Goal: Task Accomplishment & Management: Manage account settings

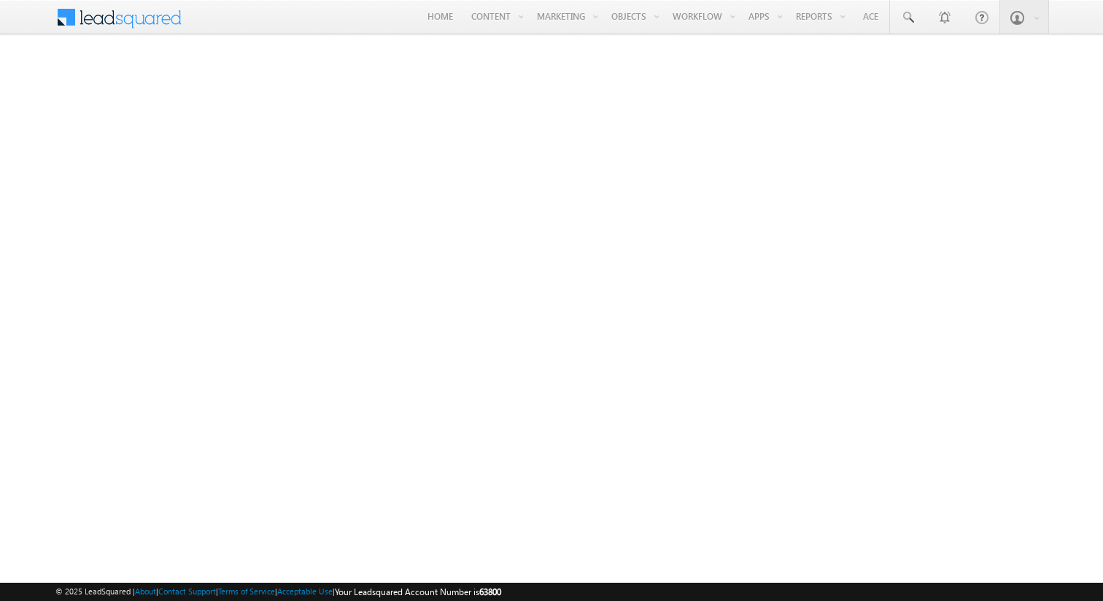
click at [171, 23] on span at bounding box center [129, 16] width 106 height 26
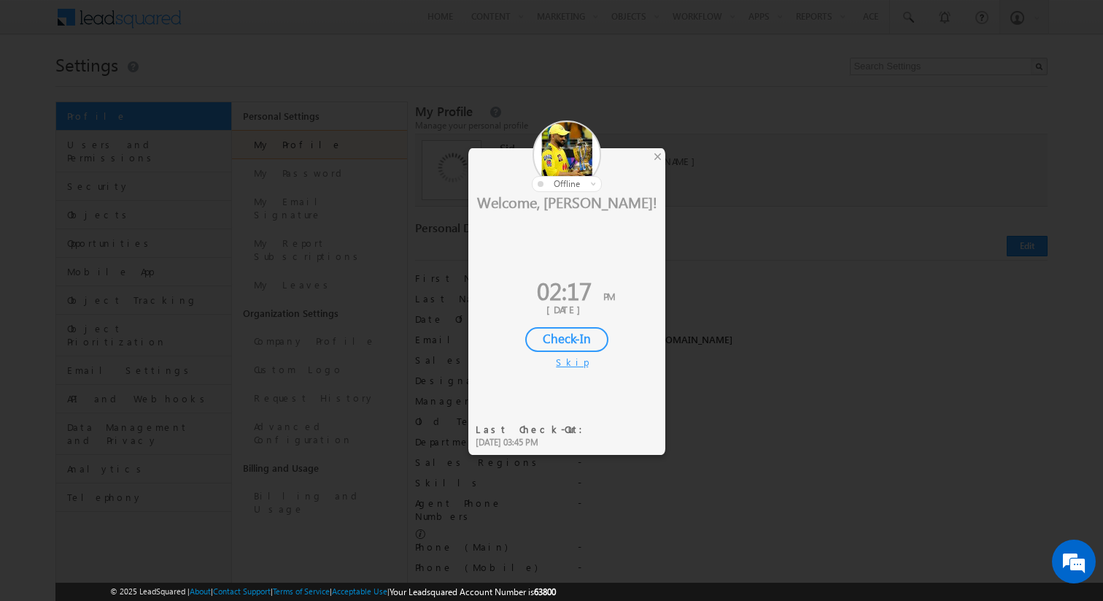
click at [572, 360] on div "Skip" at bounding box center [567, 361] width 22 height 13
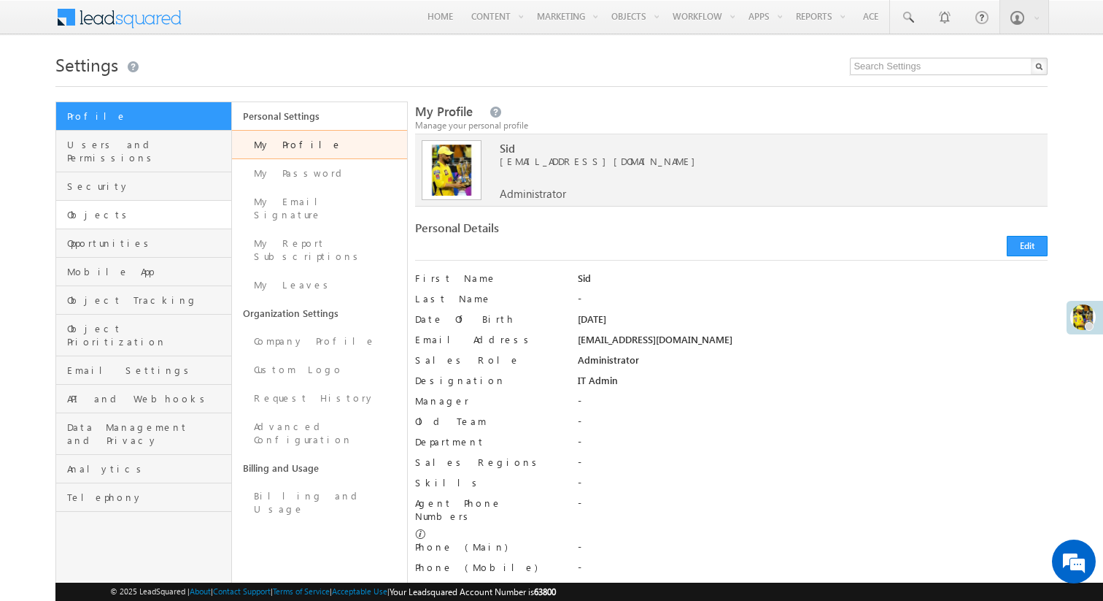
click at [150, 210] on link "Objects" at bounding box center [143, 215] width 175 height 28
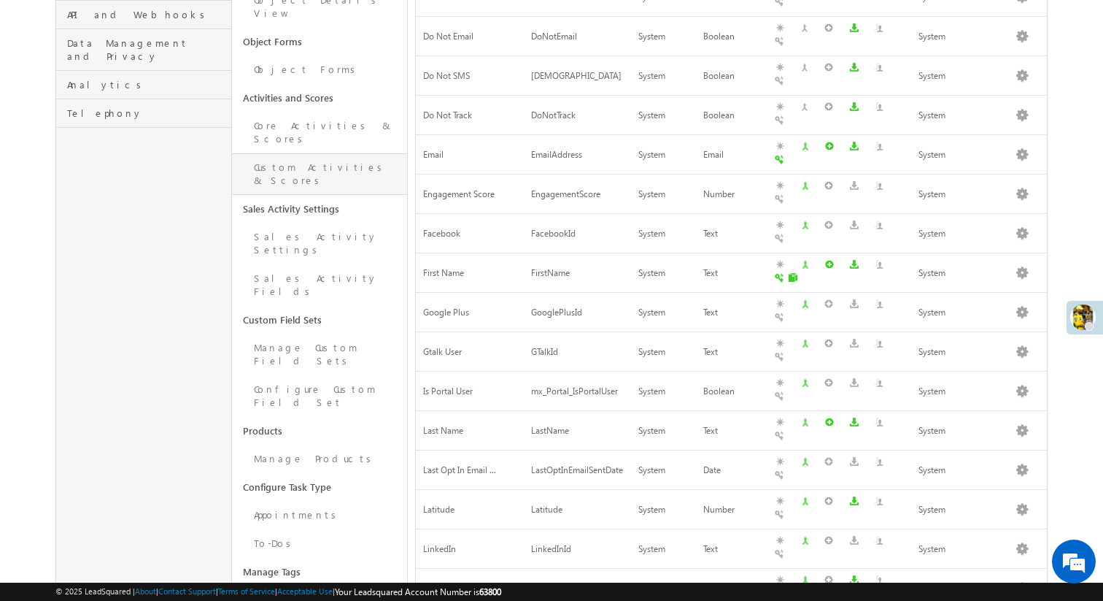
click at [315, 153] on link "Custom Activities & Scores" at bounding box center [320, 174] width 176 height 42
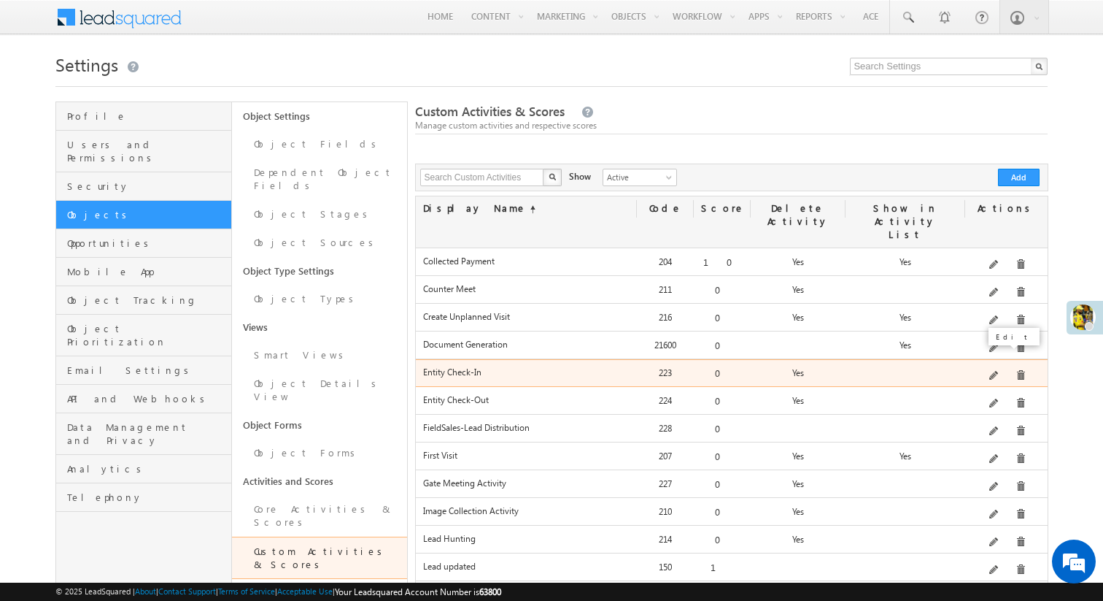
click at [994, 371] on span at bounding box center [995, 376] width 11 height 11
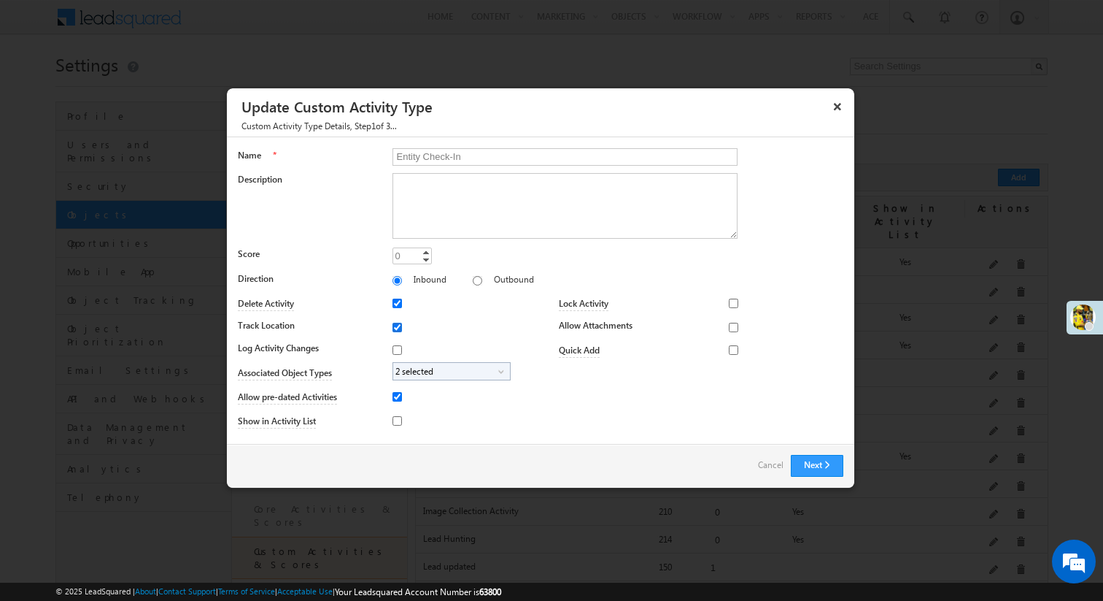
click at [395, 325] on input "Track Location" at bounding box center [397, 327] width 9 height 9
checkbox input "false"
click at [438, 378] on span "2 selected" at bounding box center [445, 371] width 105 height 17
click at [406, 431] on input "Village" at bounding box center [406, 435] width 9 height 9
checkbox input "true"
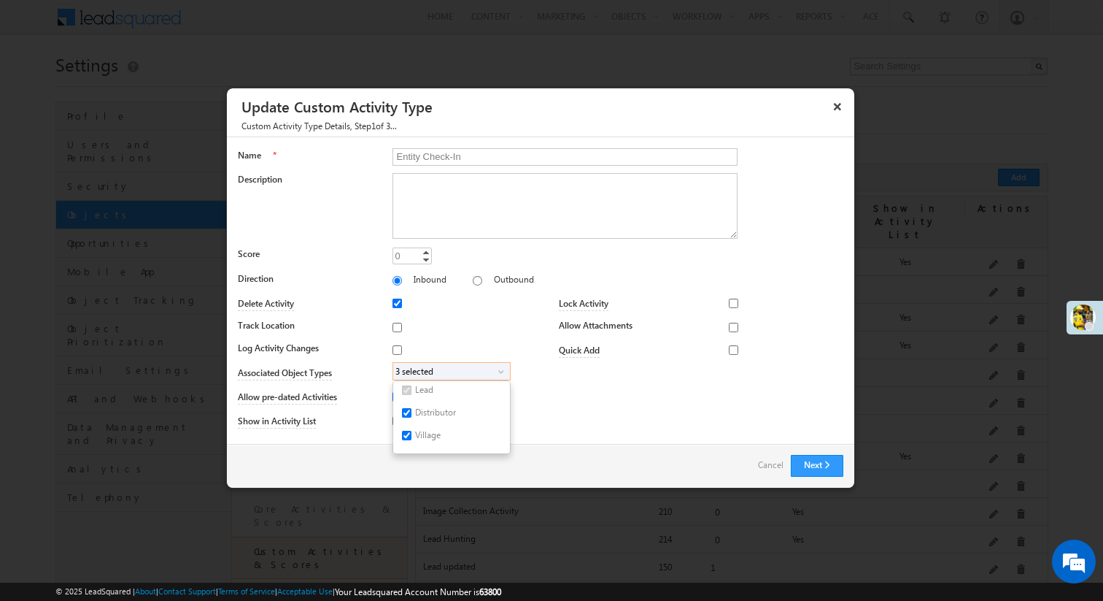
scroll to position [18, 0]
click at [406, 441] on input "Partner" at bounding box center [406, 439] width 9 height 9
checkbox input "true"
click at [829, 466] on button "Next" at bounding box center [817, 466] width 53 height 22
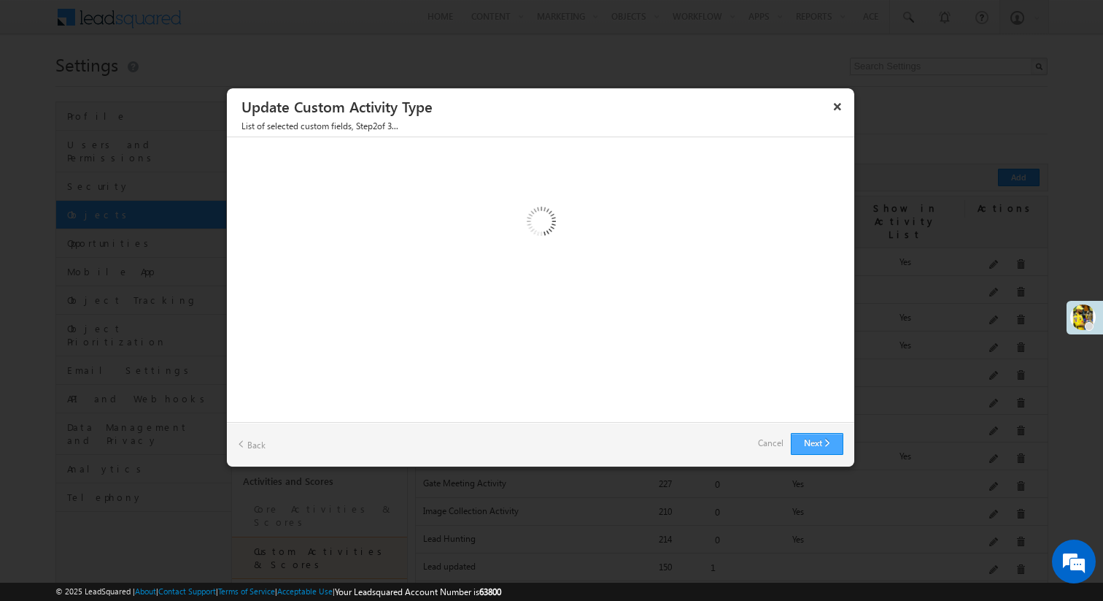
scroll to position [0, 0]
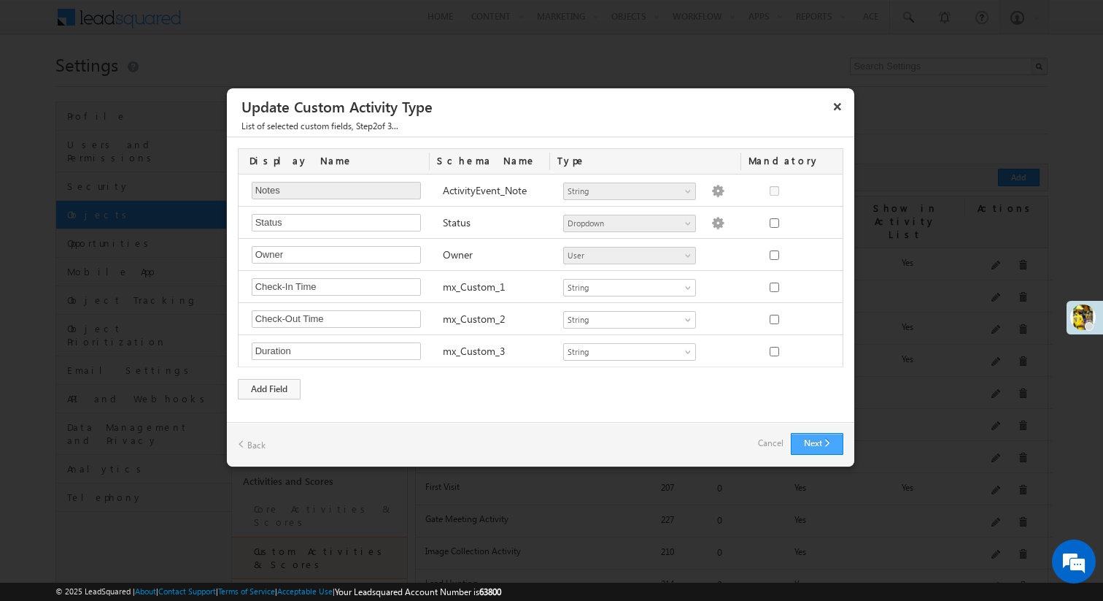
click at [823, 444] on button "Next" at bounding box center [817, 444] width 53 height 22
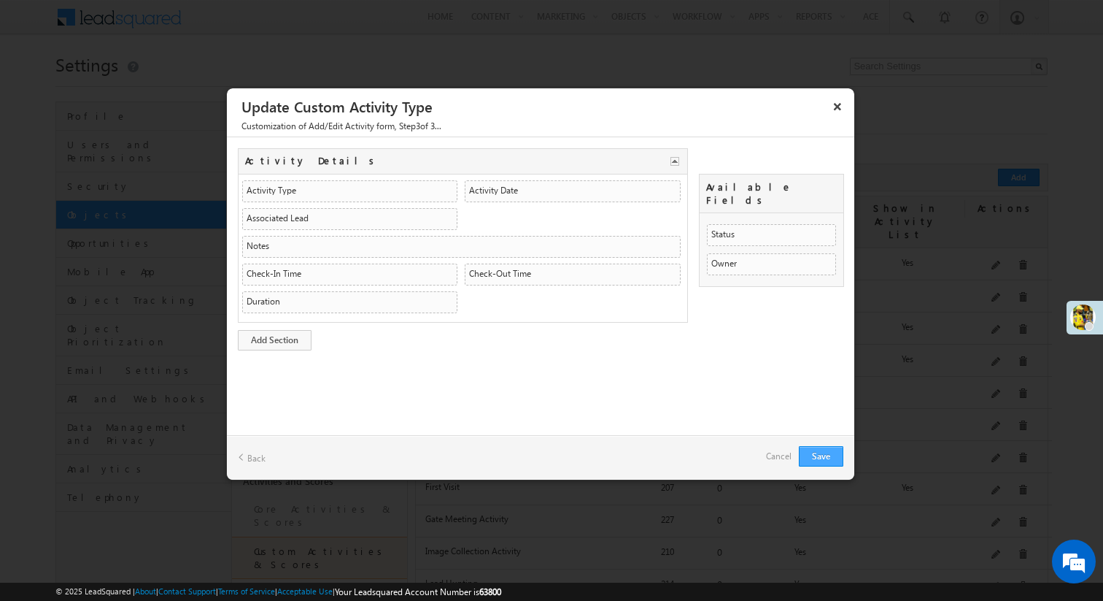
click at [823, 444] on div "Save Back Cancel" at bounding box center [541, 457] width 628 height 45
click at [820, 447] on button "Save" at bounding box center [821, 456] width 45 height 20
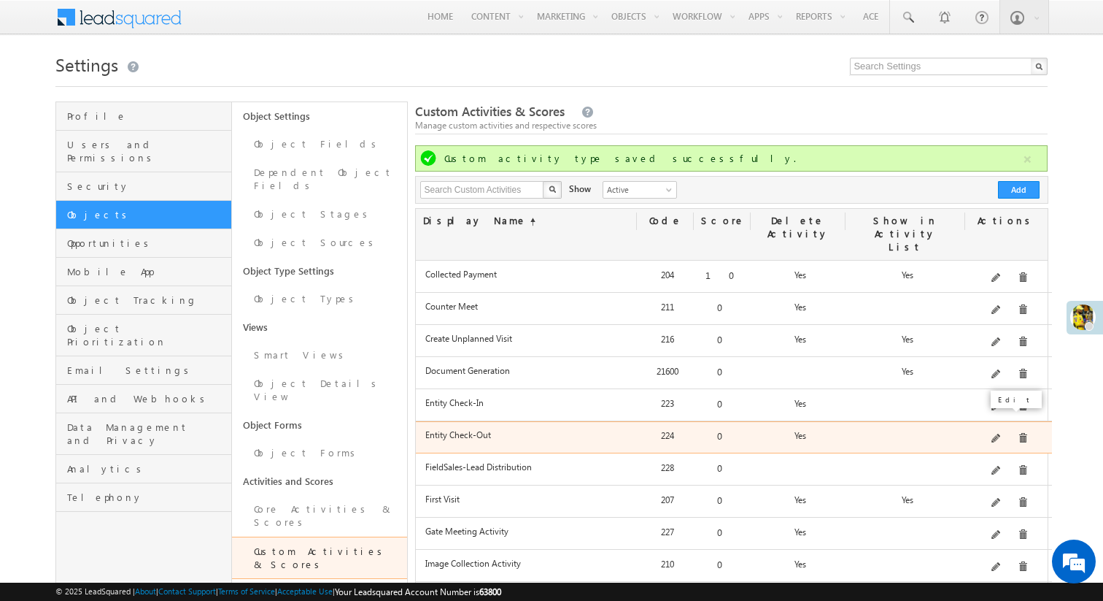
click at [999, 433] on span at bounding box center [997, 438] width 11 height 11
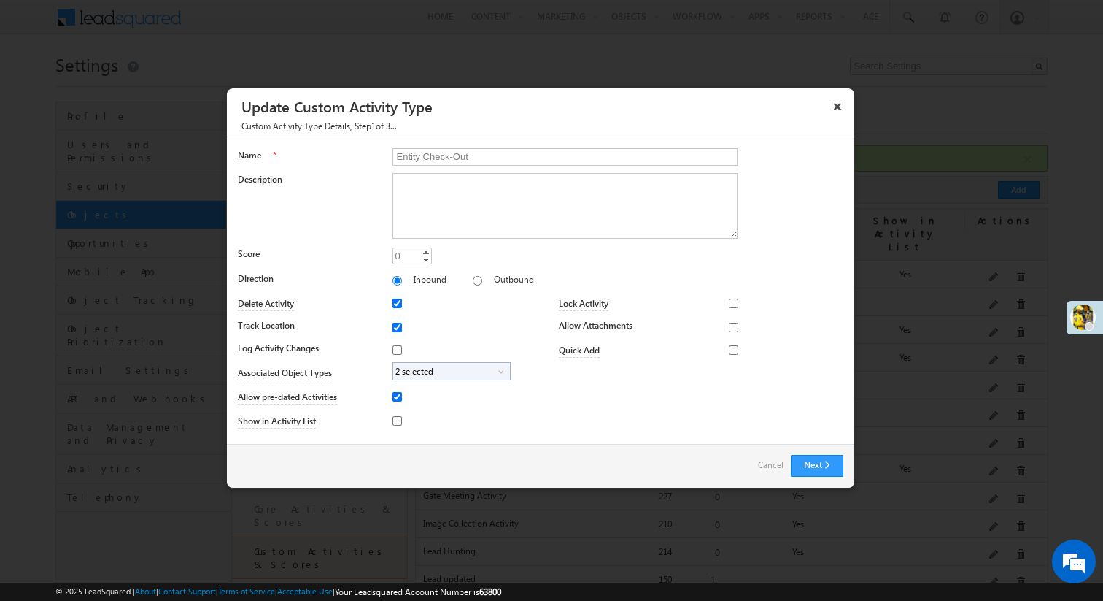
click at [494, 365] on span "2 selected" at bounding box center [445, 371] width 105 height 17
click at [408, 441] on label "Village" at bounding box center [418, 437] width 50 height 23
click at [408, 440] on input "Village" at bounding box center [406, 435] width 9 height 9
checkbox input "true"
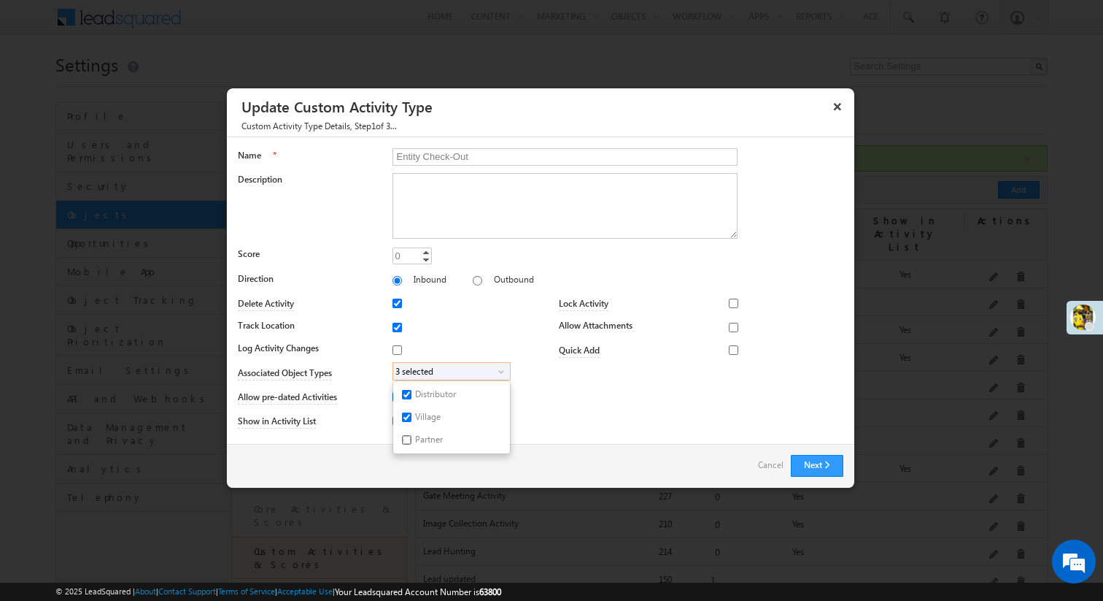
click at [409, 435] on input "Partner" at bounding box center [406, 439] width 9 height 9
checkbox input "true"
click at [631, 424] on div "Lock Activity Marketing User Sales Manager Sales User None Selected select Mark…" at bounding box center [692, 364] width 303 height 142
click at [826, 462] on button "Next" at bounding box center [817, 466] width 53 height 22
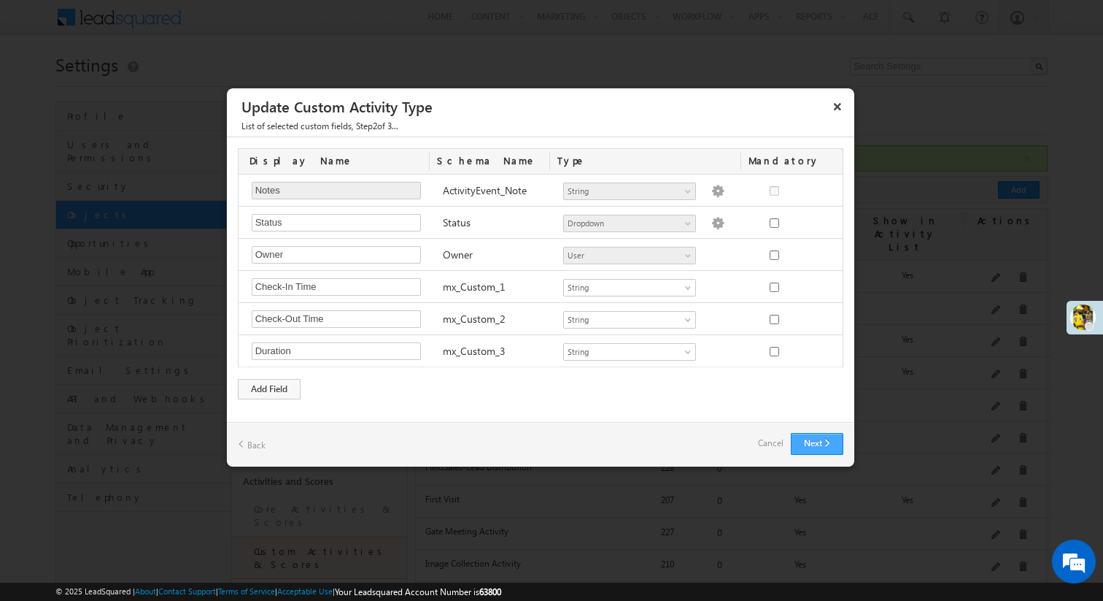
click at [819, 442] on button "Next" at bounding box center [817, 444] width 53 height 22
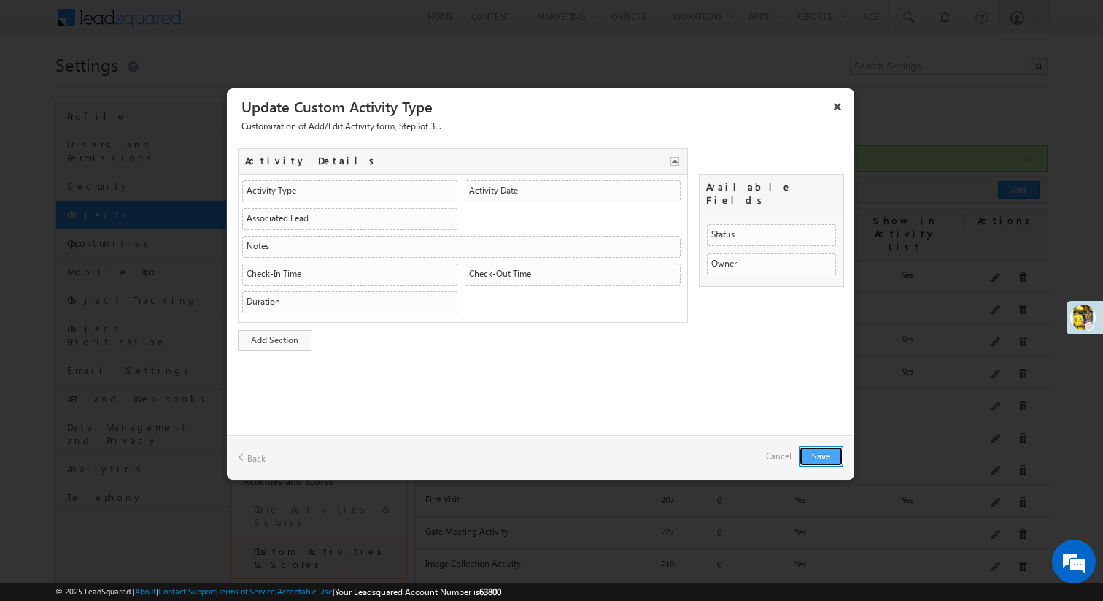
click at [817, 452] on button "Save" at bounding box center [821, 456] width 45 height 20
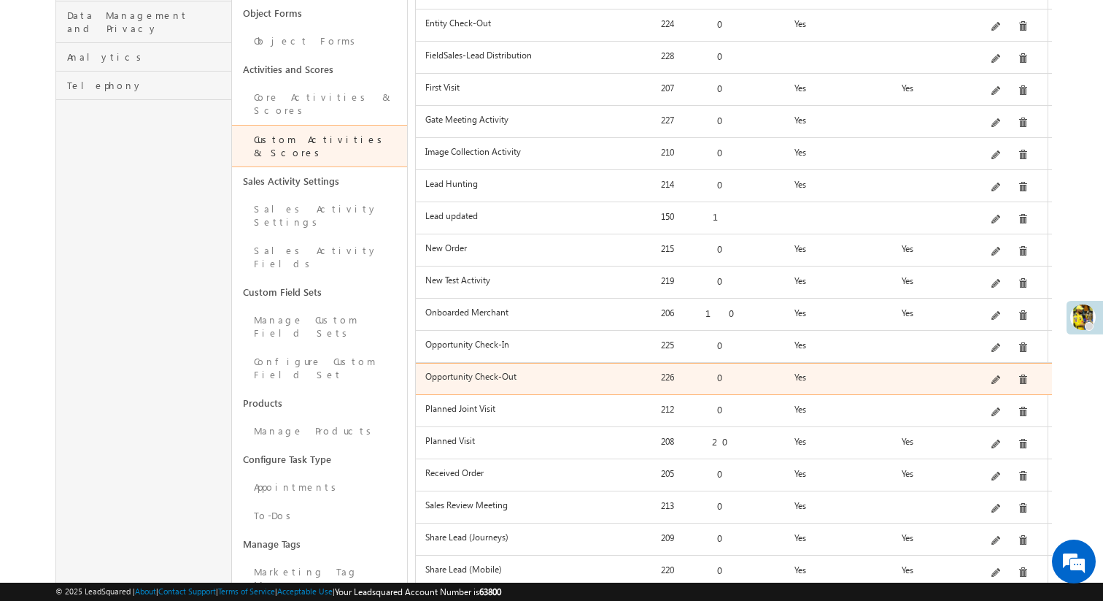
scroll to position [407, 0]
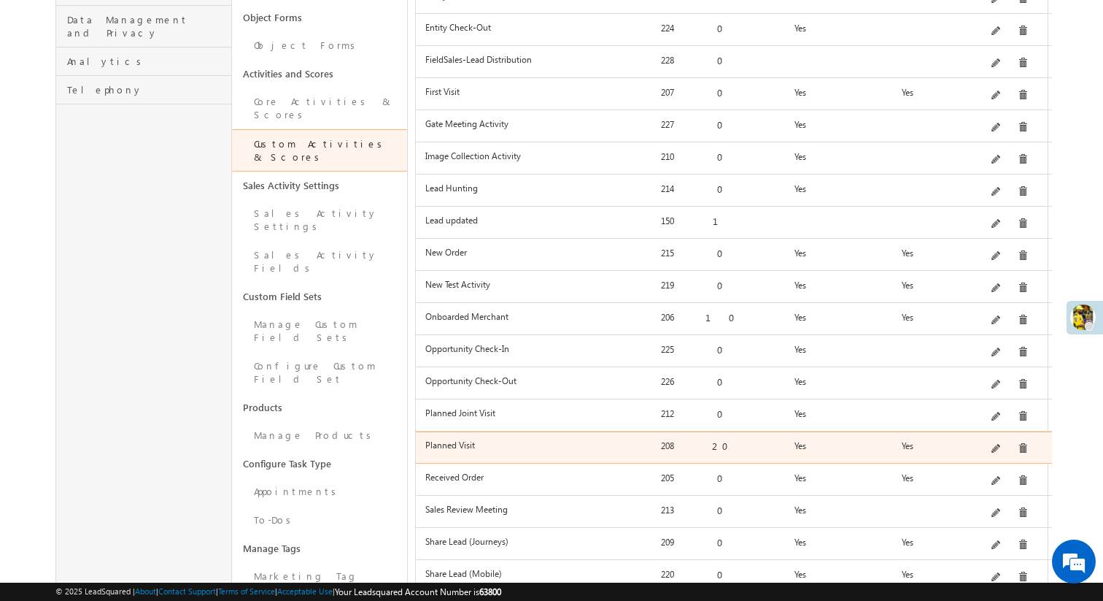
click at [996, 439] on div at bounding box center [1009, 449] width 82 height 20
click at [997, 444] on span at bounding box center [997, 449] width 11 height 11
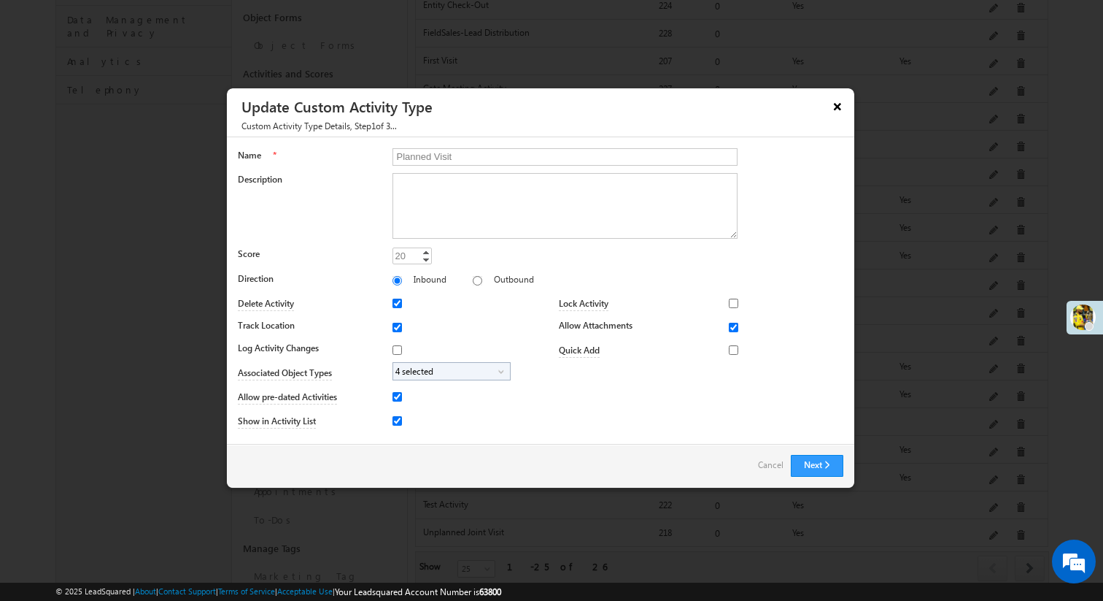
click at [840, 108] on button "×" at bounding box center [837, 106] width 23 height 26
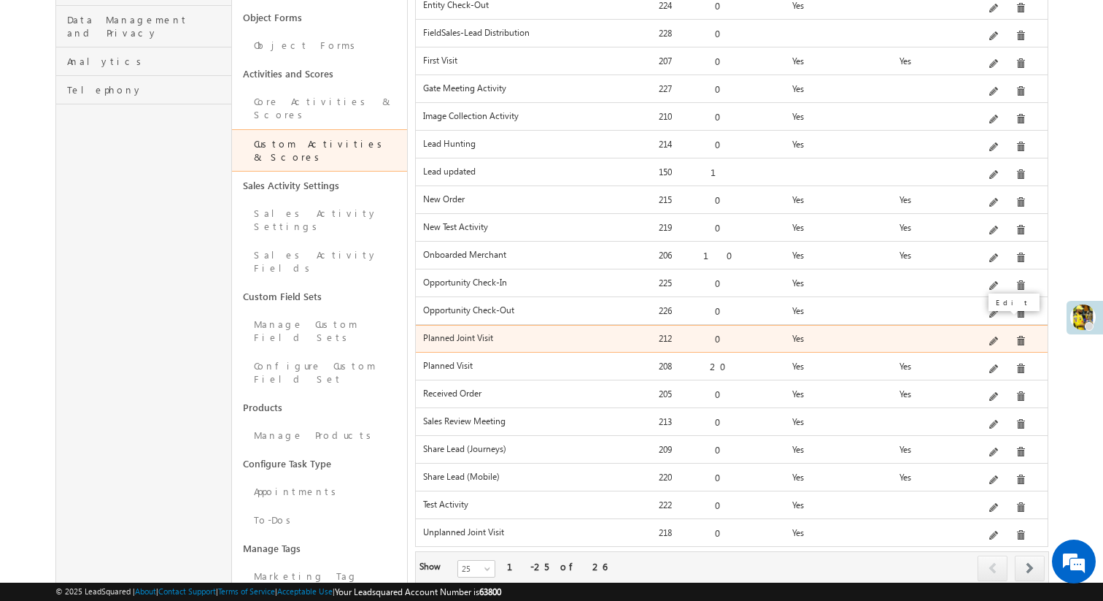
click at [1000, 336] on span at bounding box center [995, 341] width 11 height 11
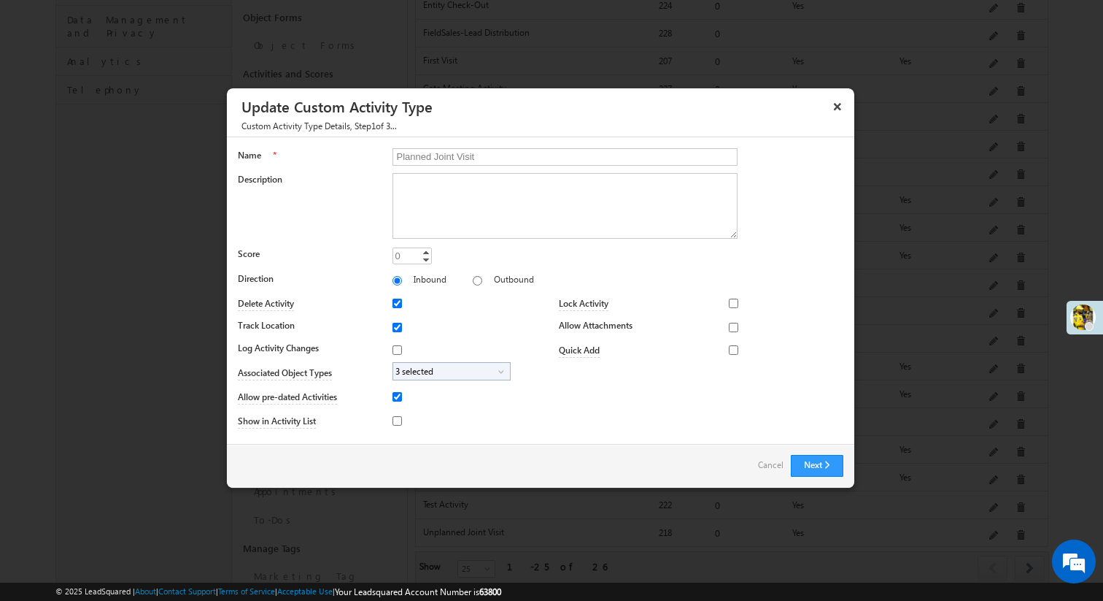
click at [457, 373] on span "3 selected" at bounding box center [445, 371] width 105 height 17
click at [421, 434] on label "Partner" at bounding box center [418, 442] width 50 height 23
click at [412, 435] on input "Partner" at bounding box center [406, 439] width 9 height 9
checkbox input "true"
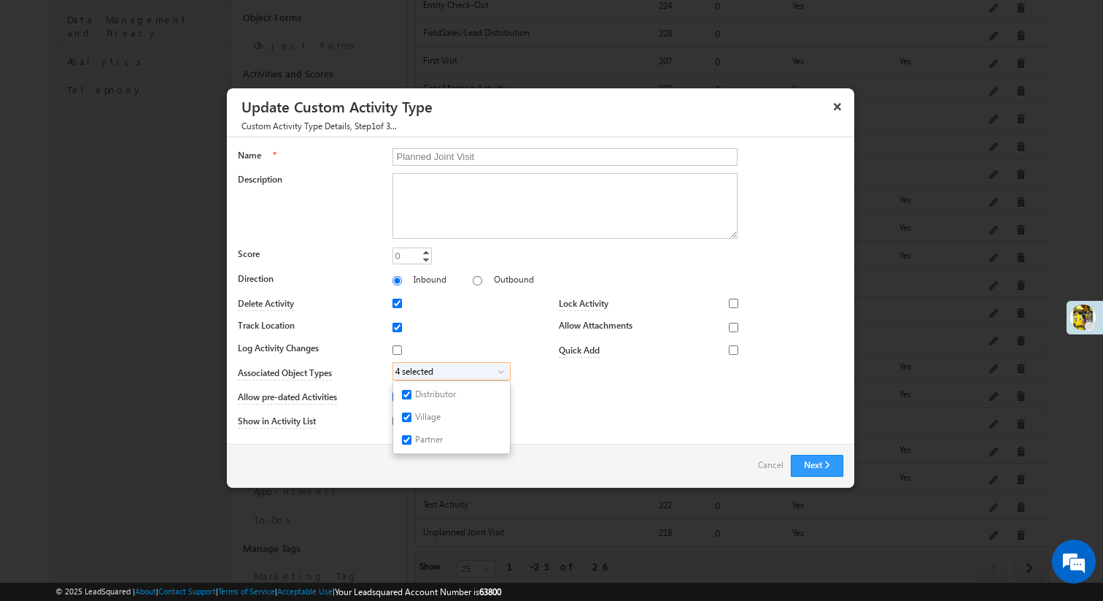
click at [559, 400] on div "Lock Activity Marketing User Sales Manager Sales User None Selected select Mark…" at bounding box center [692, 364] width 303 height 142
click at [809, 466] on button "Next" at bounding box center [817, 466] width 53 height 22
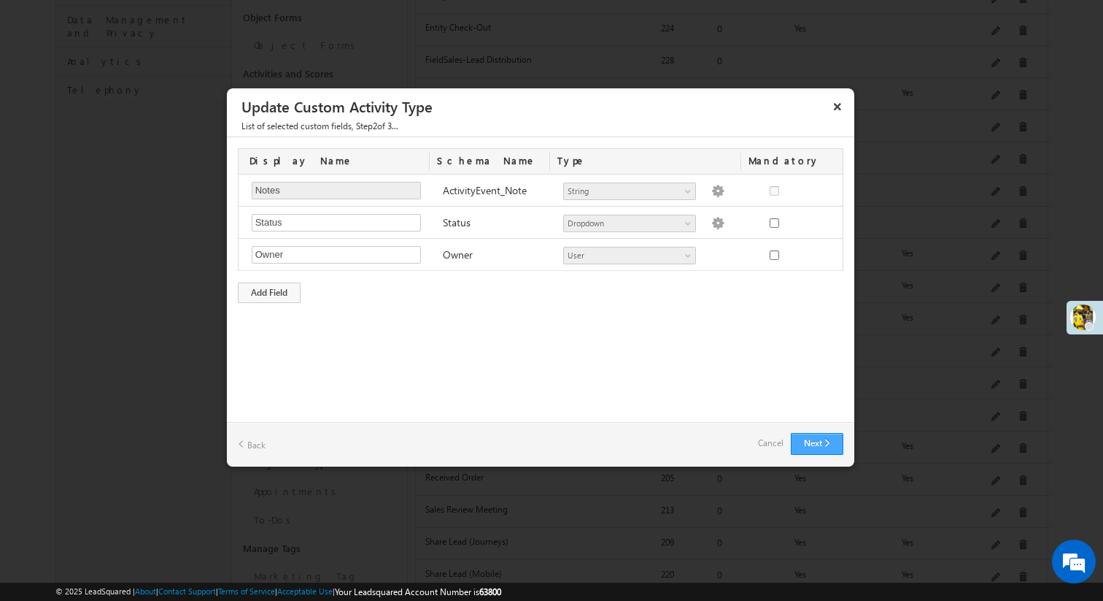
click at [818, 446] on button "Next" at bounding box center [817, 444] width 53 height 22
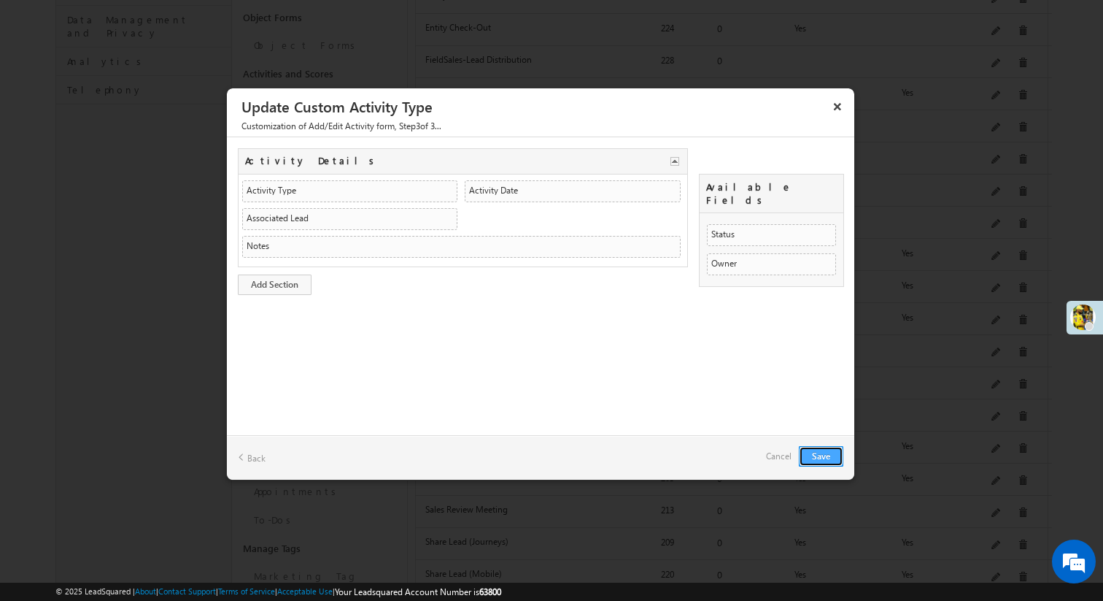
click at [818, 446] on button "Save" at bounding box center [821, 456] width 45 height 20
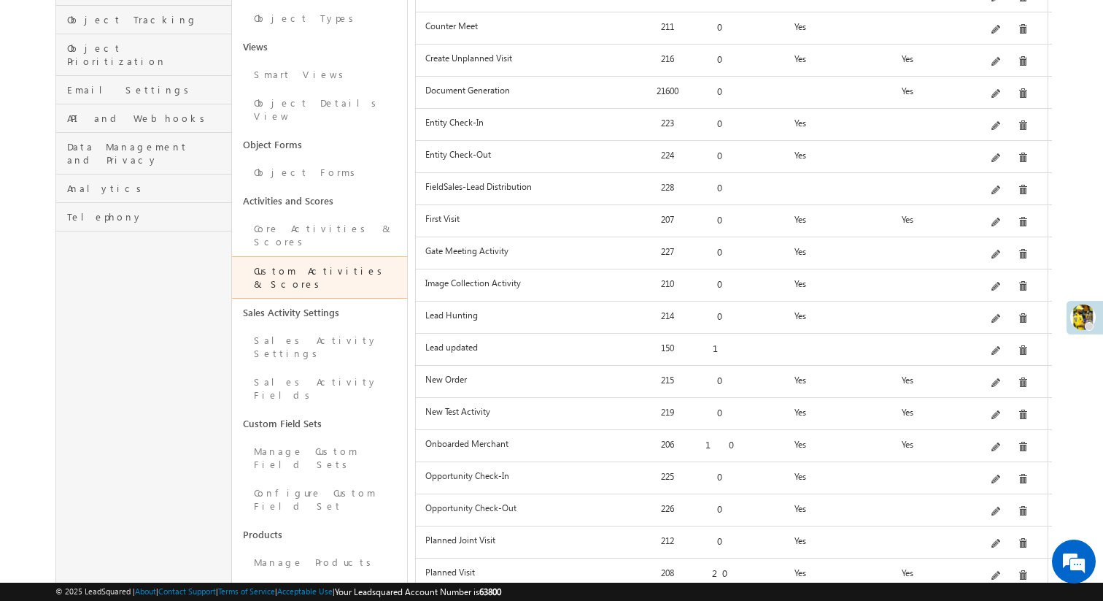
scroll to position [277, 0]
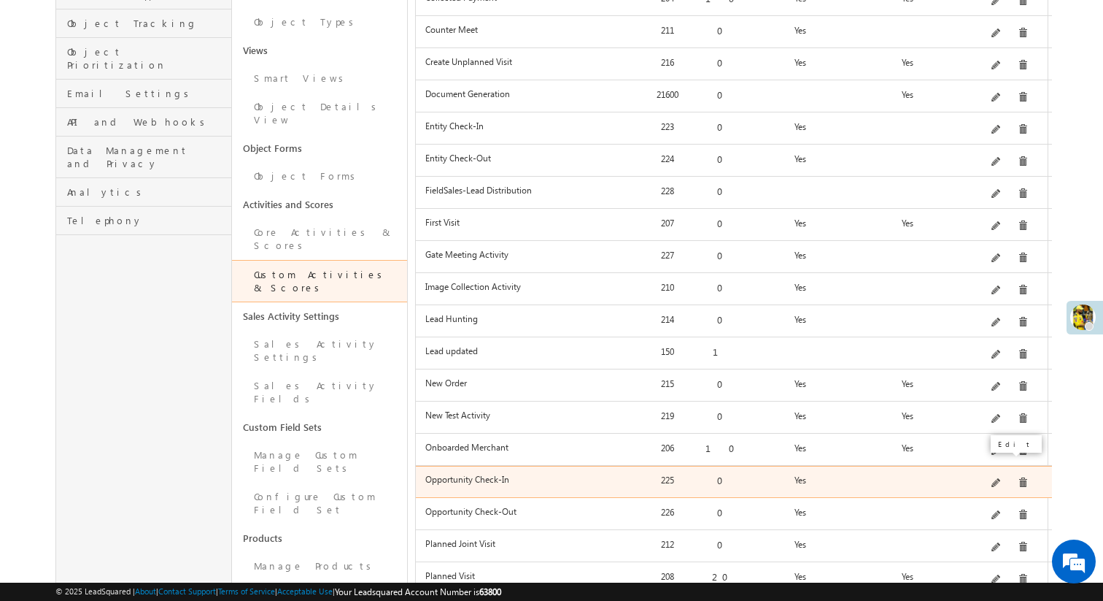
click at [1002, 478] on span at bounding box center [997, 483] width 11 height 11
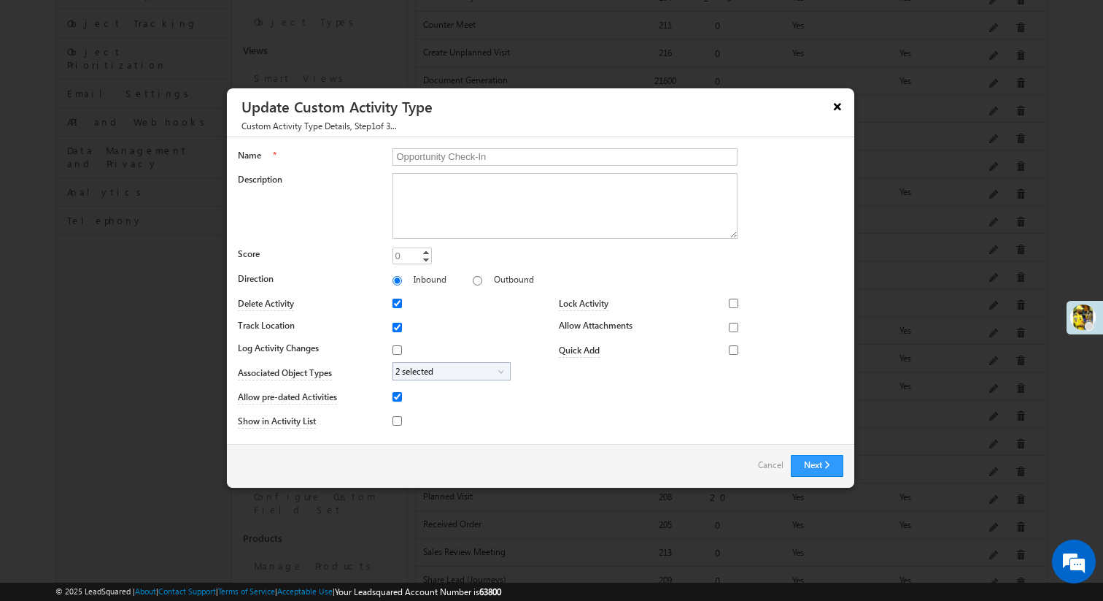
click at [834, 105] on button "×" at bounding box center [837, 106] width 23 height 26
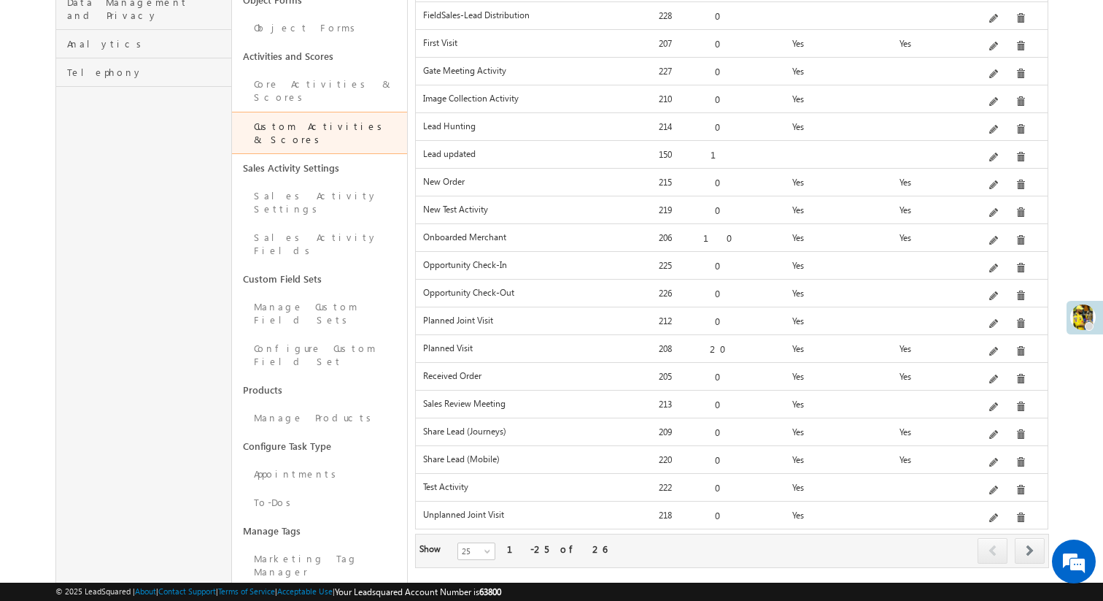
scroll to position [0, 0]
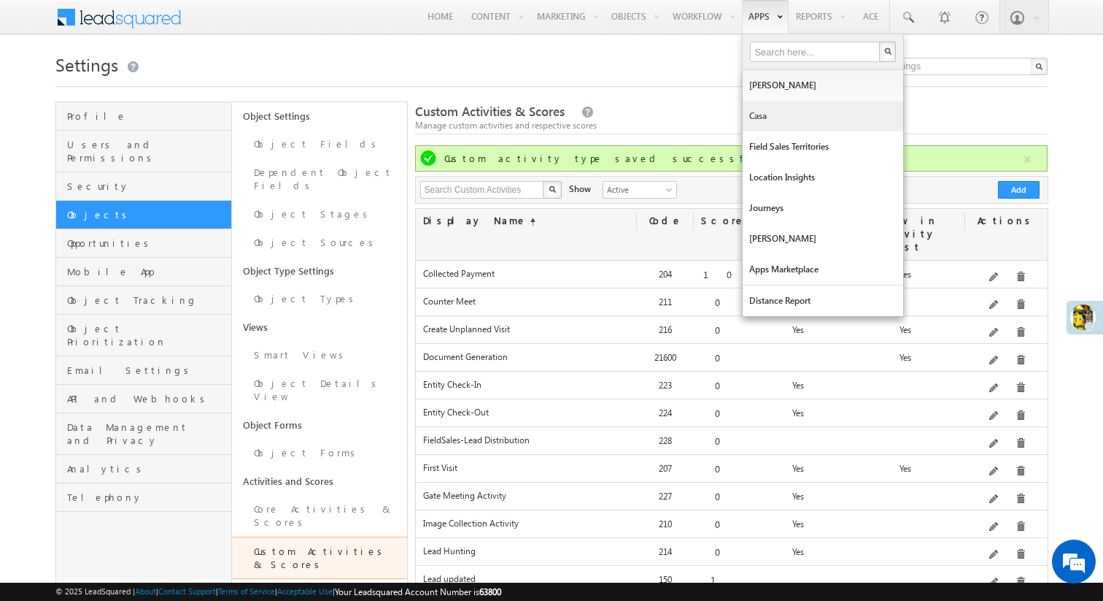
click at [756, 120] on link "Casa" at bounding box center [823, 116] width 161 height 31
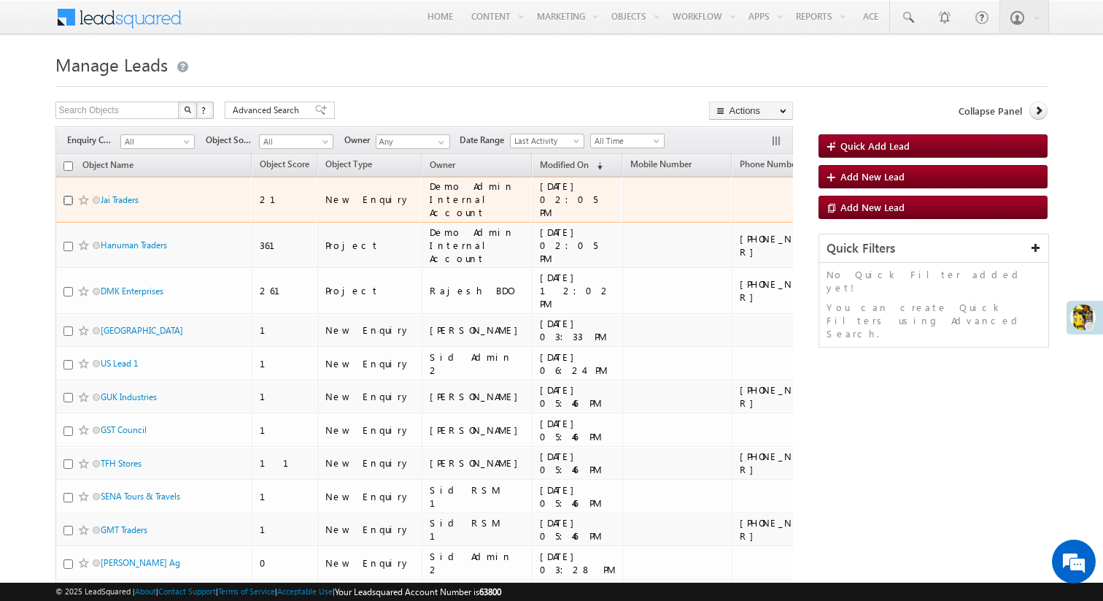
click at [66, 205] on input "checkbox" at bounding box center [67, 200] width 9 height 9
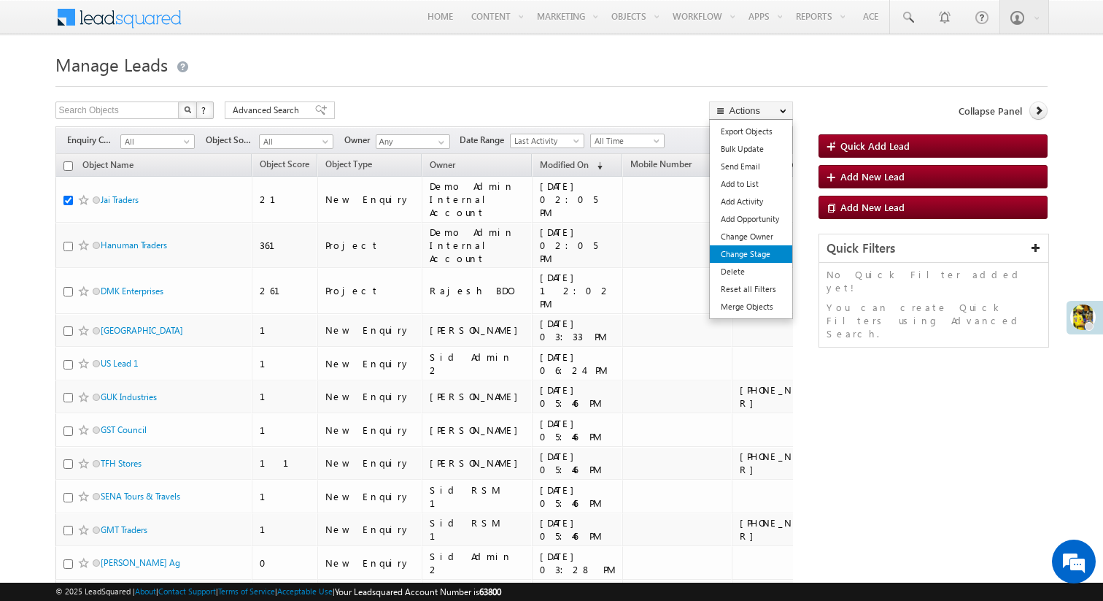
click at [770, 255] on link "Change Stage" at bounding box center [751, 254] width 82 height 18
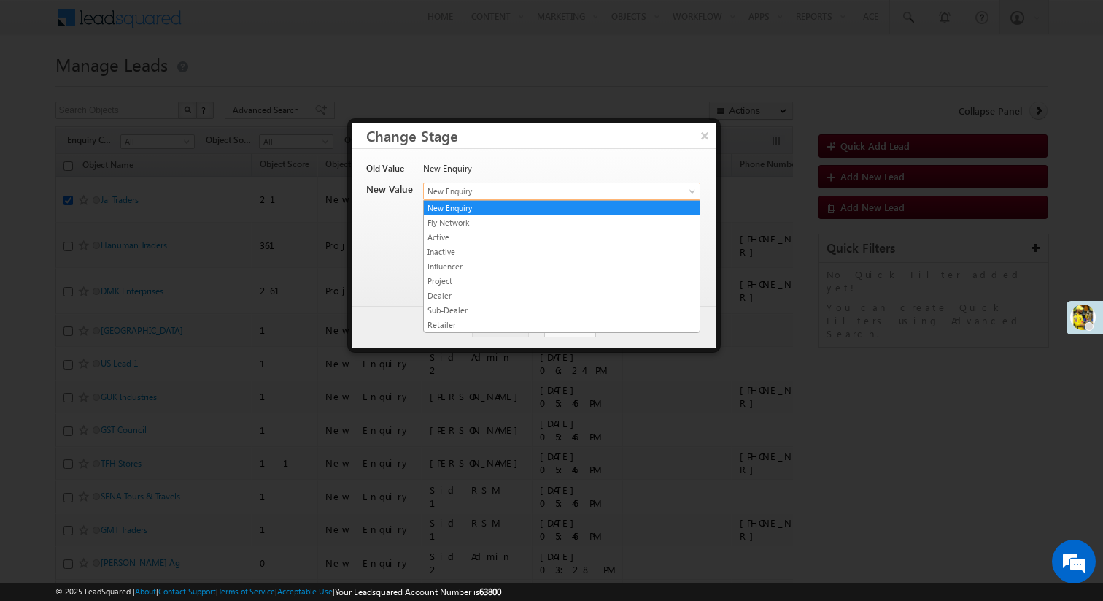
click at [649, 182] on link "New Enquiry" at bounding box center [561, 191] width 277 height 18
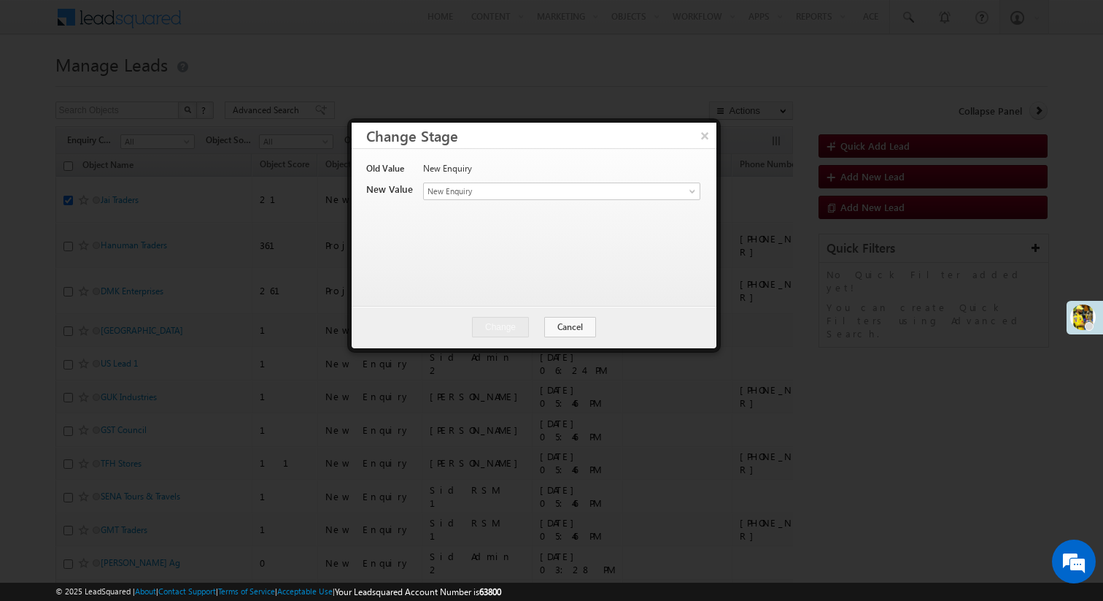
click at [388, 239] on div "Old Value New Enquiry New Value Lead Stage New Enquiry Fly Network Active Inact…" at bounding box center [532, 220] width 333 height 117
click at [712, 138] on button "×" at bounding box center [705, 136] width 24 height 26
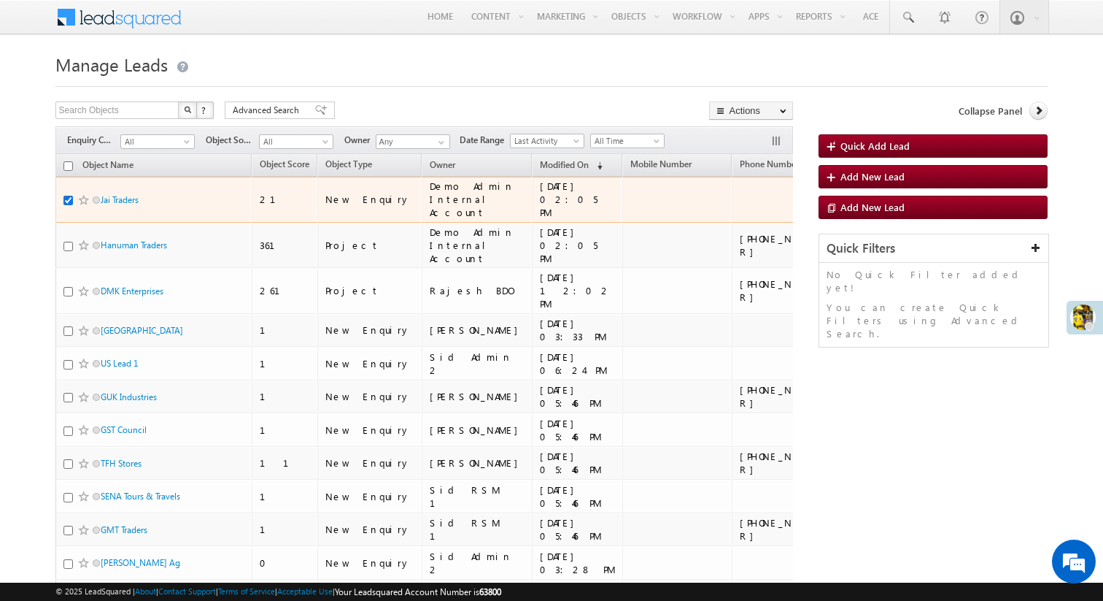
click at [66, 205] on input "checkbox" at bounding box center [67, 200] width 9 height 9
checkbox input "false"
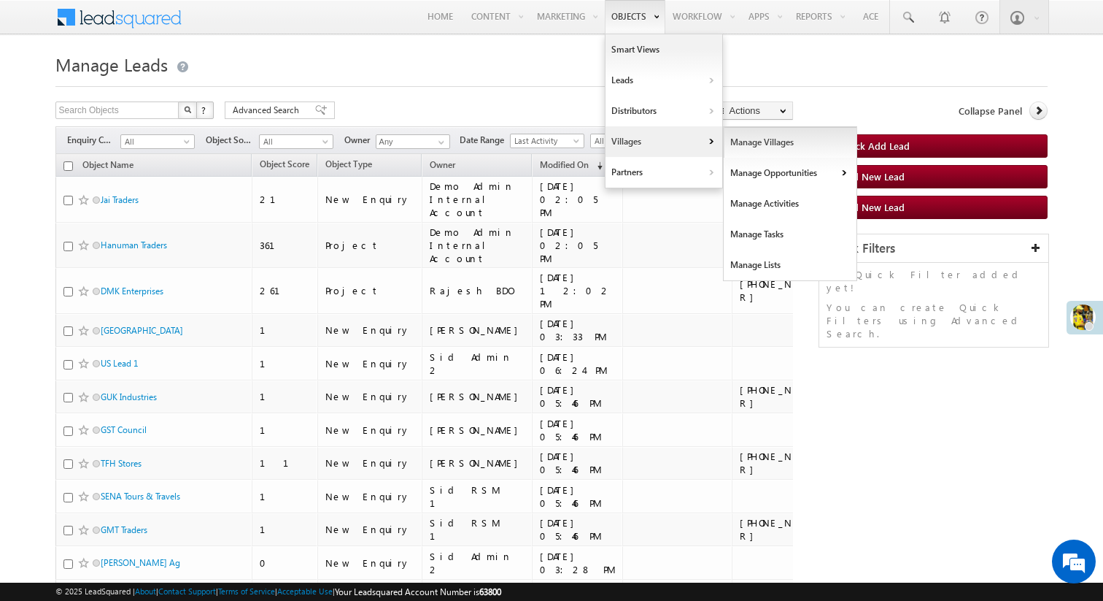
click at [730, 142] on link "Manage Villages" at bounding box center [791, 142] width 134 height 31
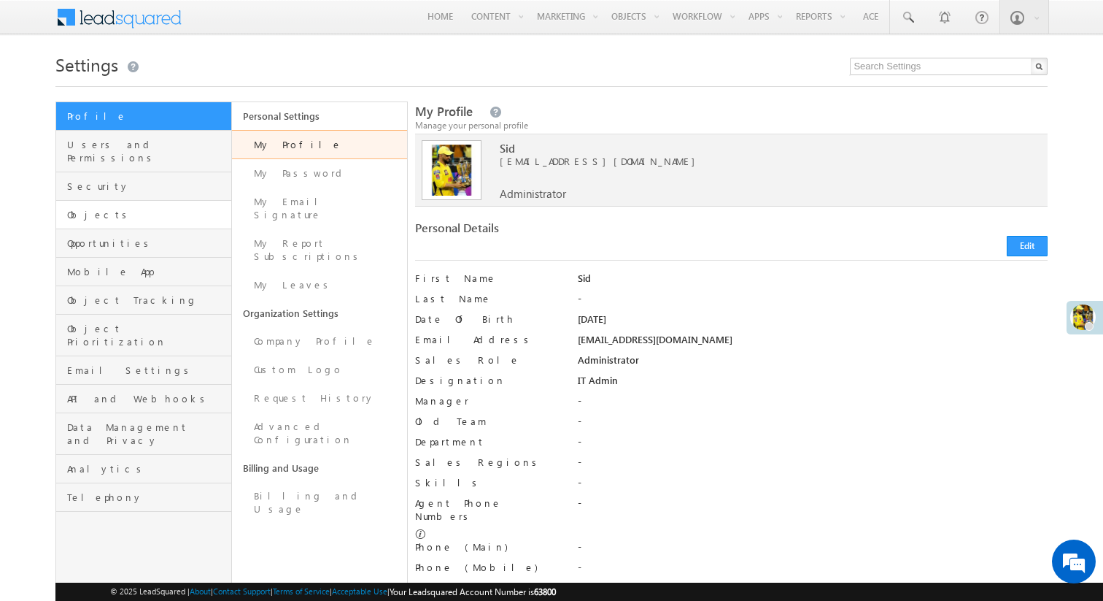
click at [190, 209] on link "Objects" at bounding box center [143, 215] width 175 height 28
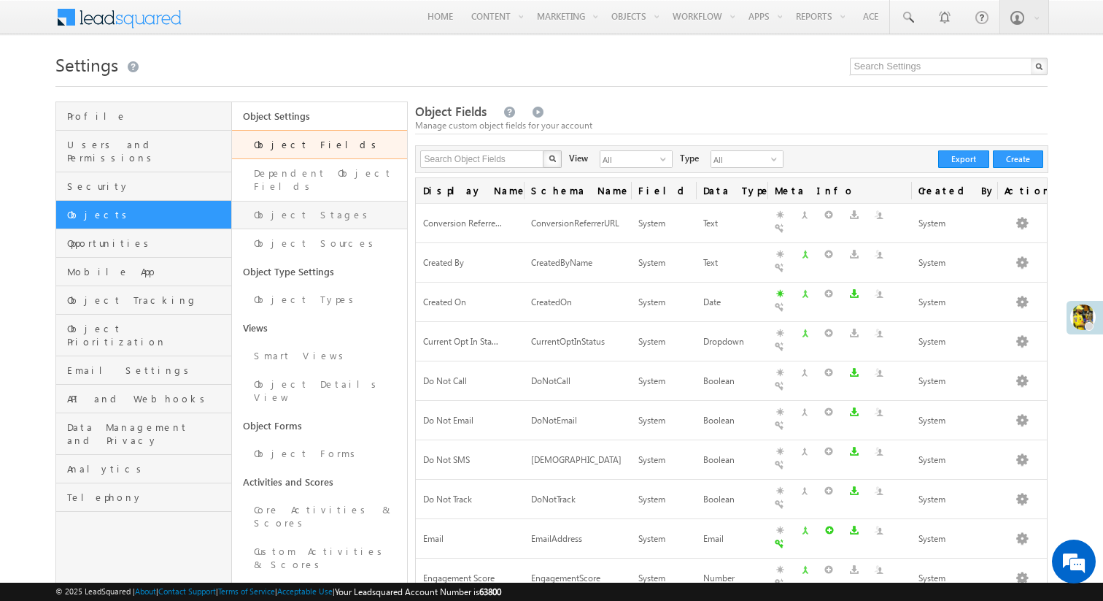
click at [338, 210] on link "Object Stages" at bounding box center [320, 215] width 176 height 28
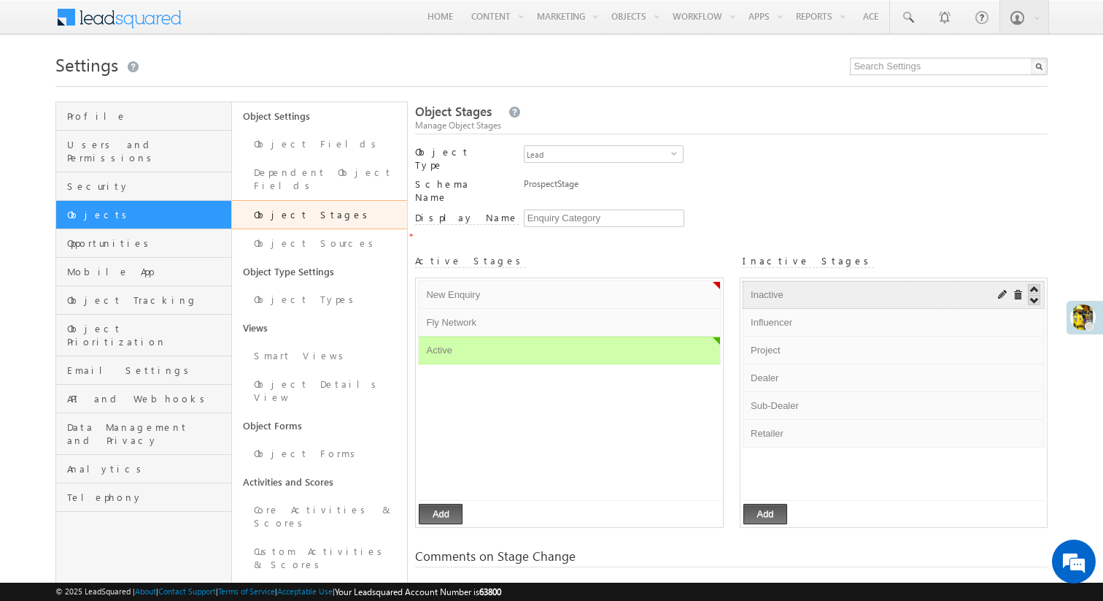
click at [799, 286] on input "Inactive" at bounding box center [865, 295] width 237 height 18
click at [1001, 290] on span at bounding box center [1003, 295] width 11 height 11
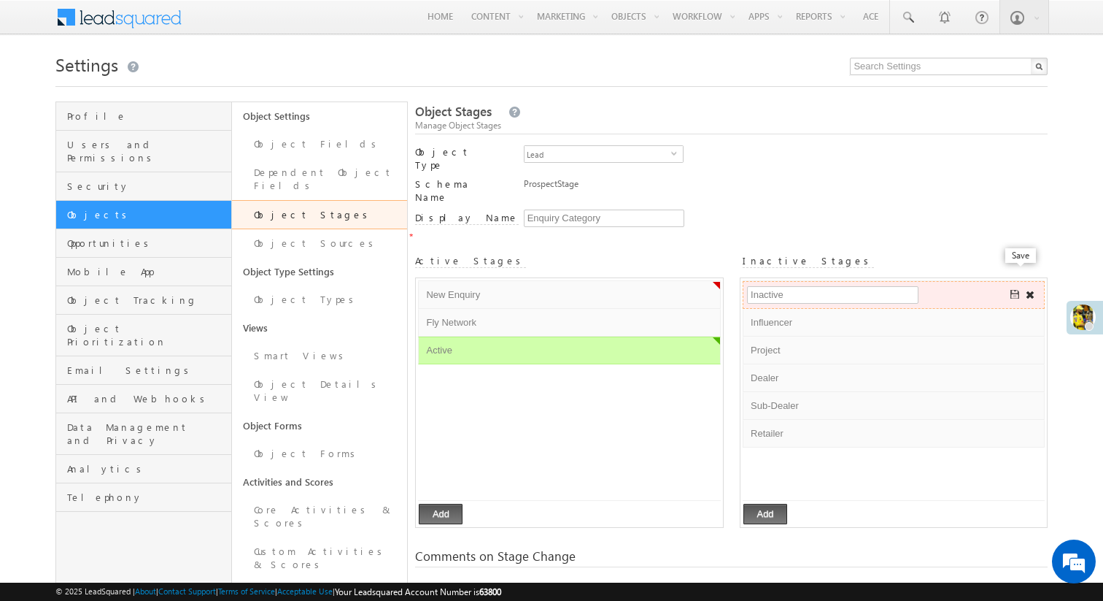
click at [1014, 290] on span at bounding box center [1016, 295] width 11 height 11
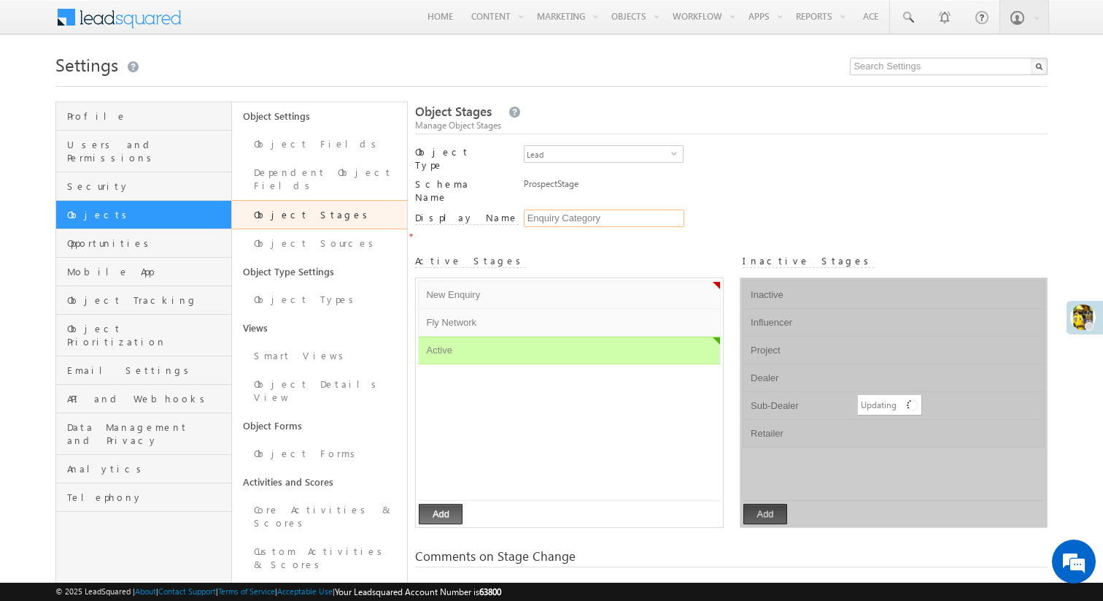
click at [558, 209] on input "Enquiry Category" at bounding box center [604, 218] width 161 height 18
type input "Lead Stage"
click at [668, 177] on div "ProspectStage" at bounding box center [759, 187] width 471 height 20
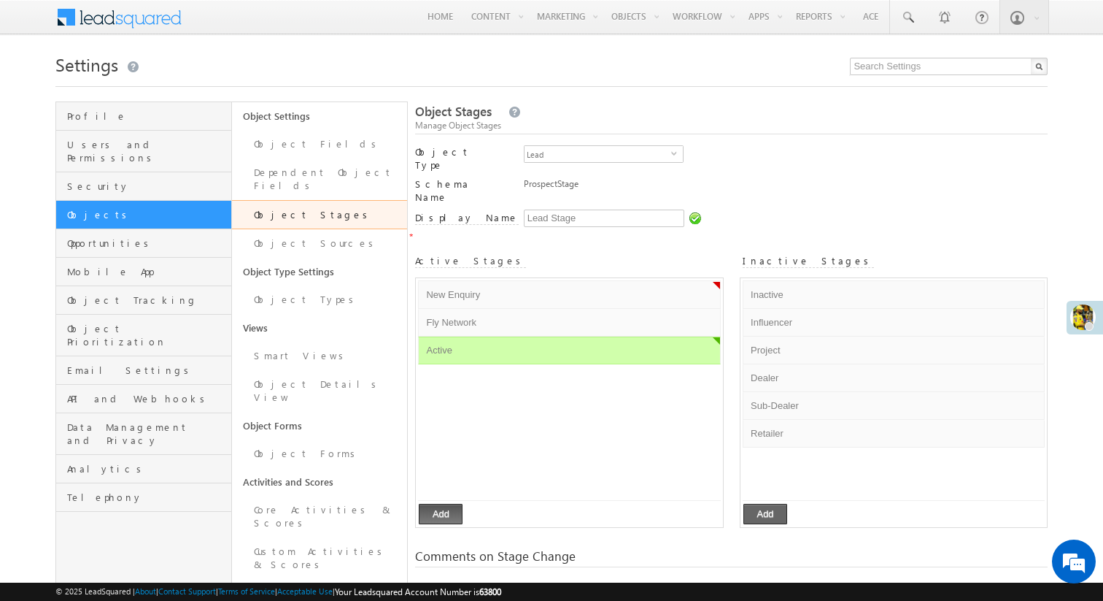
click at [771, 504] on button "Add" at bounding box center [766, 514] width 44 height 20
click at [444, 504] on button "Add" at bounding box center [441, 514] width 44 height 20
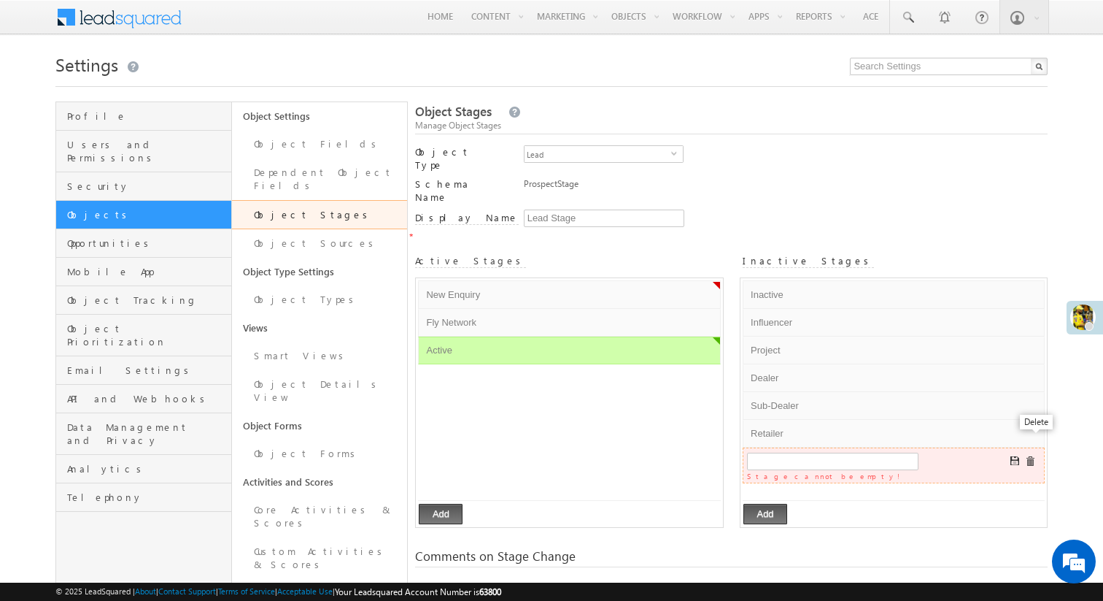
click at [1031, 456] on span at bounding box center [1030, 461] width 11 height 11
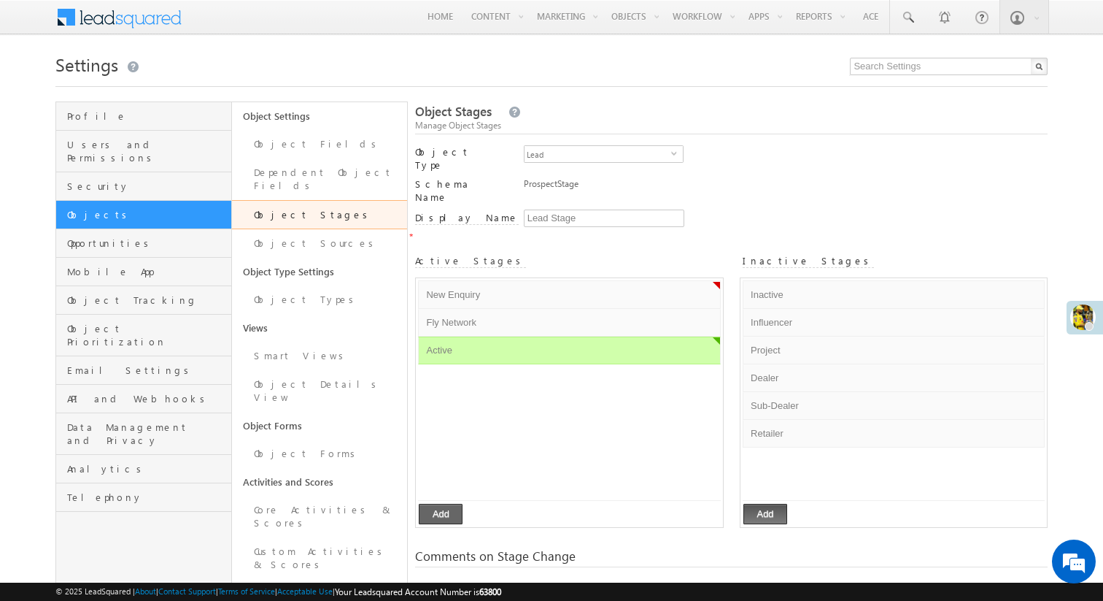
click at [455, 504] on button "Add" at bounding box center [441, 514] width 44 height 20
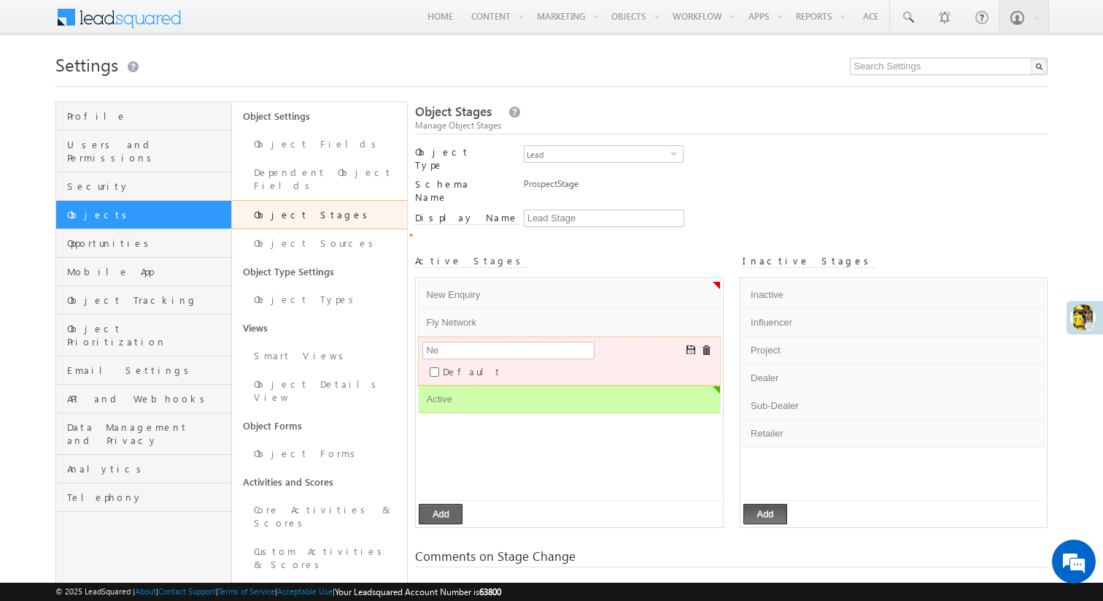
type input "N"
click at [842, 148] on div "Lead select e514d252-e9f3-11ef-bbcb-06552295b277" at bounding box center [759, 155] width 471 height 20
click at [706, 345] on span at bounding box center [706, 350] width 11 height 11
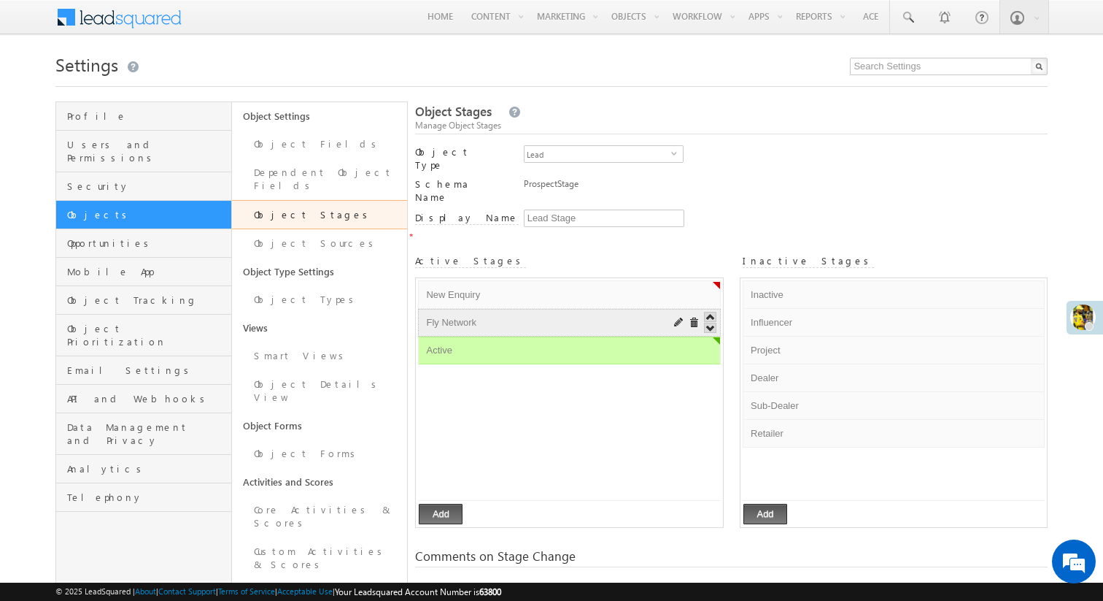
drag, startPoint x: 782, startPoint y: 268, endPoint x: 647, endPoint y: 289, distance: 136.7
click at [647, 289] on div "Active Stages New Enquiry Default Error processing! Fly Network Default Error p…" at bounding box center [731, 391] width 633 height 285
click at [595, 154] on span "Lead" at bounding box center [598, 154] width 147 height 16
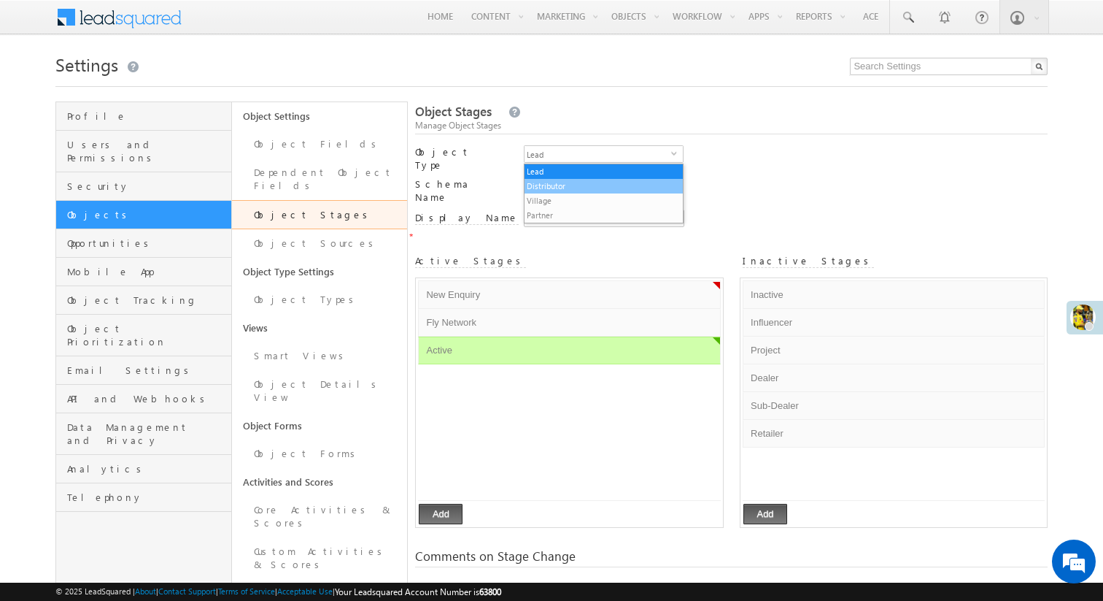
click at [583, 186] on li "Distributor" at bounding box center [604, 186] width 158 height 15
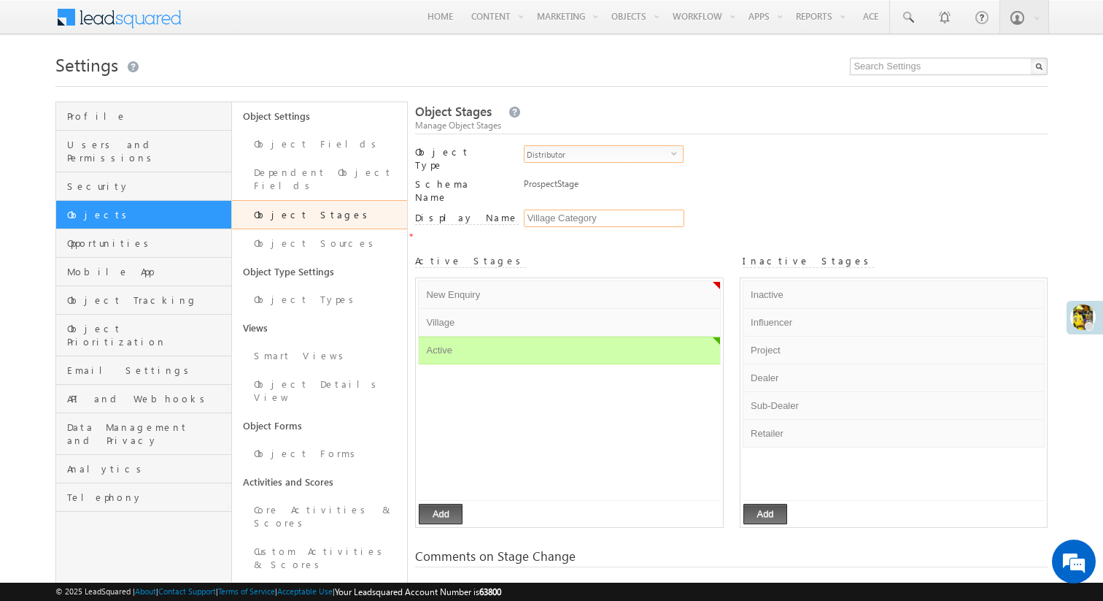
click at [561, 209] on input "Village Category" at bounding box center [604, 218] width 161 height 18
click at [730, 190] on div "ProspectStage" at bounding box center [759, 187] width 471 height 20
click at [671, 156] on span "select" at bounding box center [677, 153] width 12 height 7
click at [628, 198] on li "Village" at bounding box center [604, 200] width 158 height 15
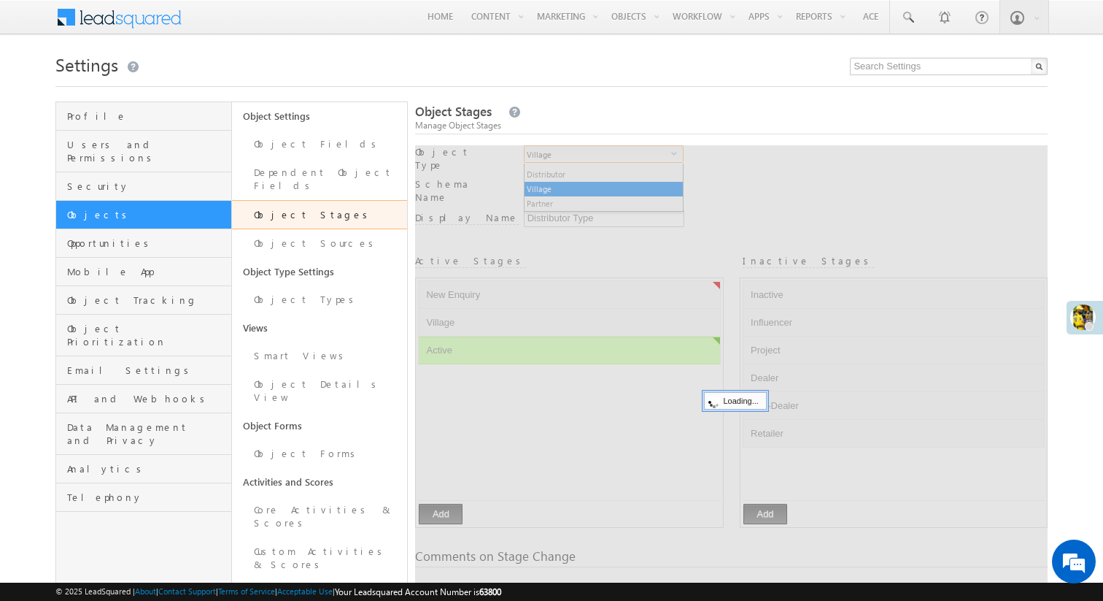
type input "Village Status"
checkbox input "true"
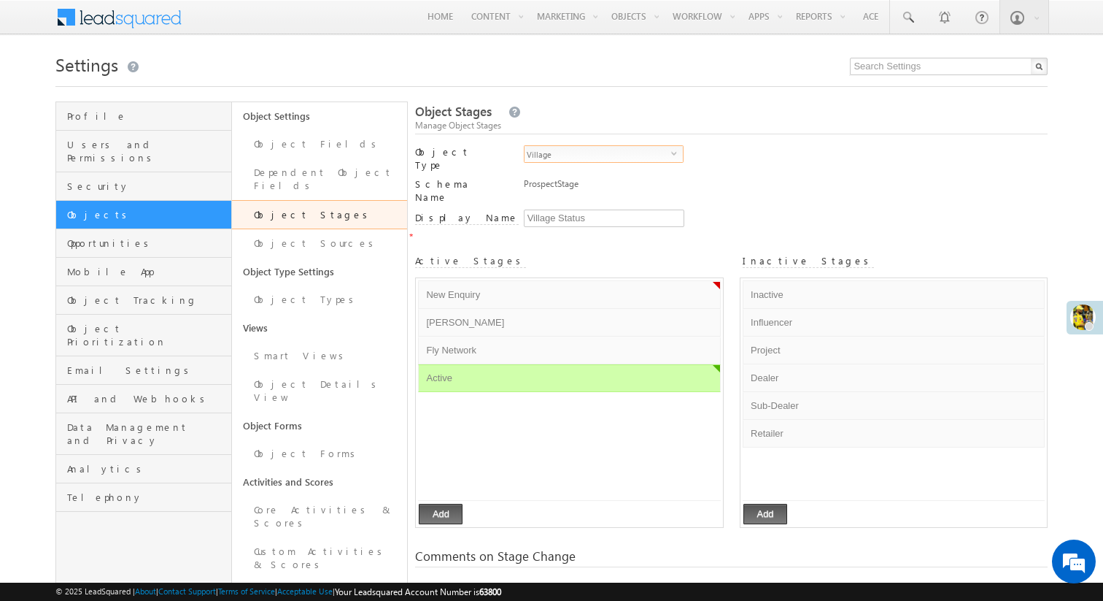
click at [653, 154] on span "Village" at bounding box center [598, 154] width 147 height 16
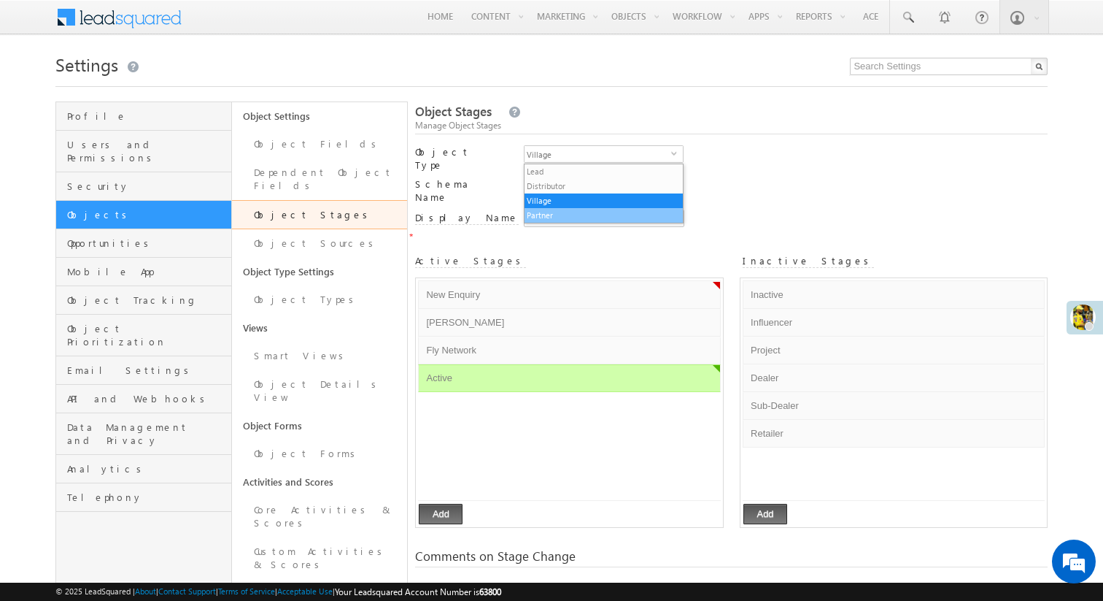
click at [628, 211] on li "Partner" at bounding box center [604, 215] width 158 height 15
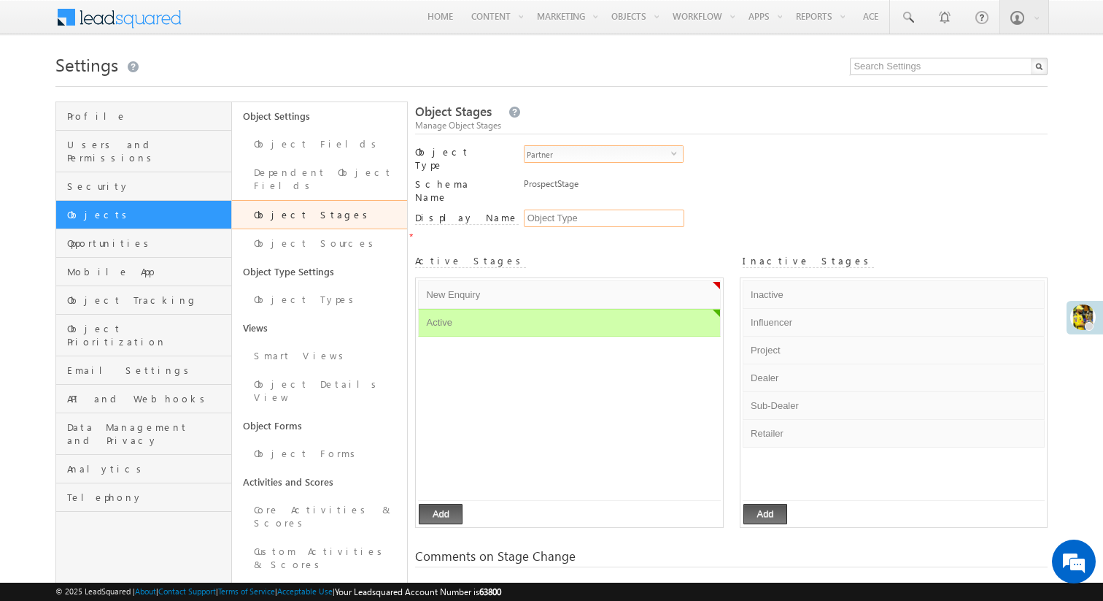
click at [580, 209] on input "Object Type" at bounding box center [604, 218] width 161 height 18
click at [776, 178] on div "ProspectStage" at bounding box center [759, 187] width 471 height 20
click at [625, 153] on span "Partner" at bounding box center [598, 154] width 147 height 16
click at [612, 197] on li "Village" at bounding box center [604, 200] width 158 height 15
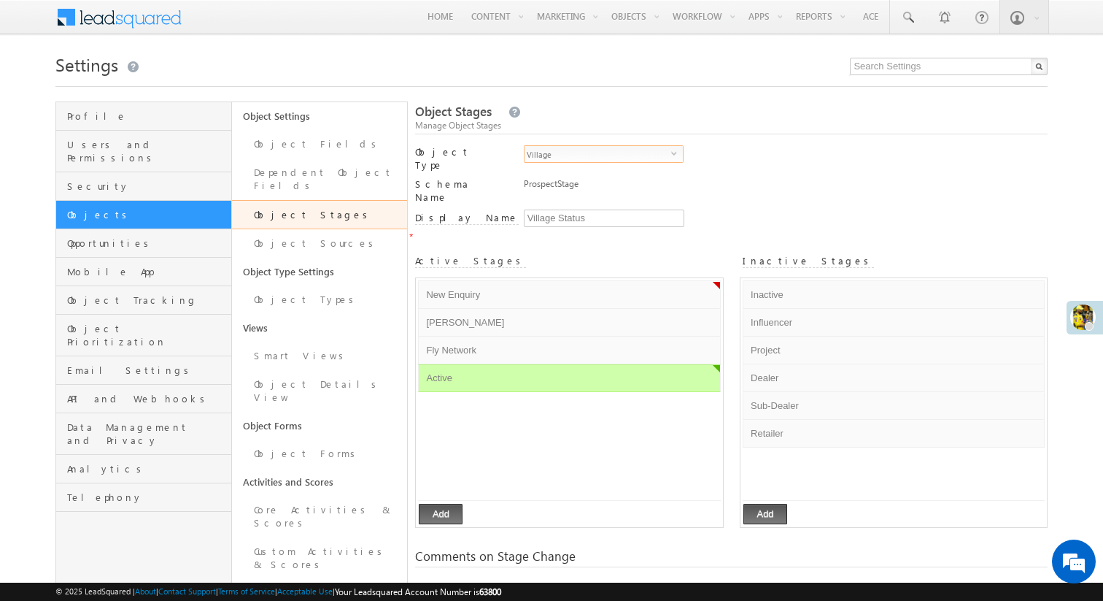
click at [648, 158] on span "Village" at bounding box center [598, 154] width 147 height 16
click at [625, 185] on li "Distributor" at bounding box center [604, 186] width 158 height 15
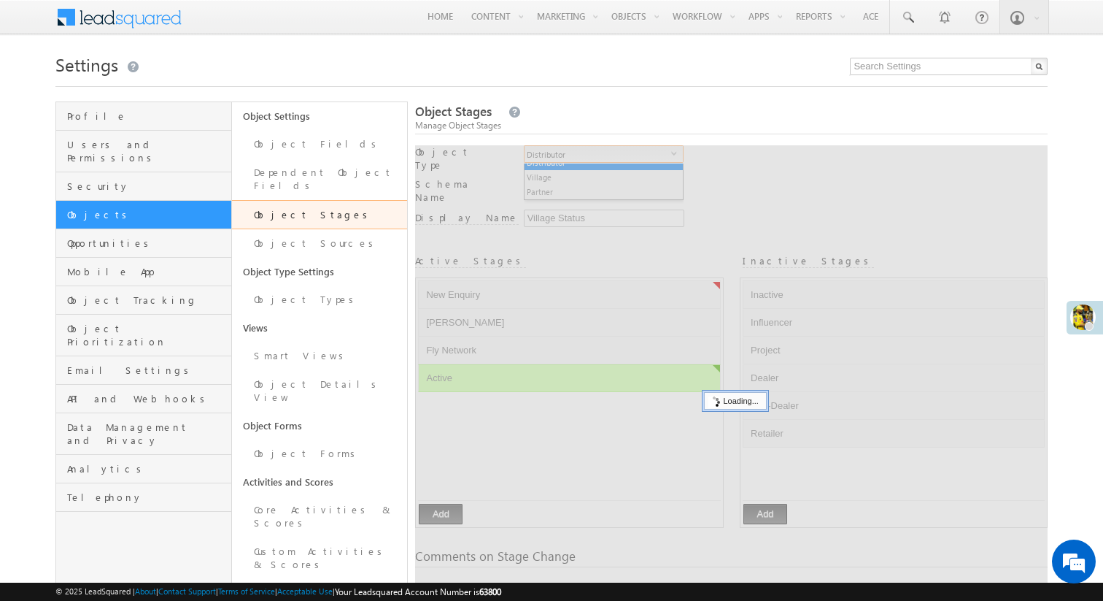
type input "Distributor Type"
checkbox input "false"
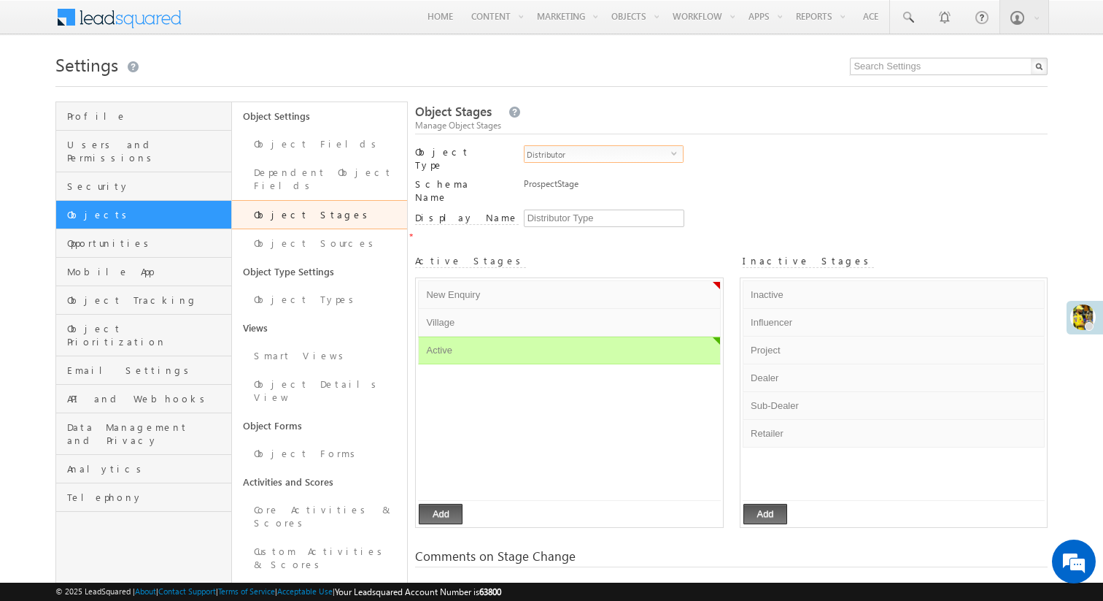
click at [639, 155] on span "Distributor" at bounding box center [598, 154] width 147 height 16
click at [633, 172] on li "Lead" at bounding box center [604, 171] width 158 height 15
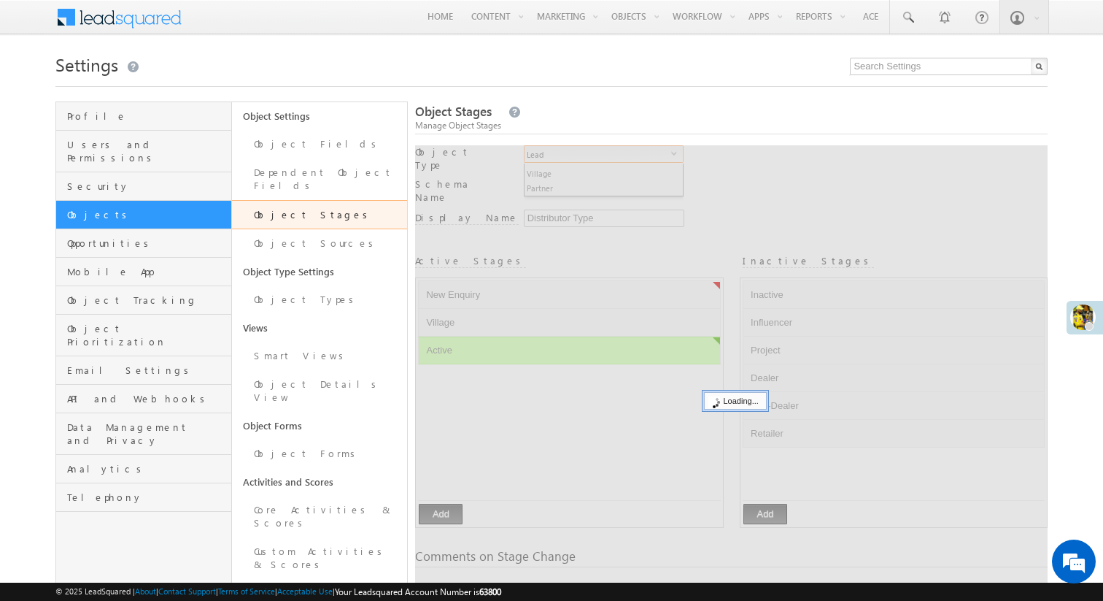
type input "Lead Stage"
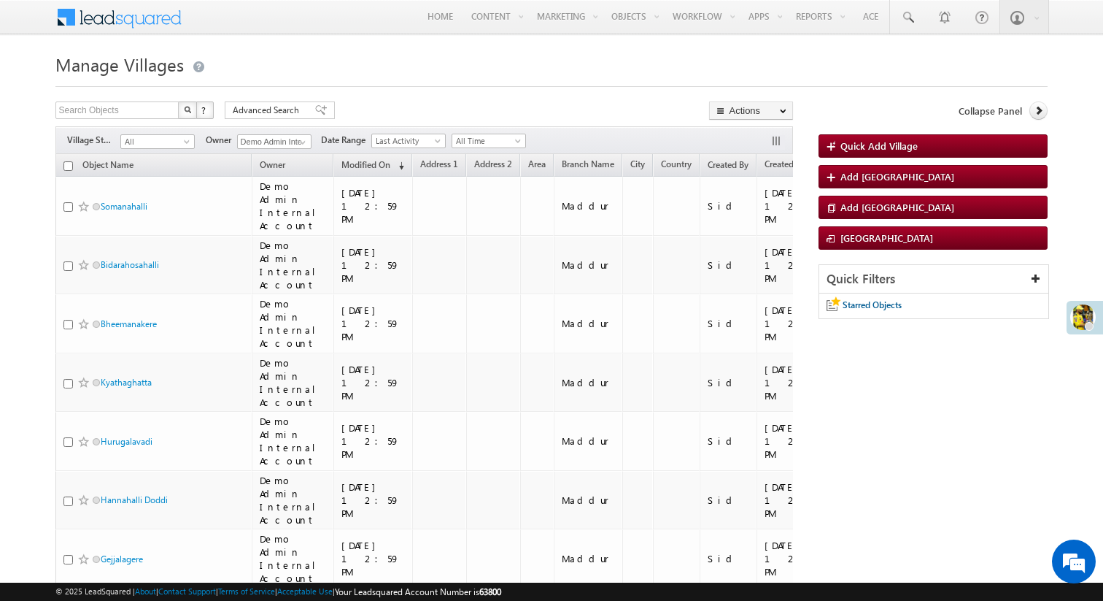
click at [69, 166] on input "checkbox" at bounding box center [67, 165] width 9 height 9
checkbox input "true"
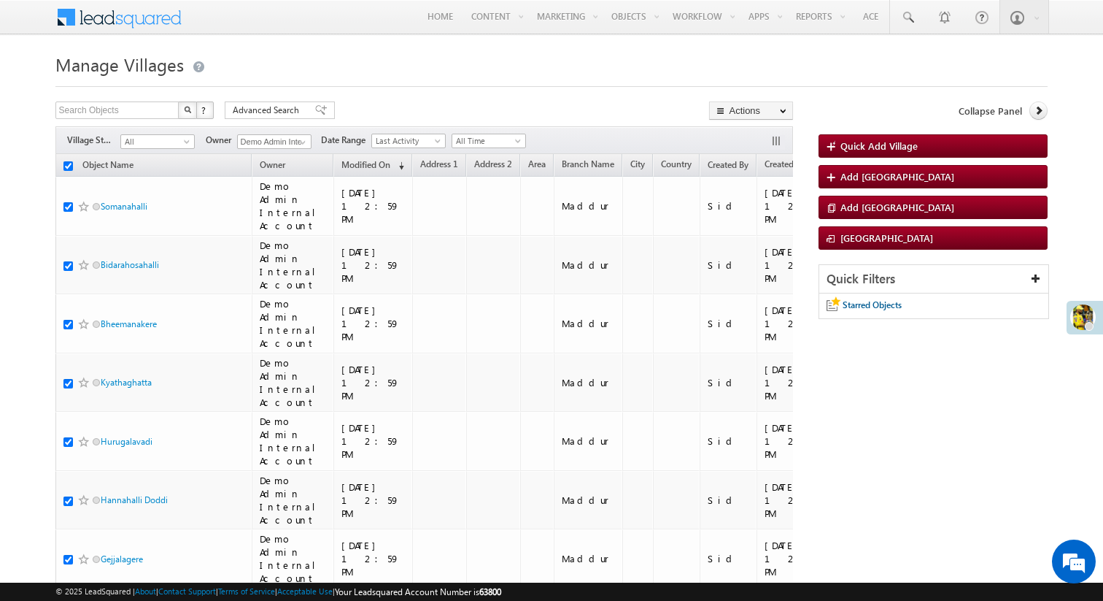
checkbox input "true"
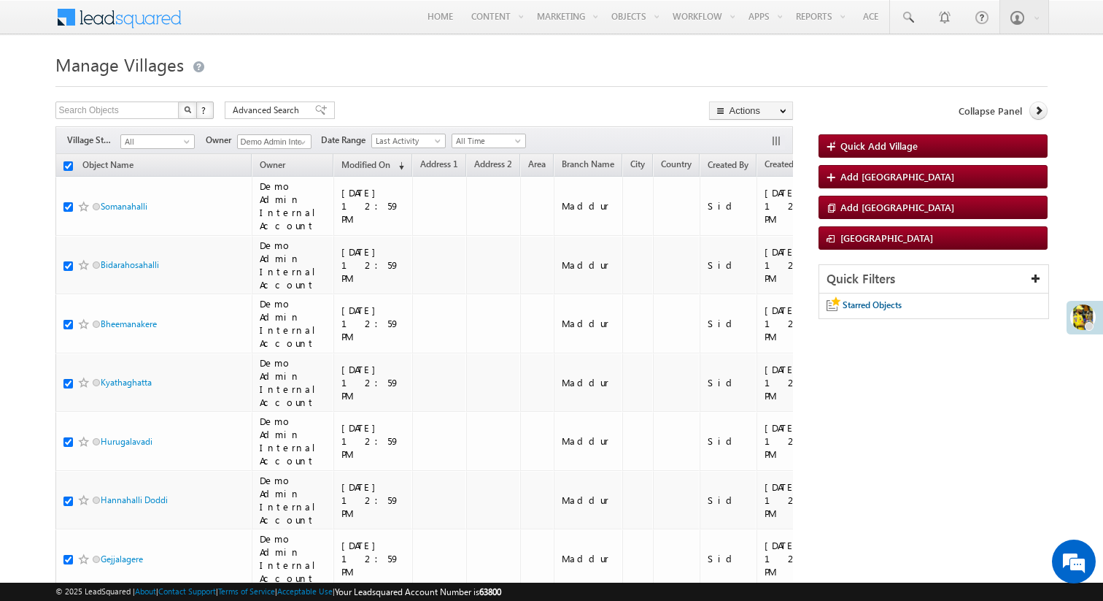
checkbox input "true"
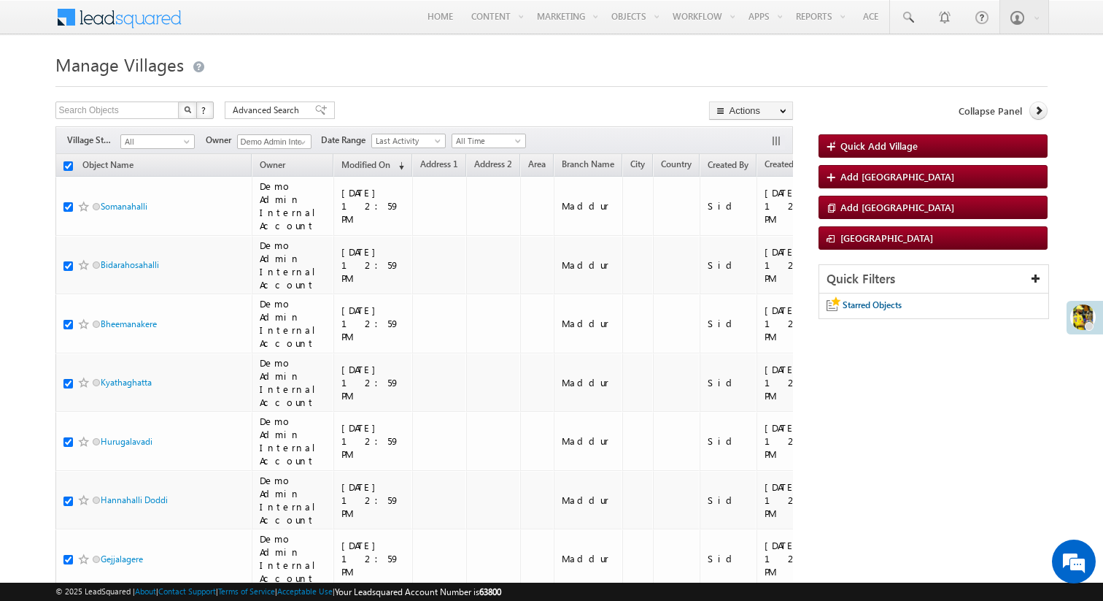
checkbox input "true"
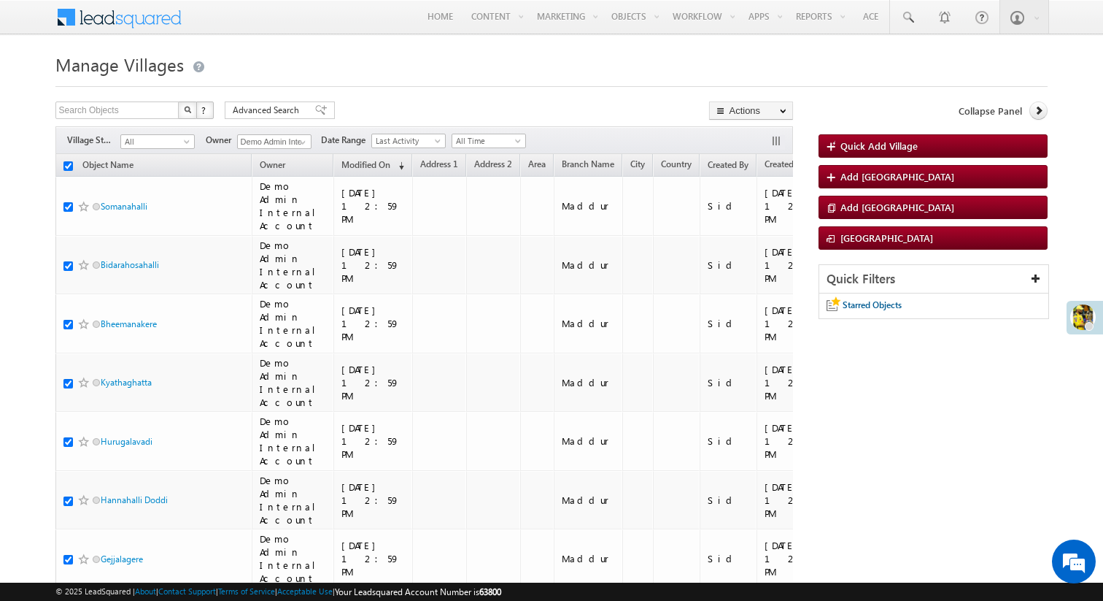
checkbox input "true"
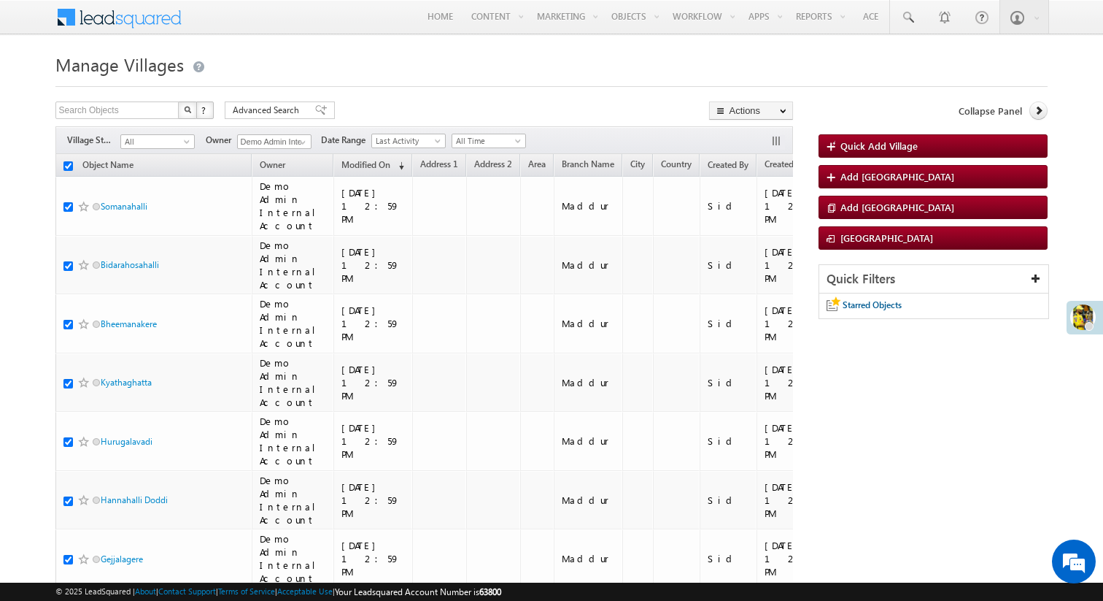
checkbox input "true"
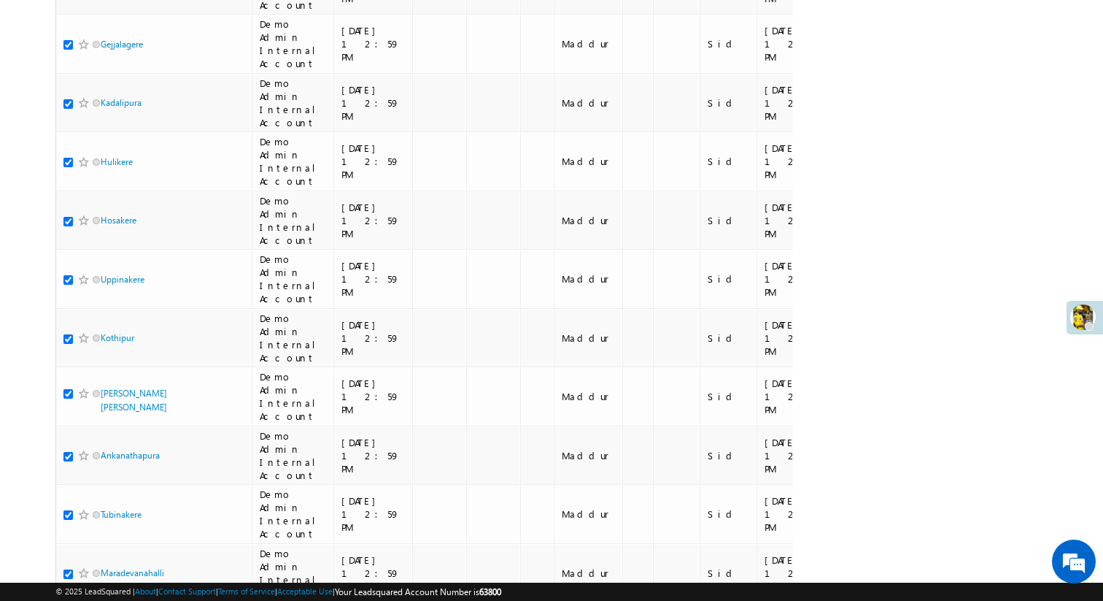
scroll to position [1162, 0]
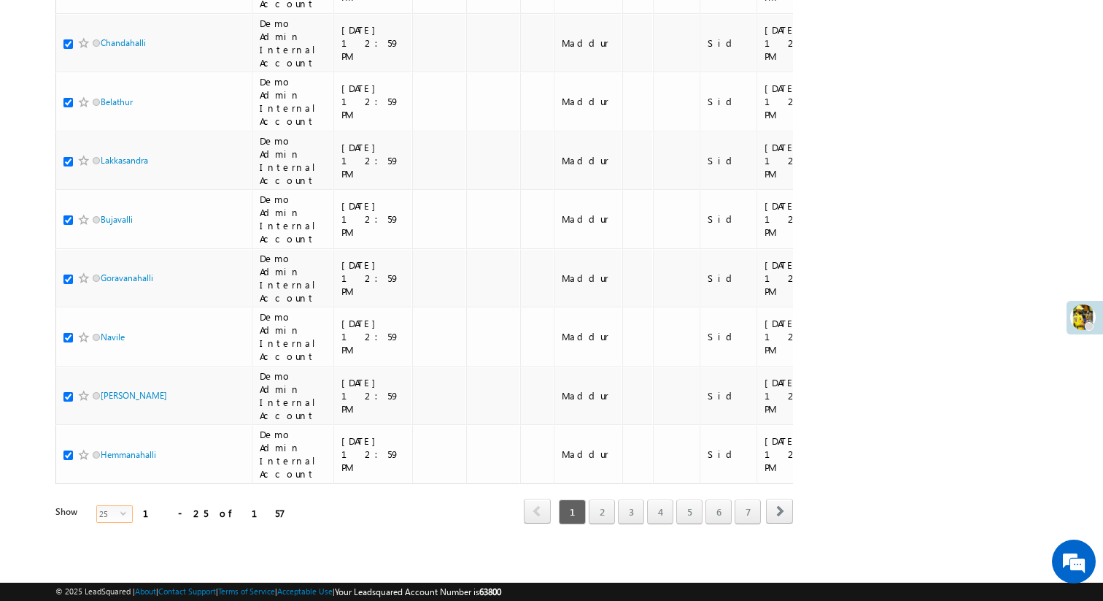
click at [104, 517] on span "25" at bounding box center [108, 514] width 23 height 16
click at [111, 579] on li "100" at bounding box center [105, 575] width 35 height 15
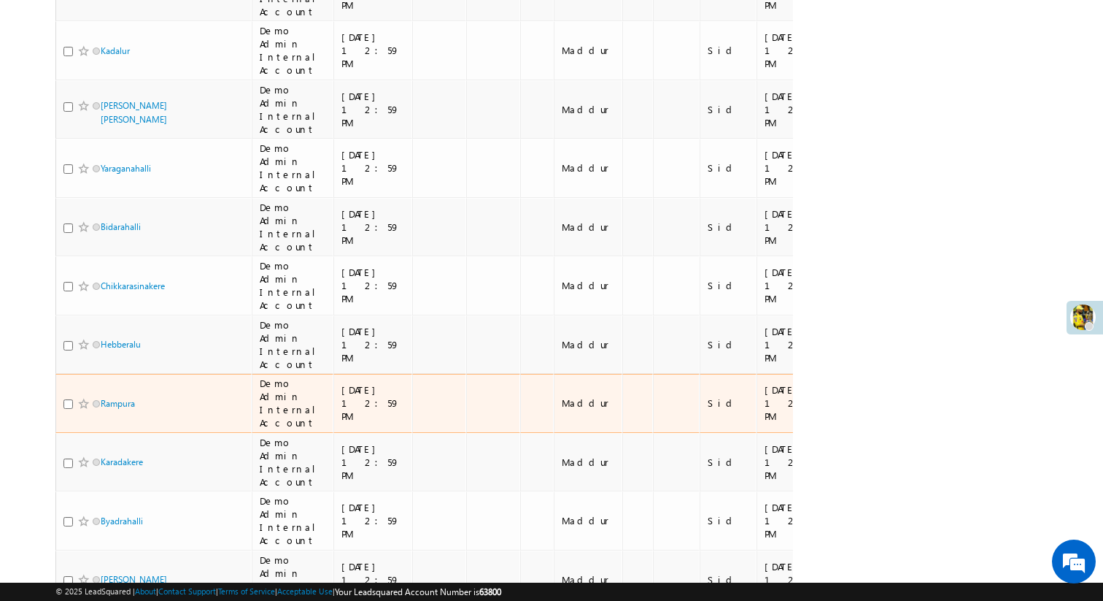
scroll to position [5568, 0]
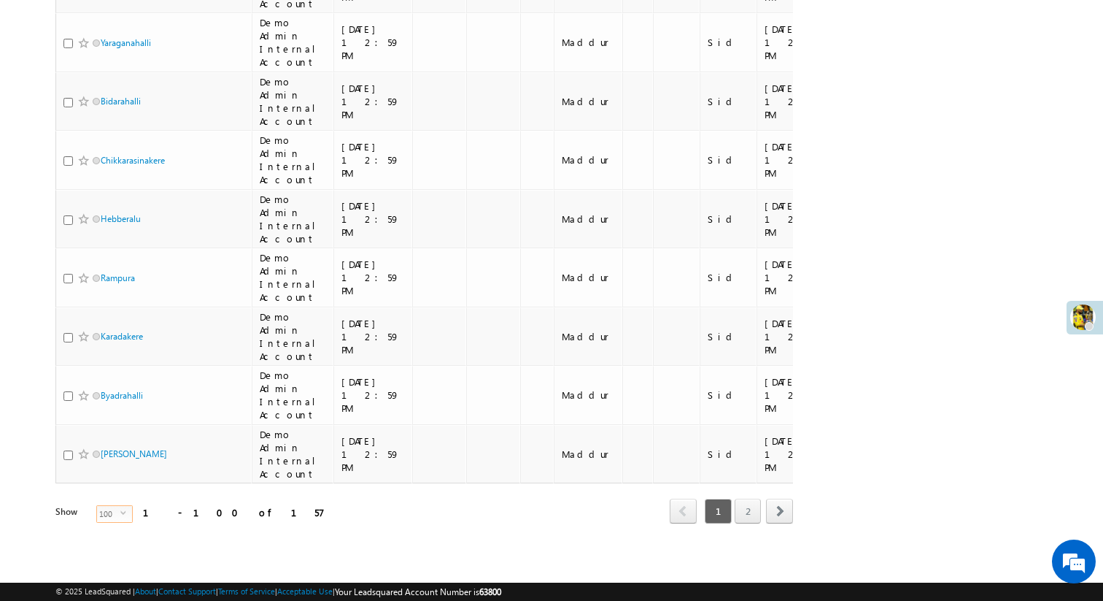
click at [120, 513] on span "select" at bounding box center [126, 512] width 12 height 7
drag, startPoint x: 101, startPoint y: 576, endPoint x: 101, endPoint y: 586, distance: 9.5
click at [101, 585] on span "© 2025 LeadSquared | About | Contact Support | Terms of Service | Acceptable Us…" at bounding box center [278, 592] width 446 height 14
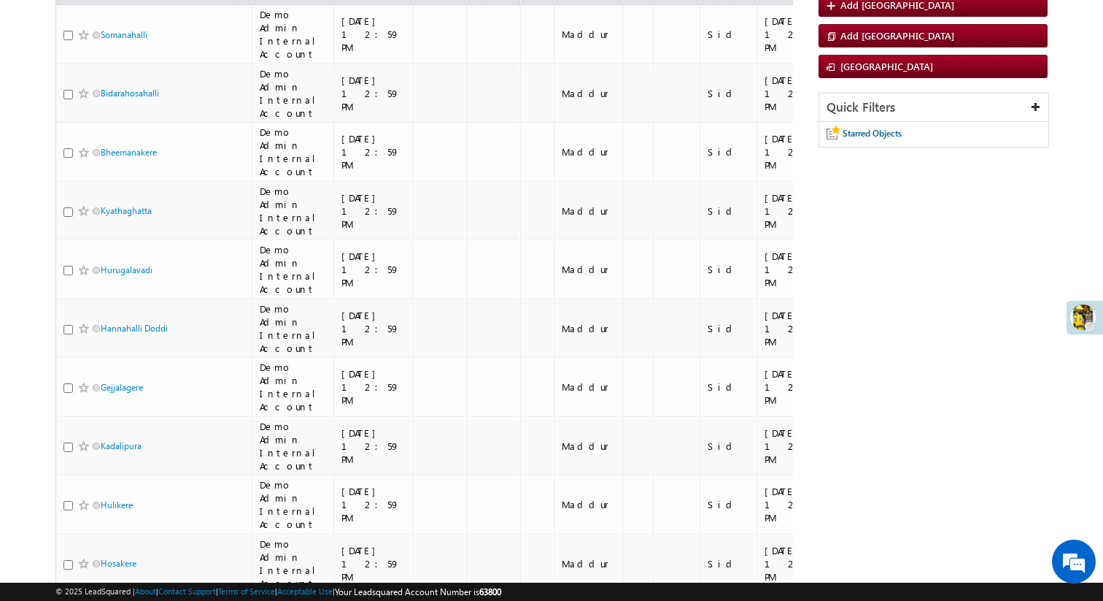
scroll to position [0, 0]
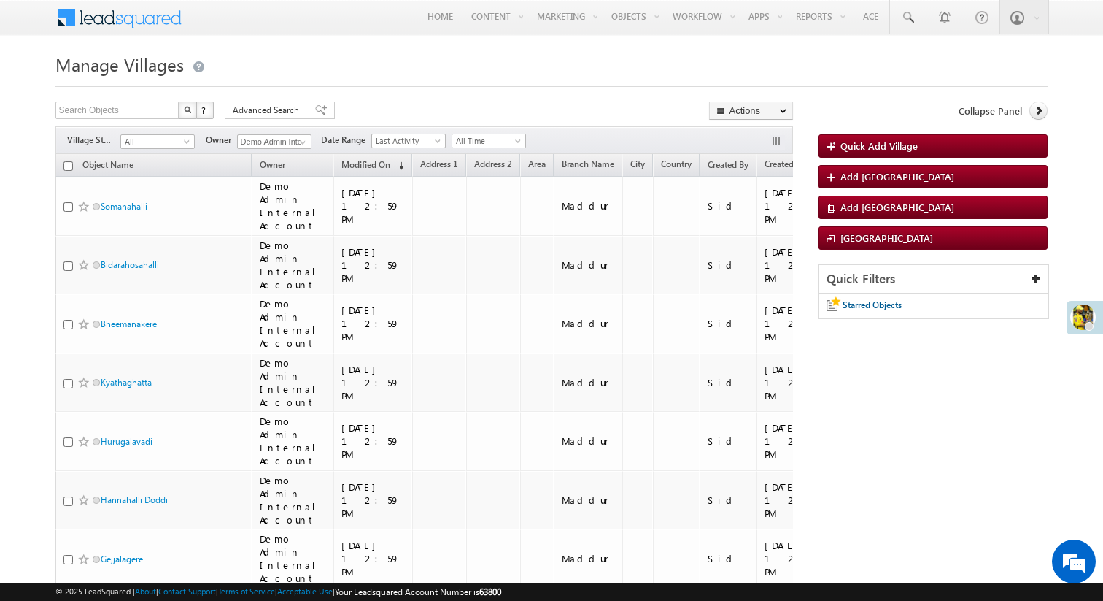
click at [68, 166] on input "checkbox" at bounding box center [67, 165] width 9 height 9
checkbox input "true"
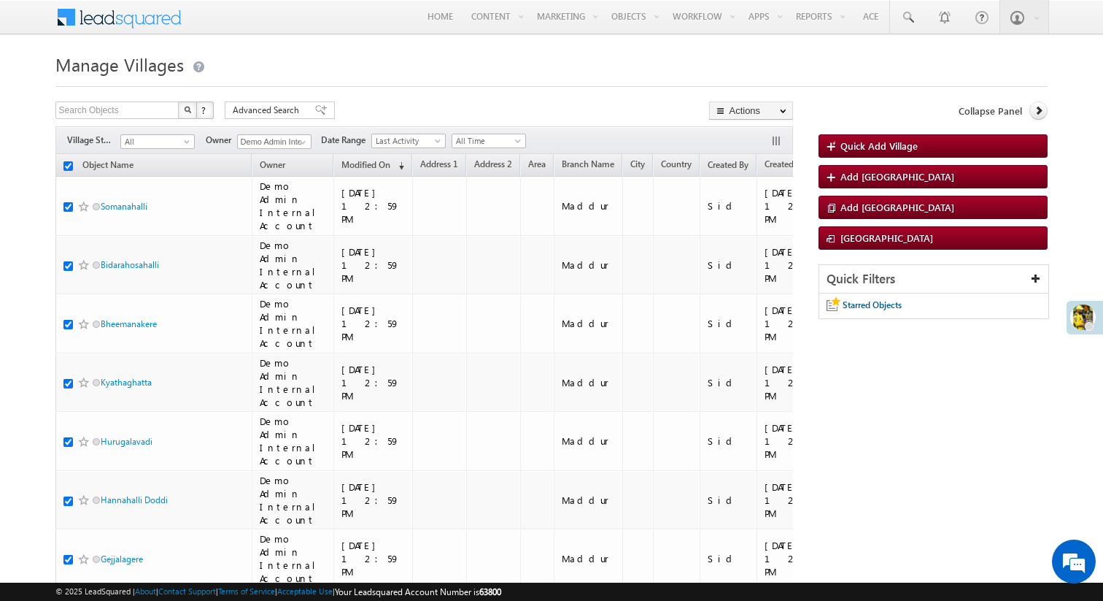
checkbox input "true"
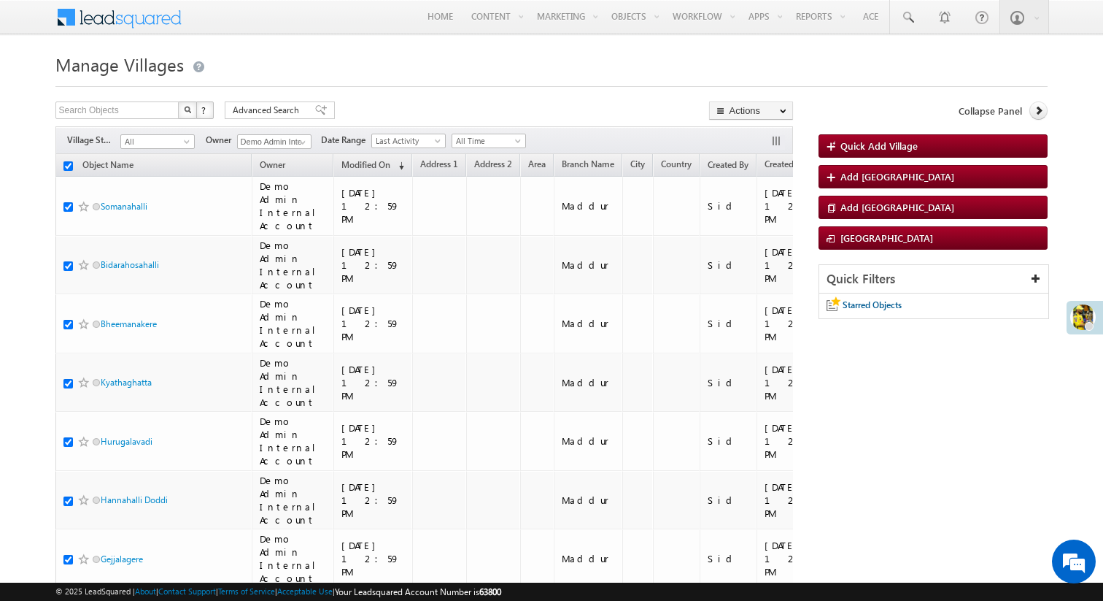
checkbox input "true"
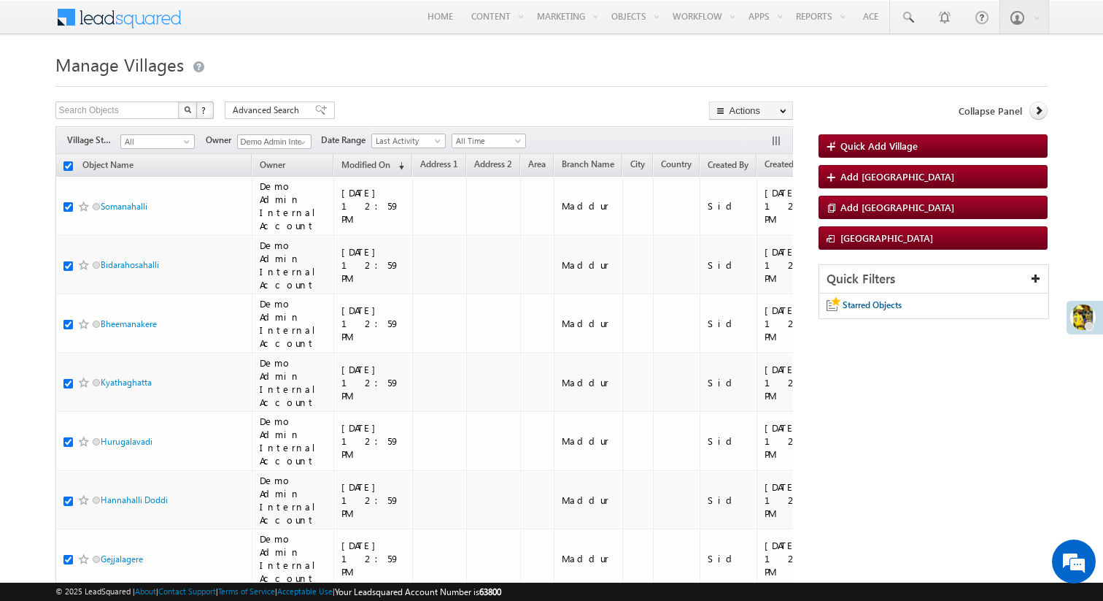
checkbox input "true"
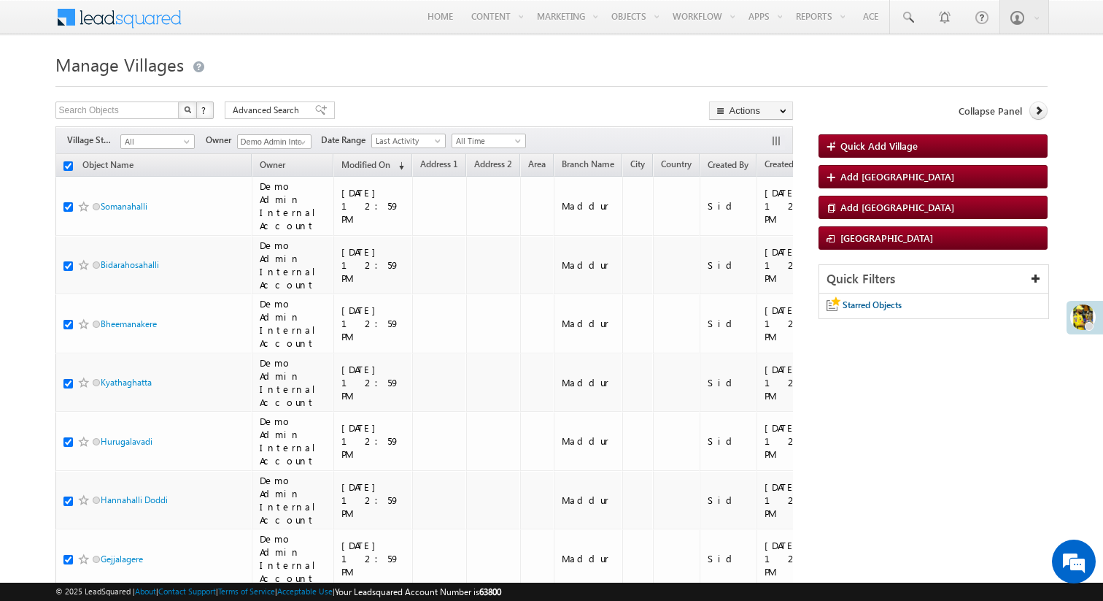
checkbox input "true"
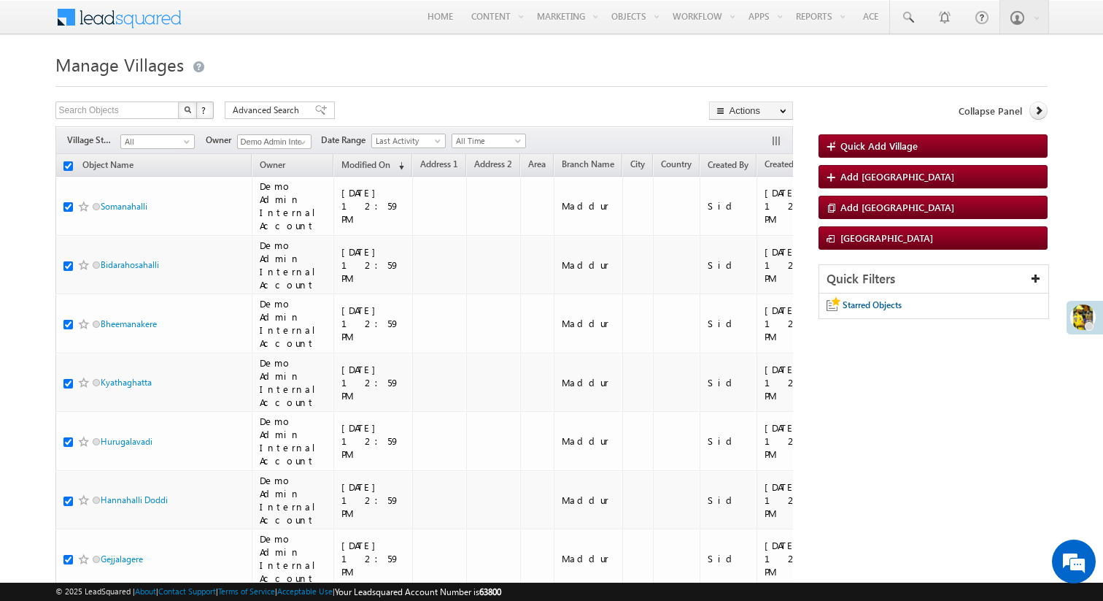
checkbox input "true"
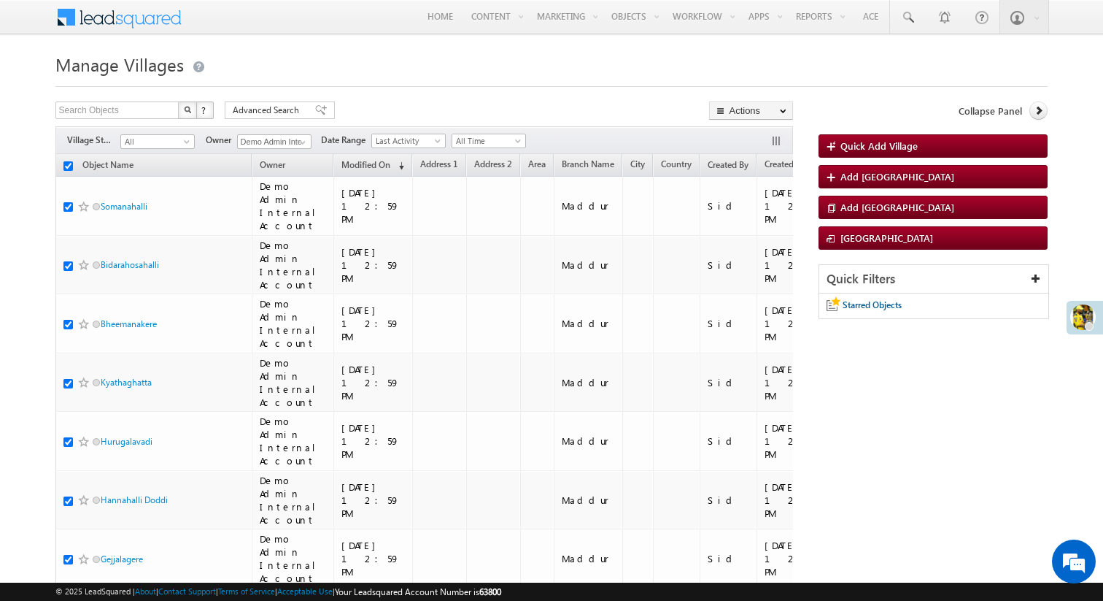
checkbox input "true"
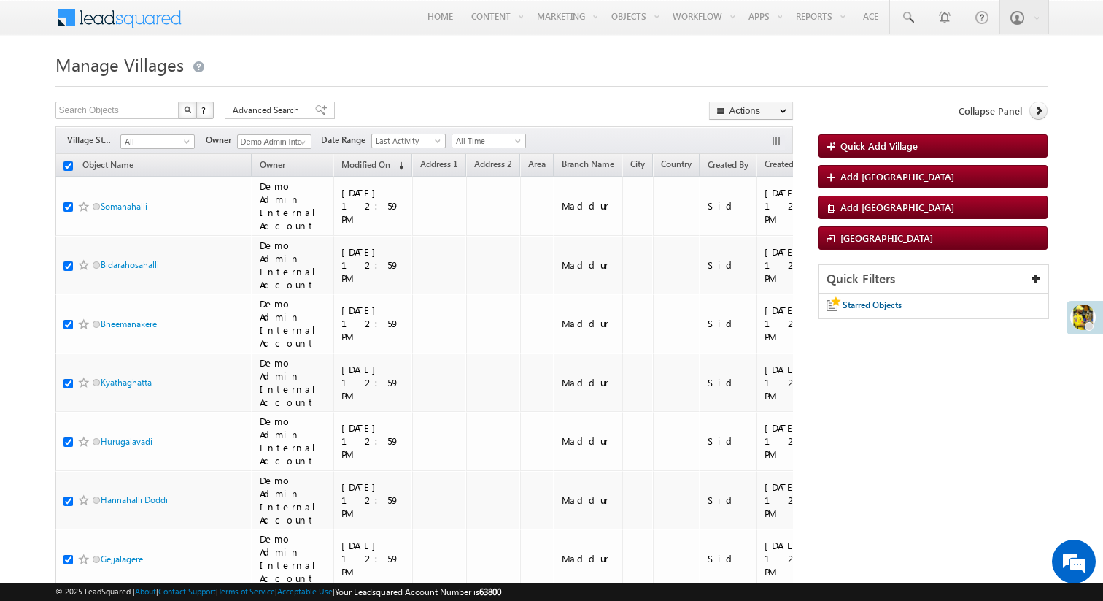
checkbox input "true"
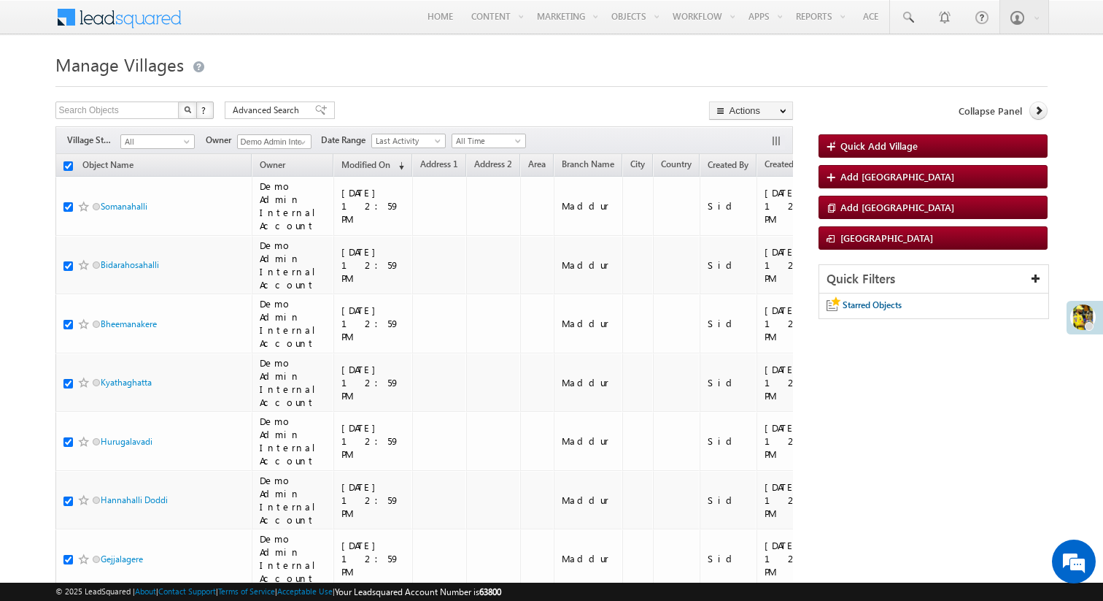
checkbox input "true"
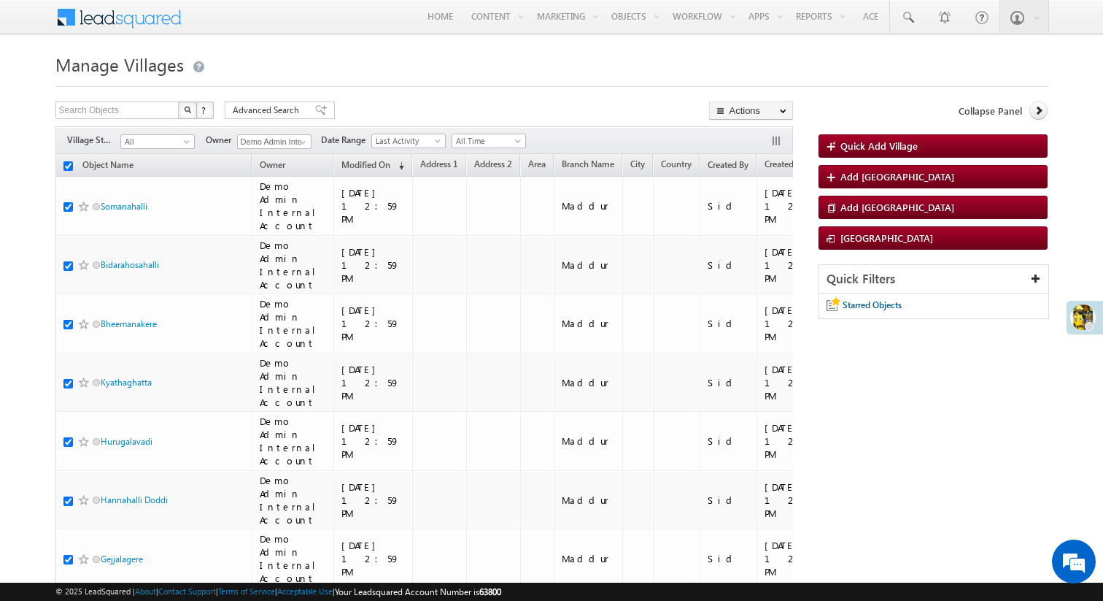
checkbox input "true"
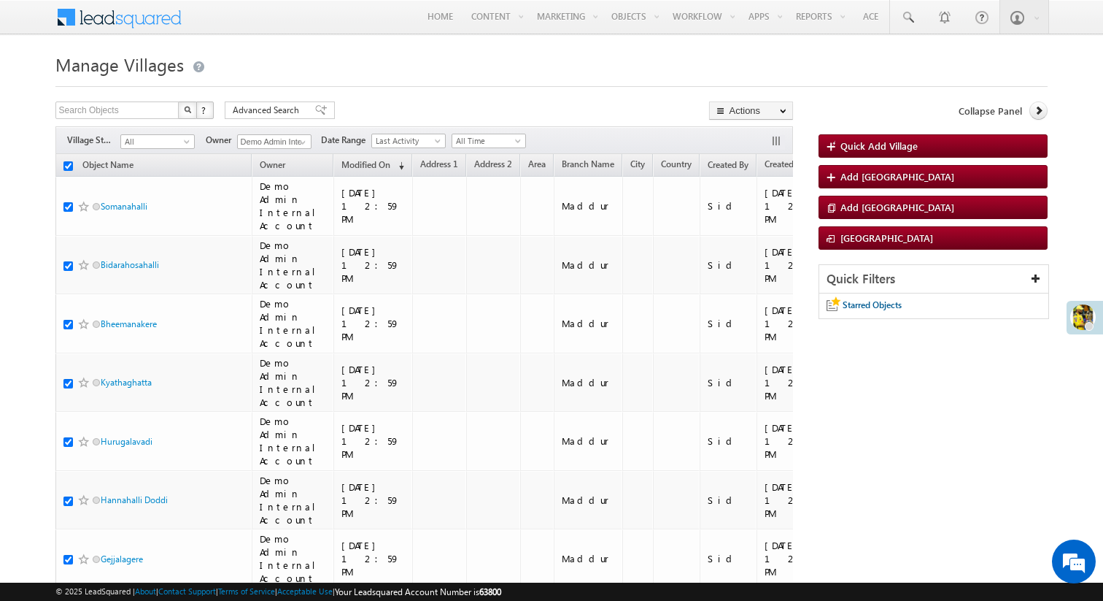
checkbox input "true"
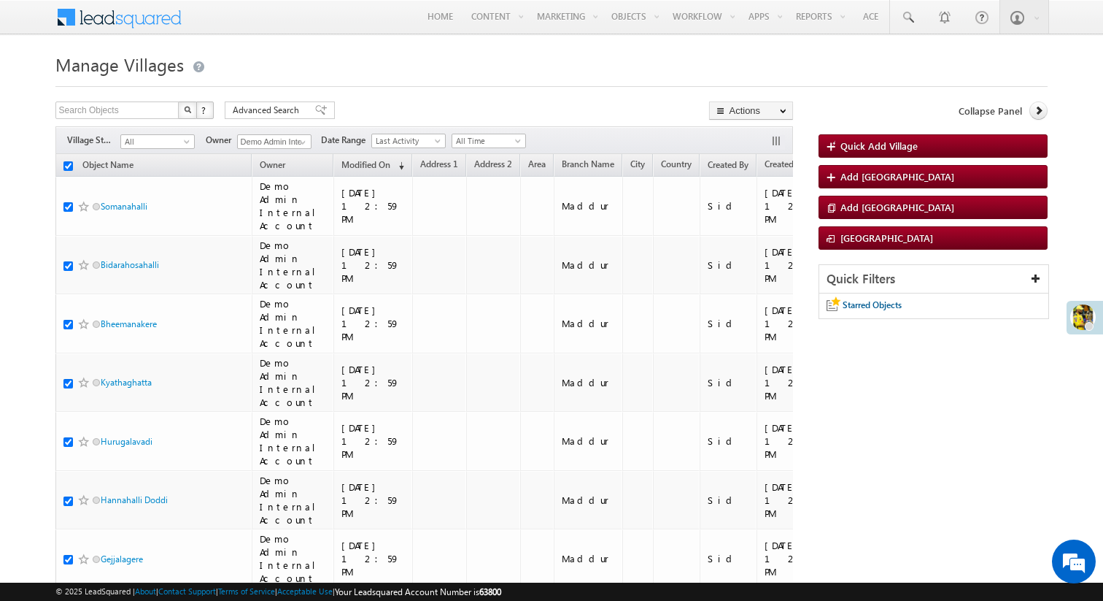
checkbox input "true"
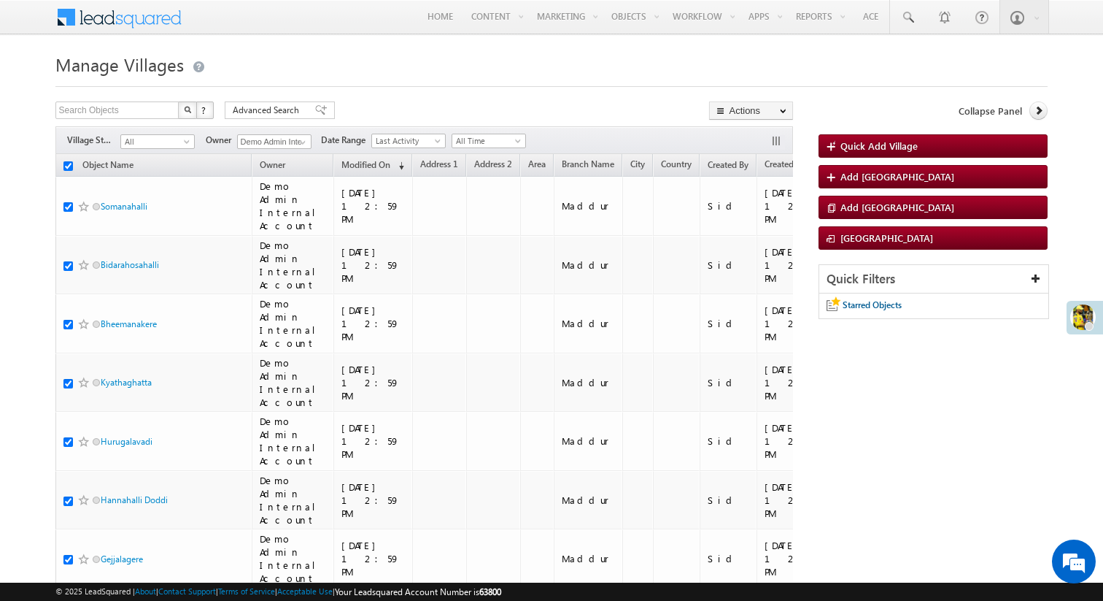
checkbox input "true"
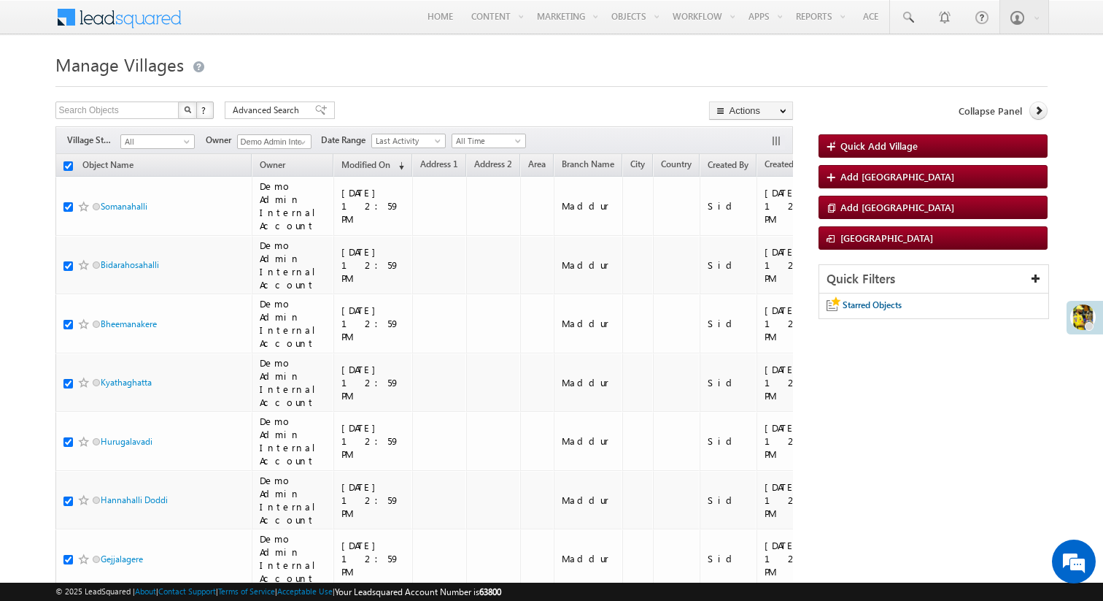
checkbox input "true"
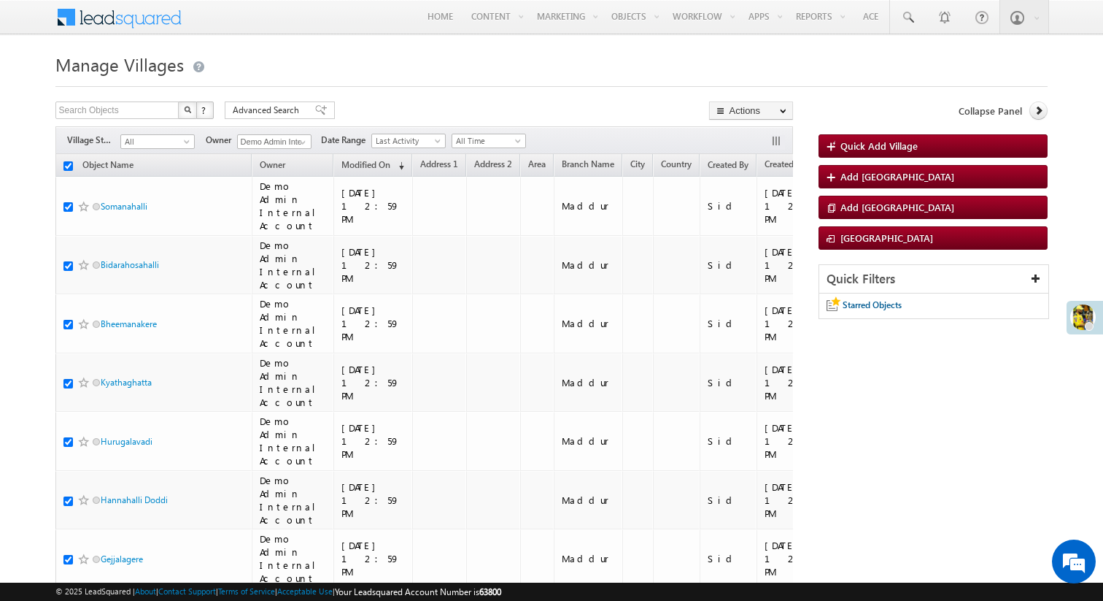
checkbox input "true"
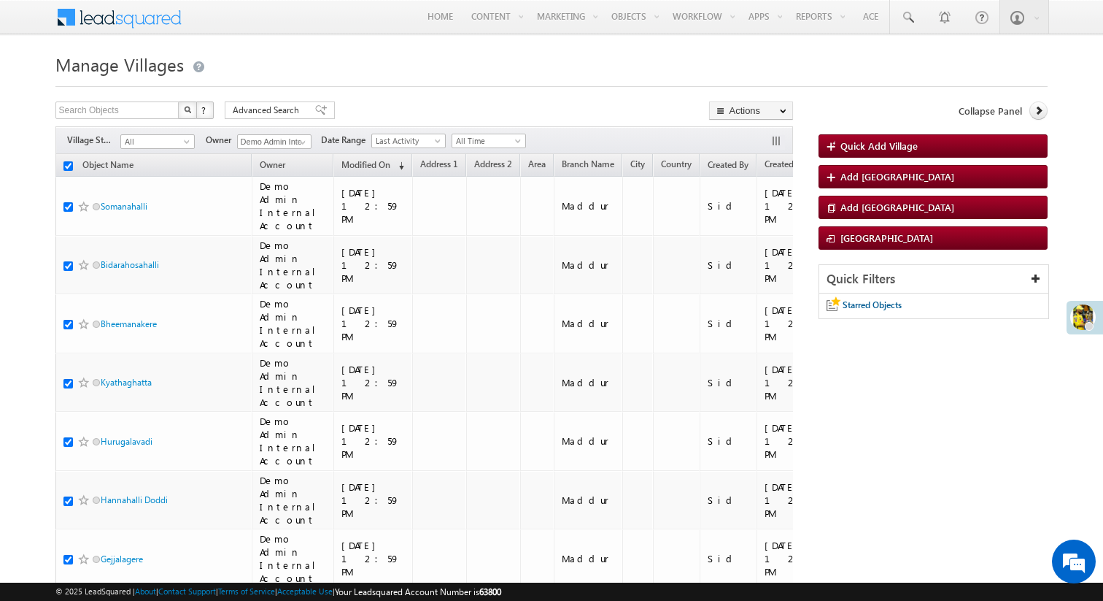
checkbox input "true"
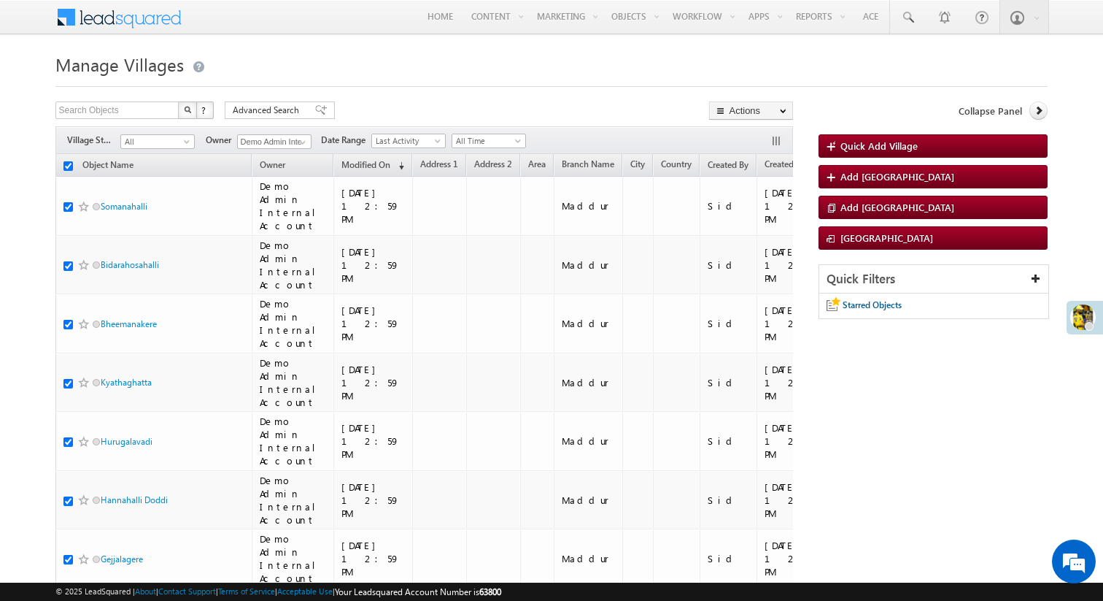
checkbox input "true"
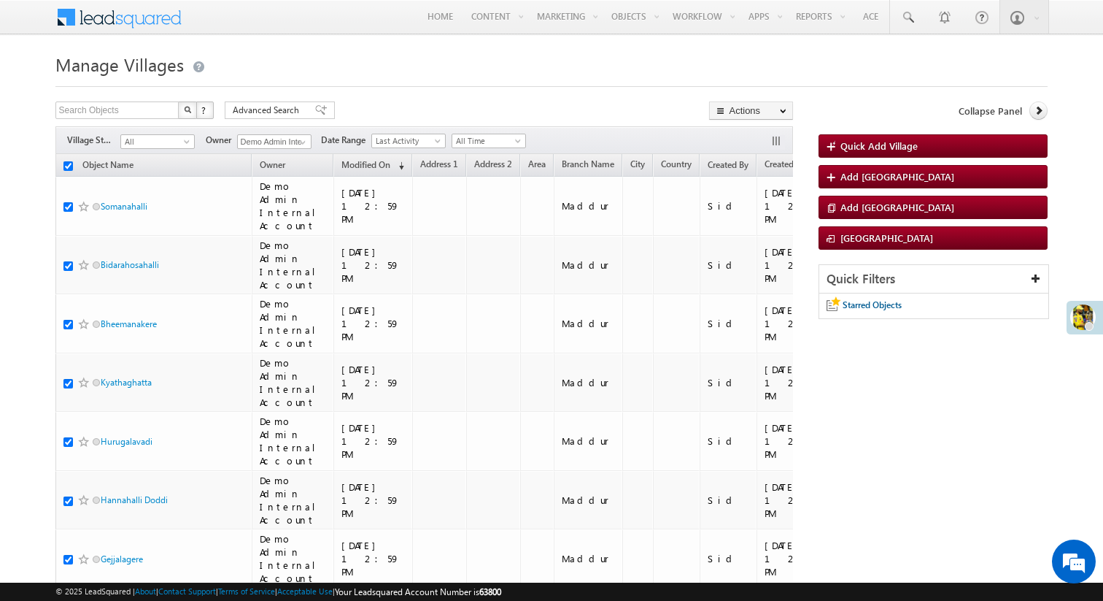
checkbox input "true"
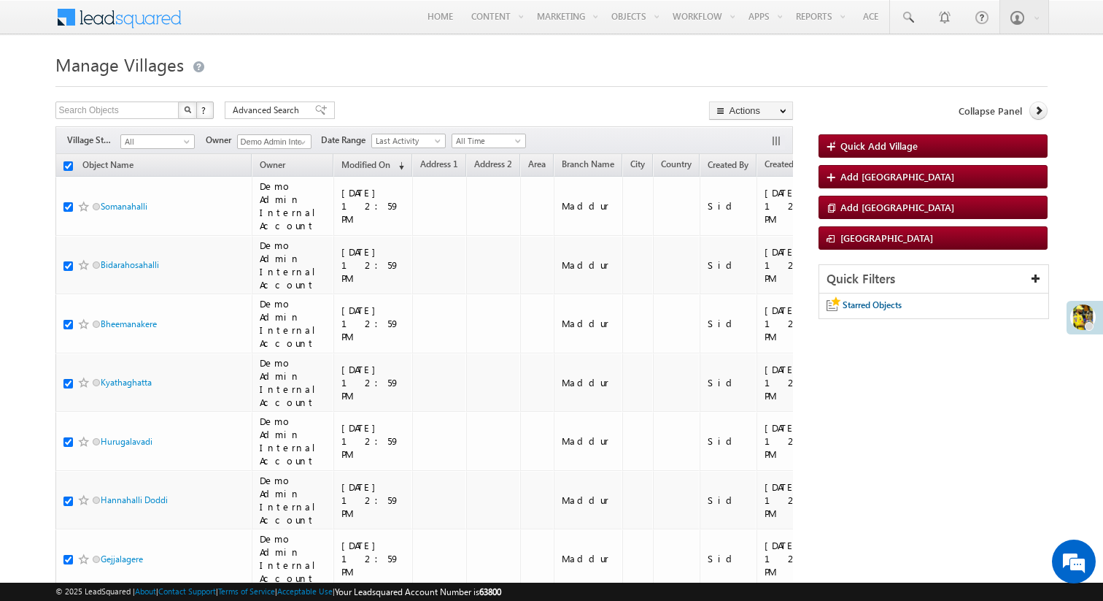
checkbox input "true"
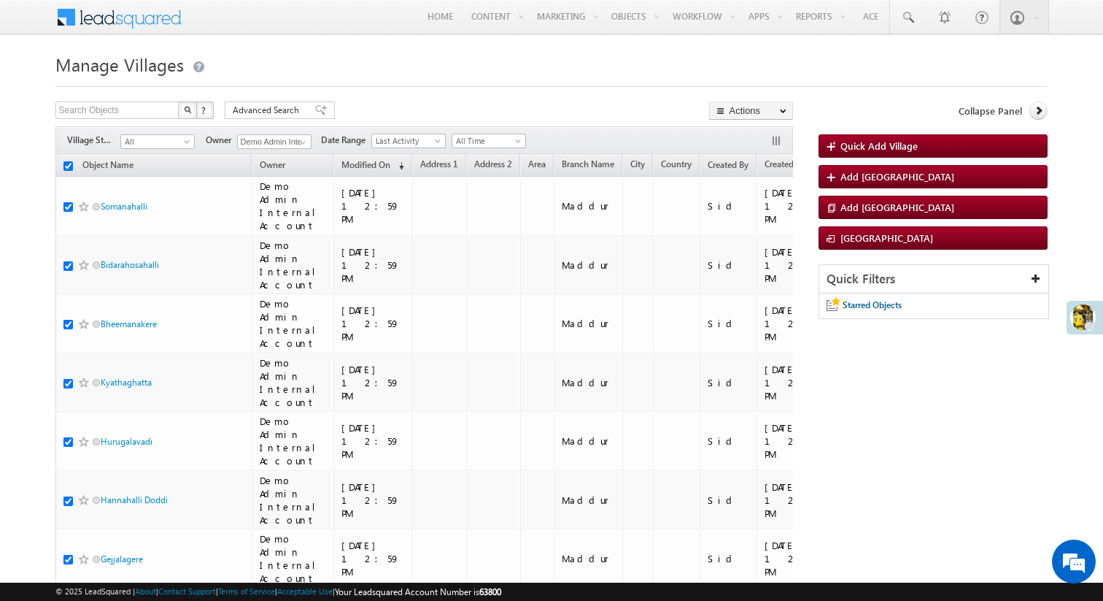
checkbox input "true"
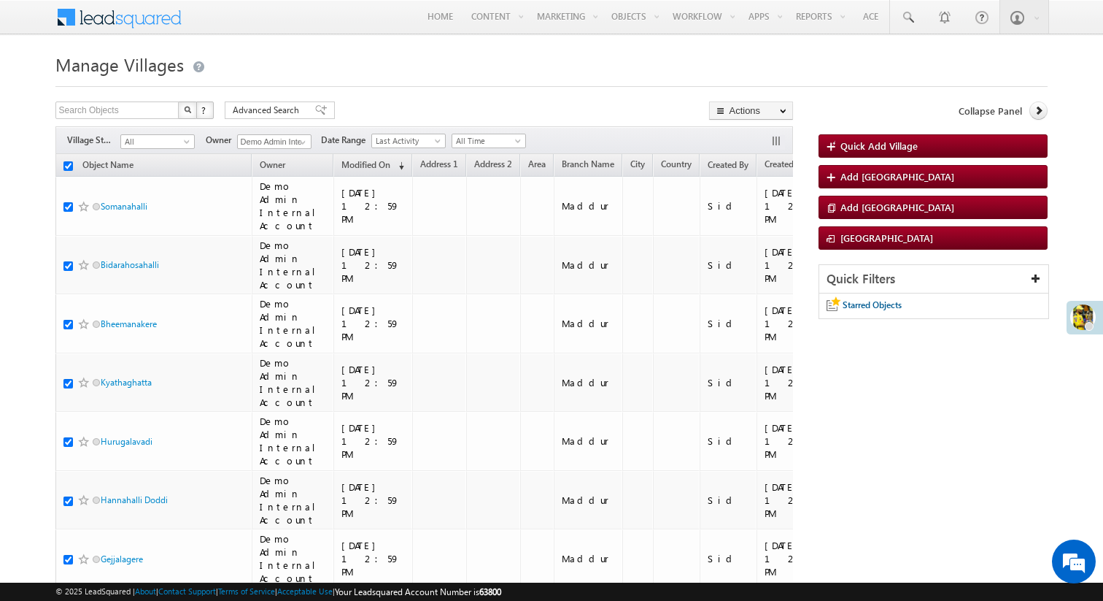
checkbox input "true"
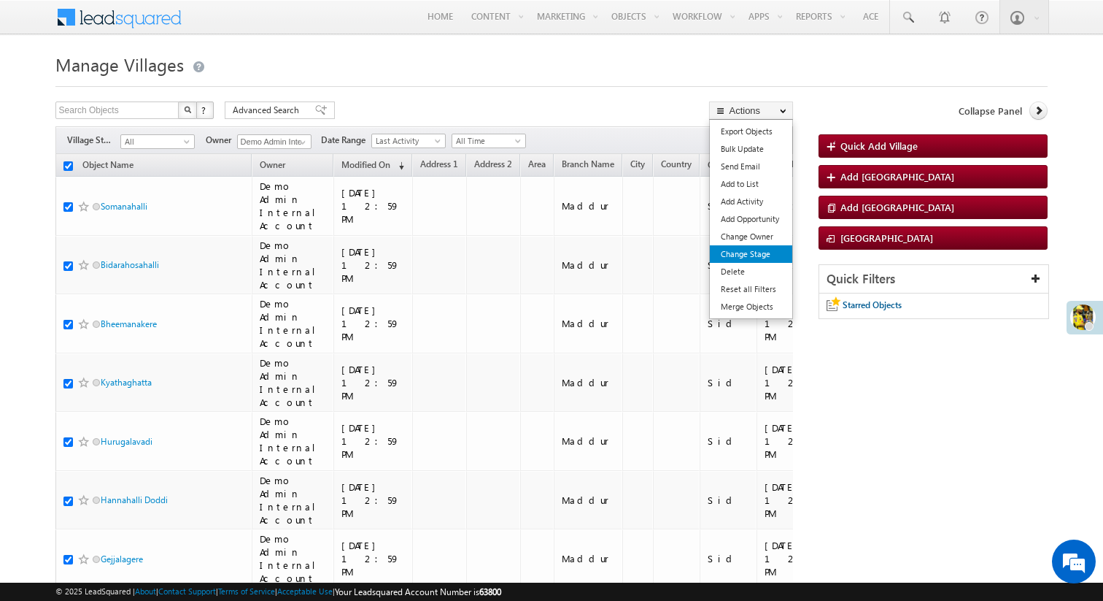
click at [768, 252] on link "Change Stage" at bounding box center [751, 254] width 82 height 18
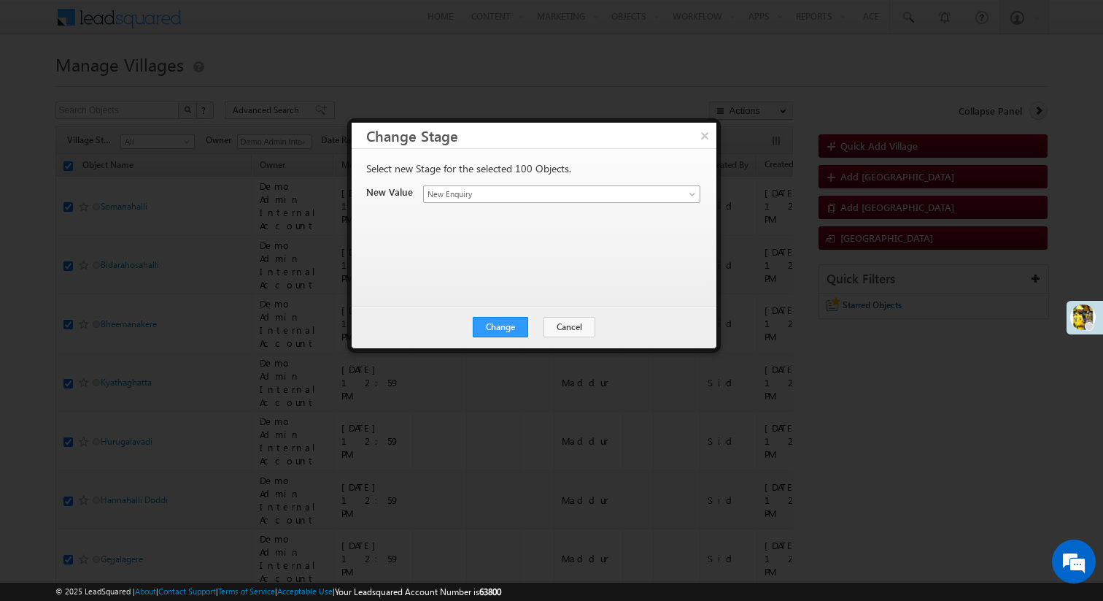
click at [679, 192] on link "New Enquiry" at bounding box center [561, 194] width 277 height 18
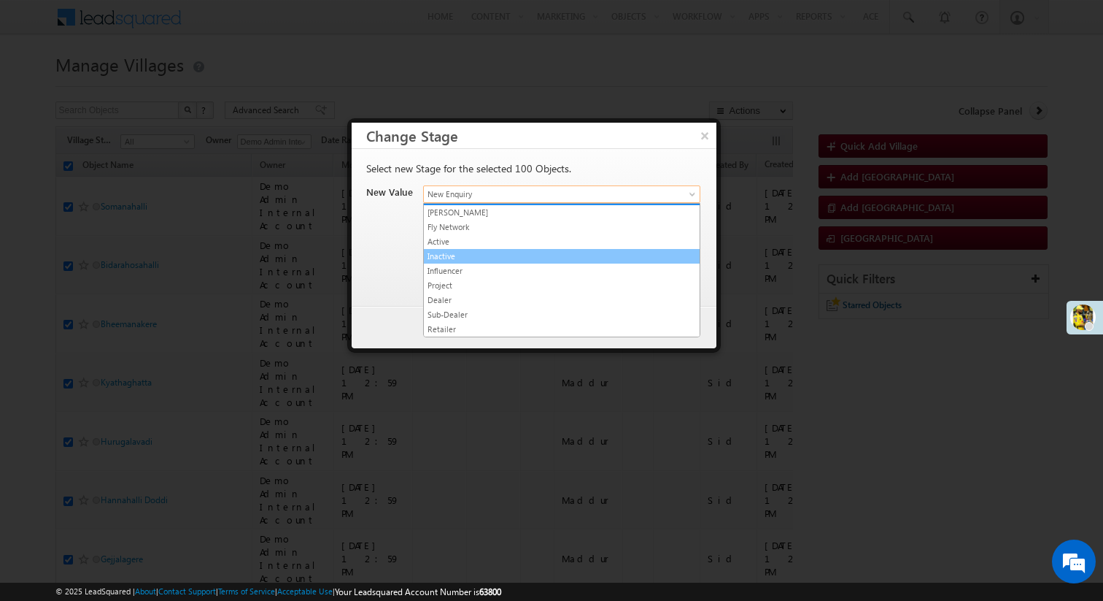
scroll to position [12, 0]
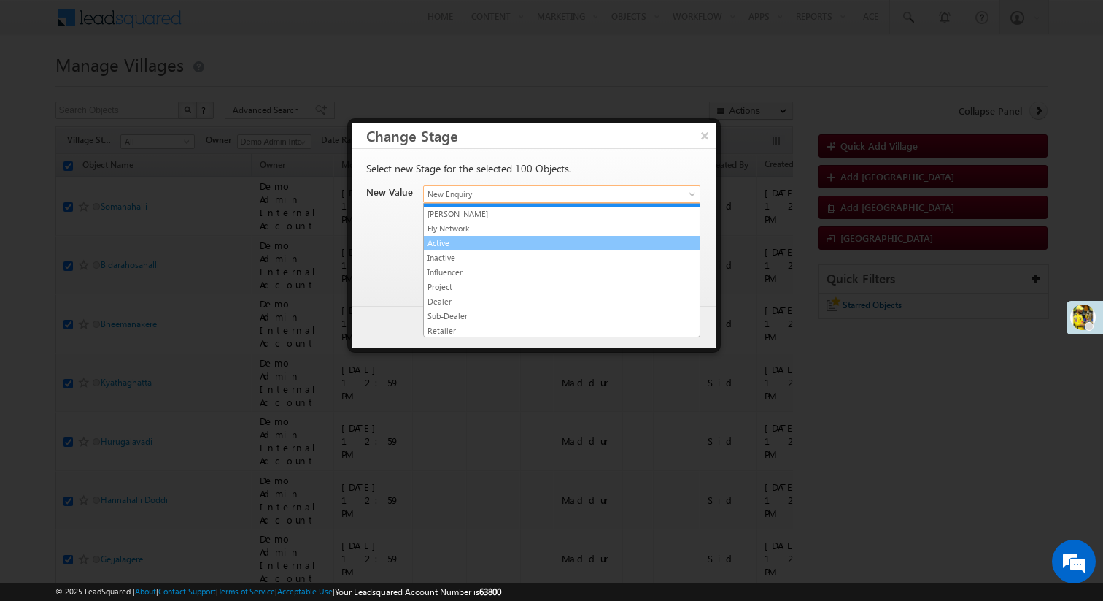
click at [482, 240] on link "Active" at bounding box center [562, 242] width 276 height 13
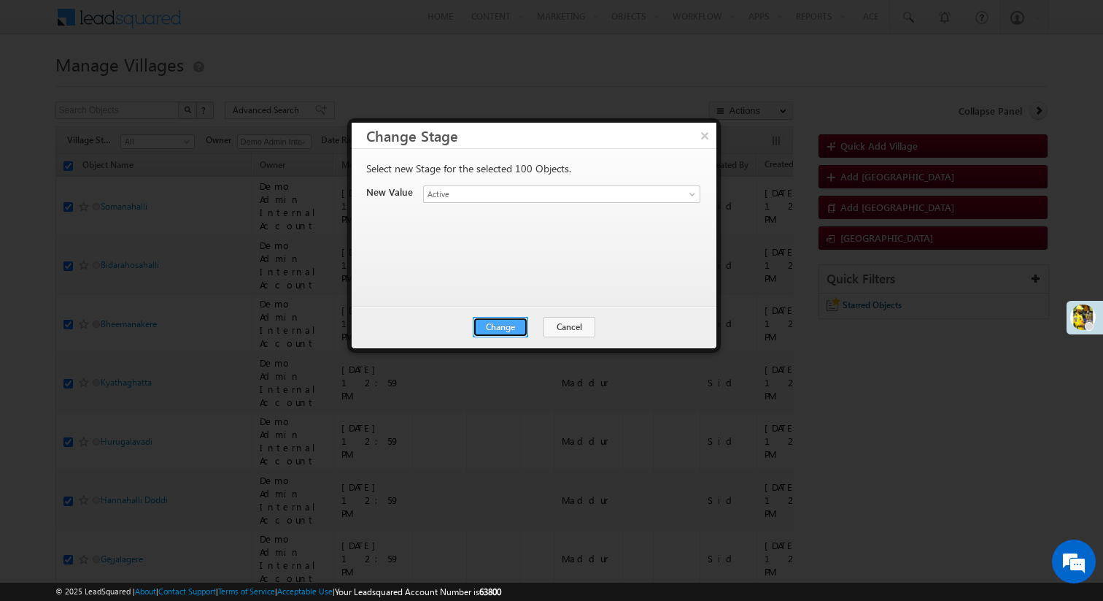
click at [491, 325] on button "Change" at bounding box center [500, 327] width 55 height 20
click at [540, 323] on button "Close" at bounding box center [536, 327] width 47 height 20
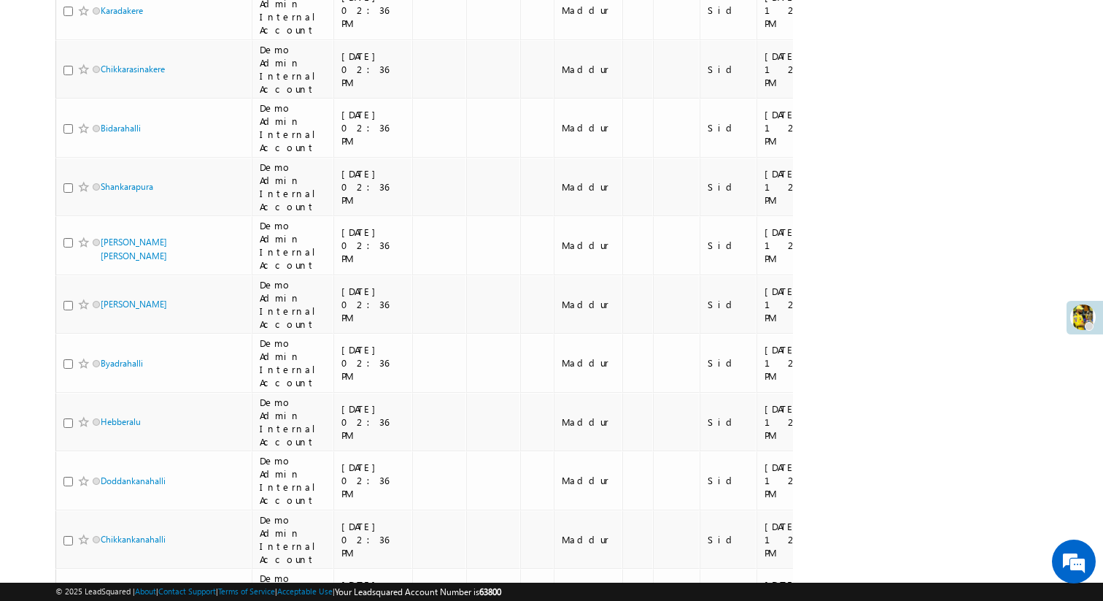
scroll to position [5568, 0]
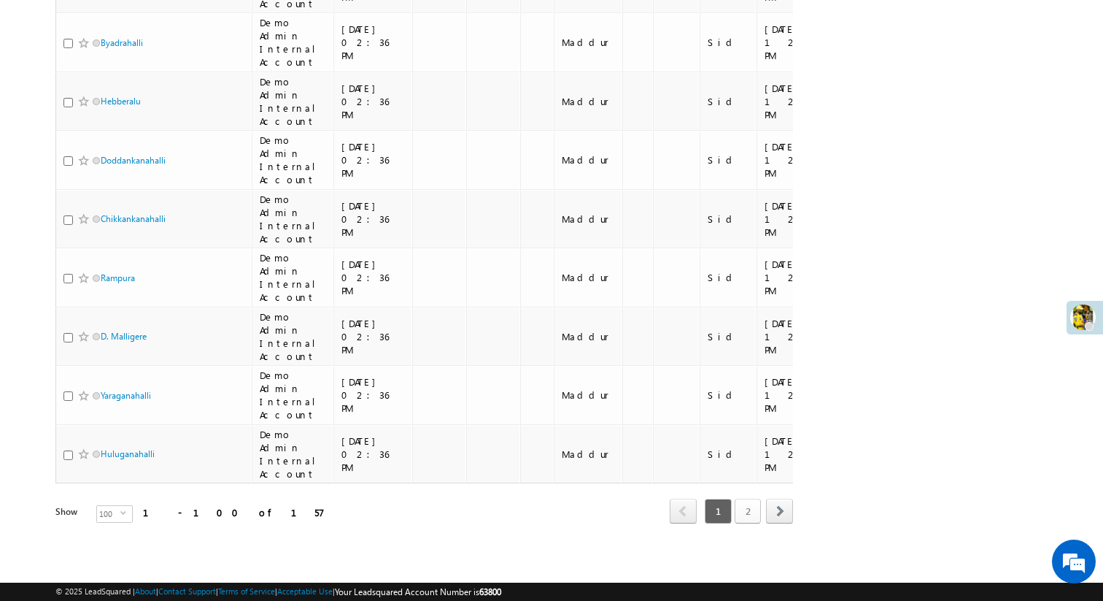
click at [749, 511] on link "2" at bounding box center [748, 510] width 26 height 25
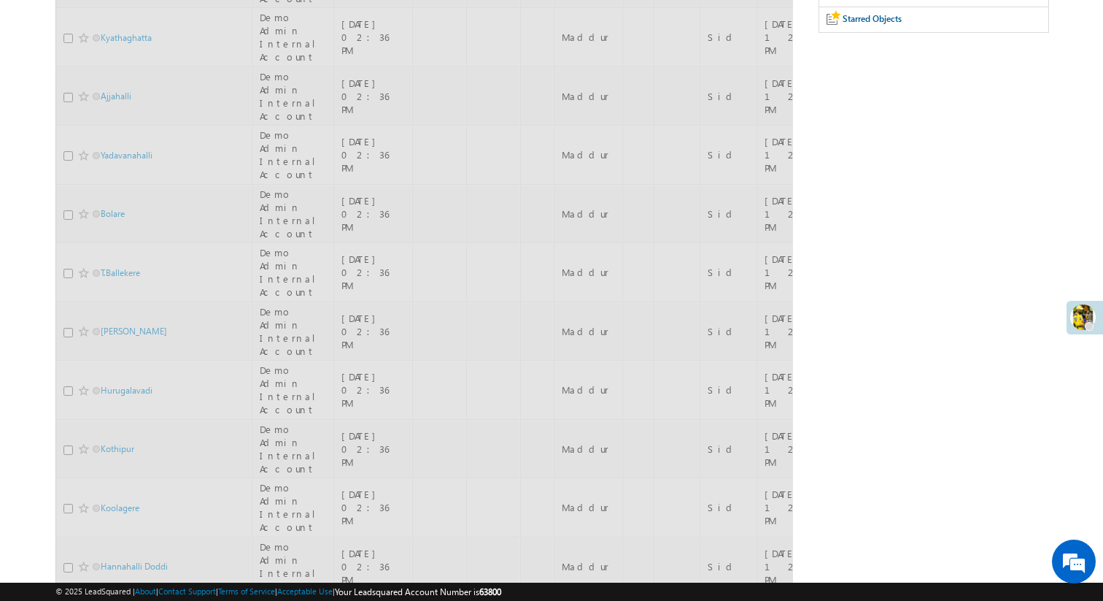
scroll to position [0, 0]
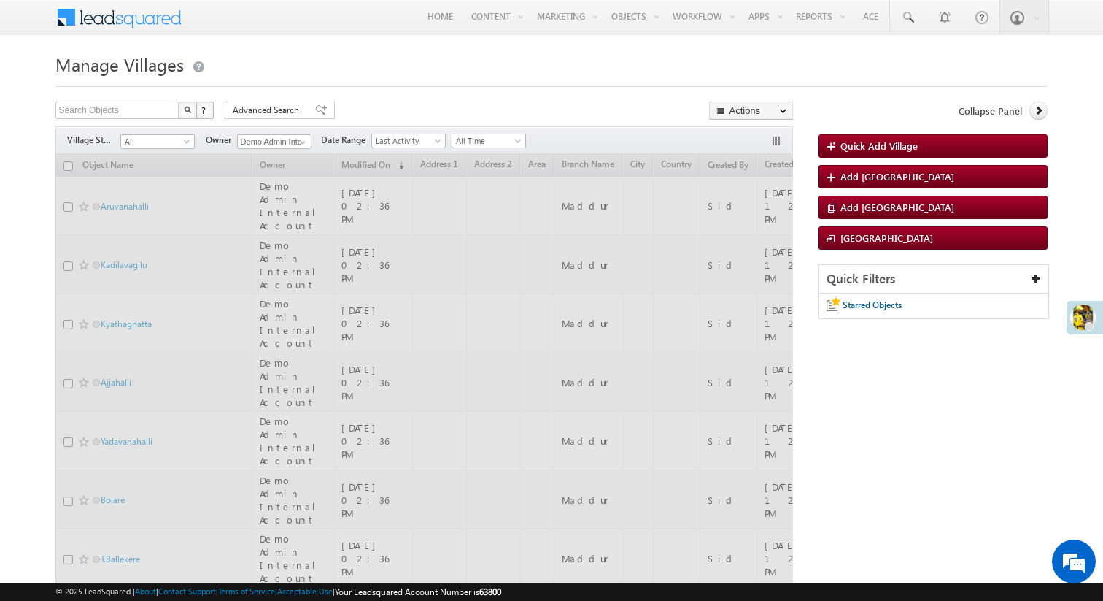
click at [466, 80] on div at bounding box center [551, 81] width 993 height 9
click at [293, 147] on link at bounding box center [301, 142] width 18 height 15
click at [374, 101] on div "Search Objects X ? 157 results found Advanced Search Advanced Search Advanced s…" at bounding box center [424, 111] width 739 height 21
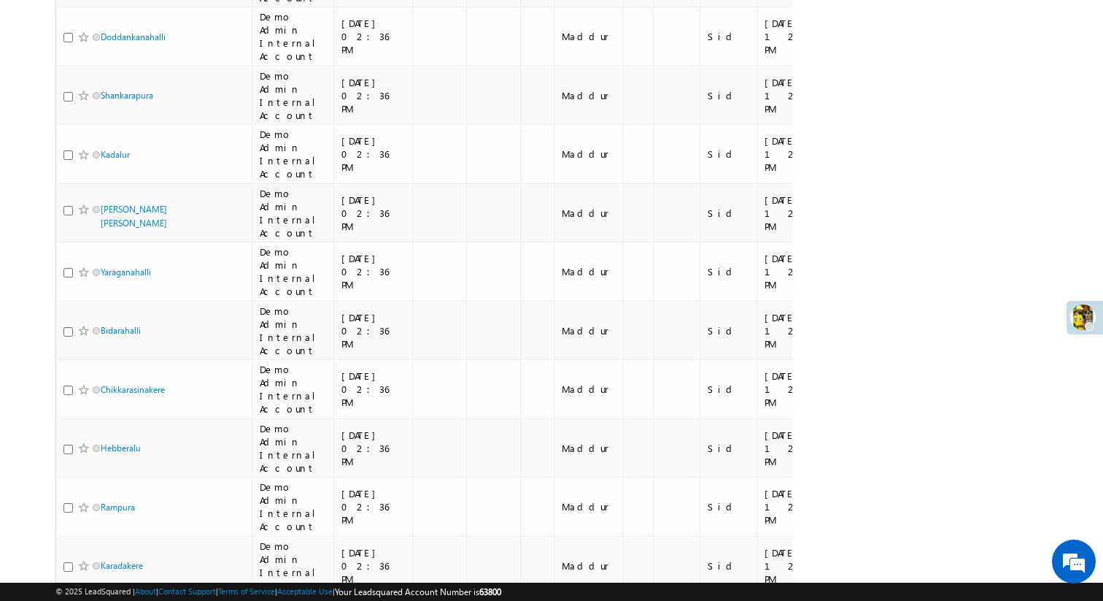
scroll to position [5568, 0]
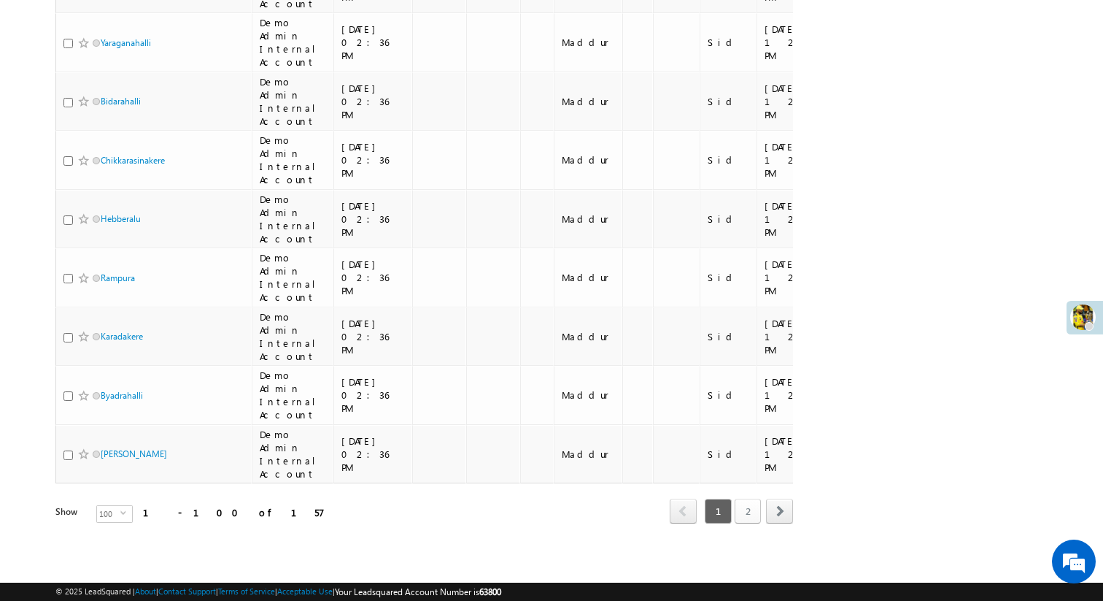
click at [747, 508] on link "2" at bounding box center [748, 510] width 26 height 25
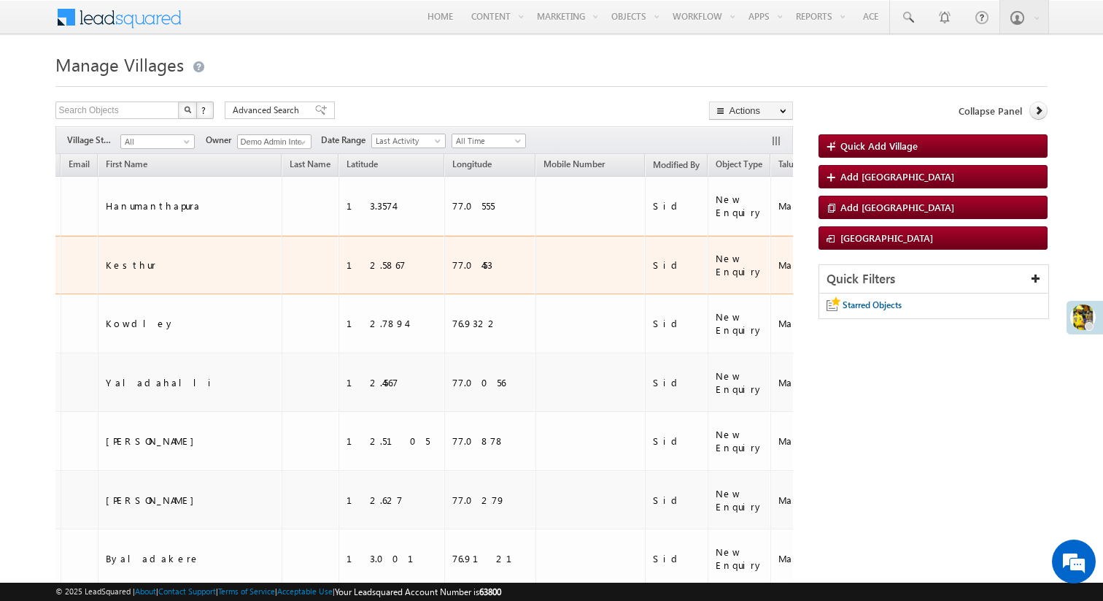
scroll to position [0, 0]
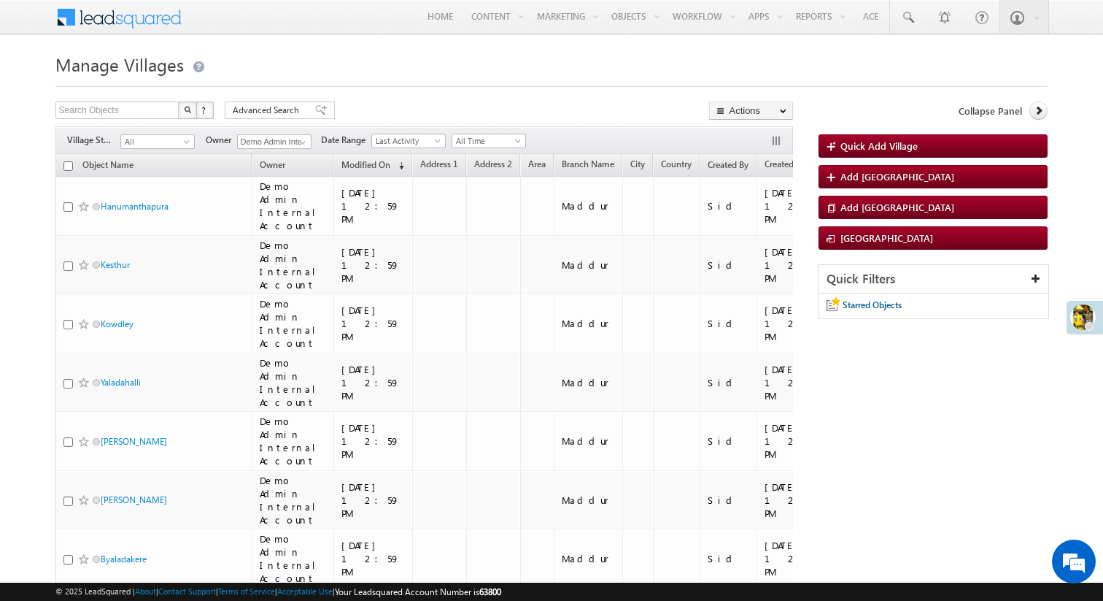
click at [69, 162] on input "checkbox" at bounding box center [67, 165] width 9 height 9
checkbox input "true"
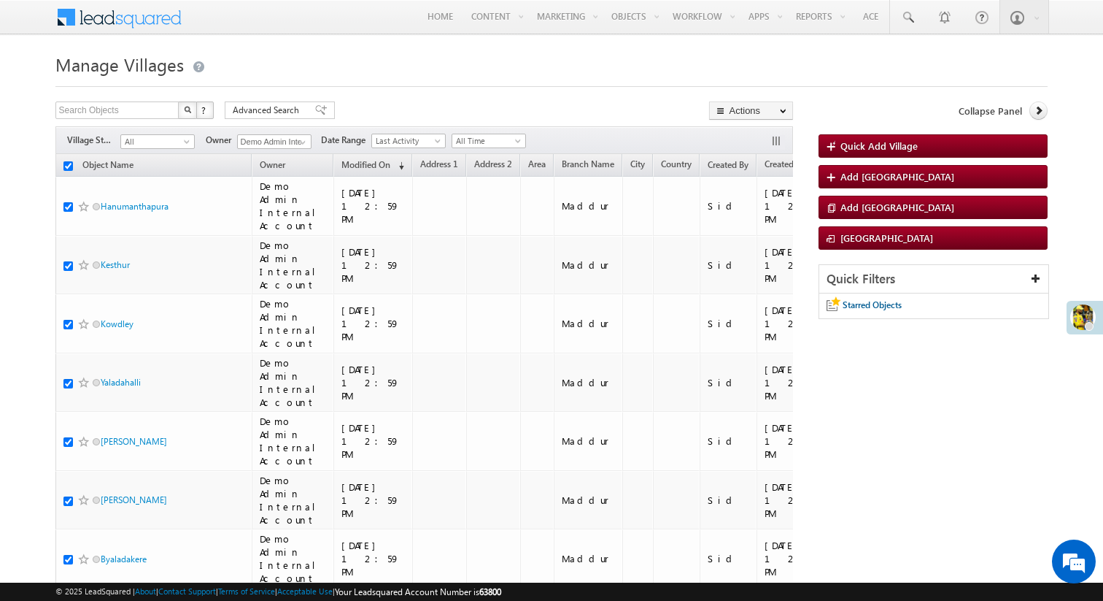
checkbox input "true"
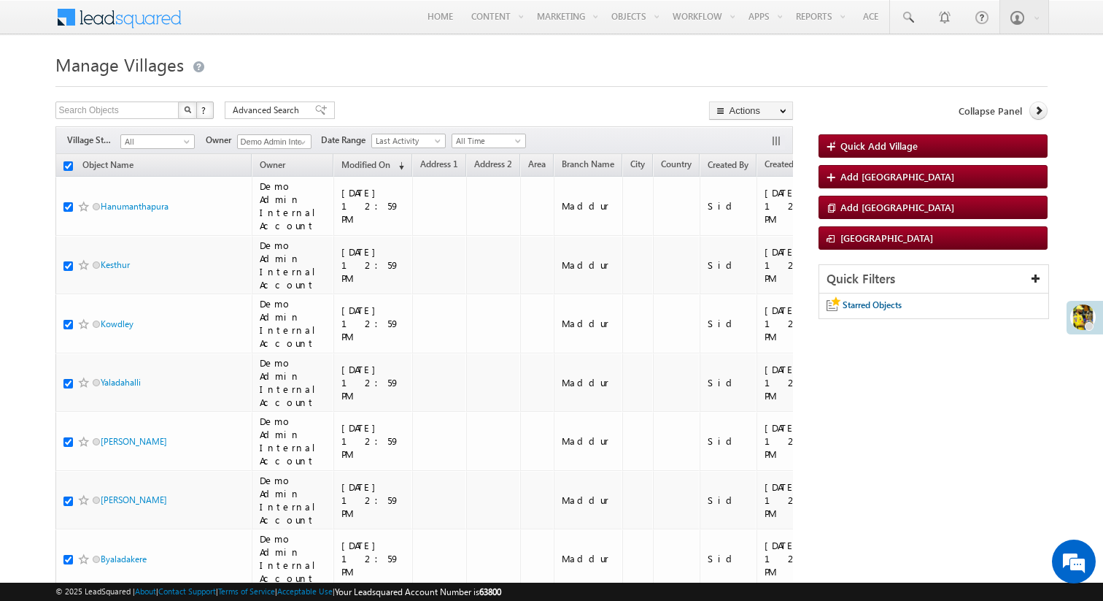
checkbox input "true"
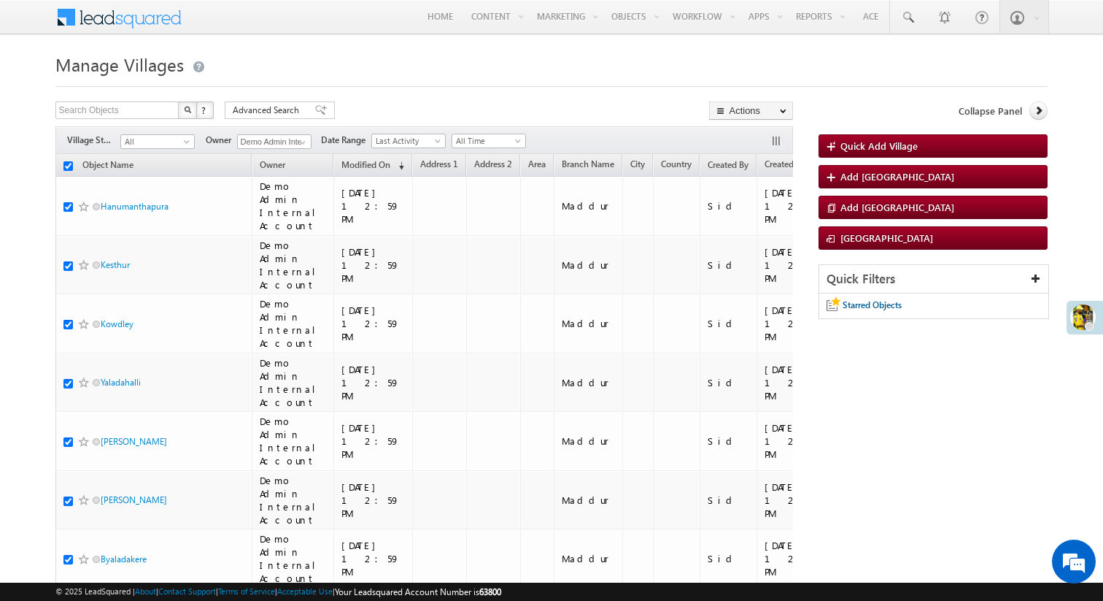
checkbox input "true"
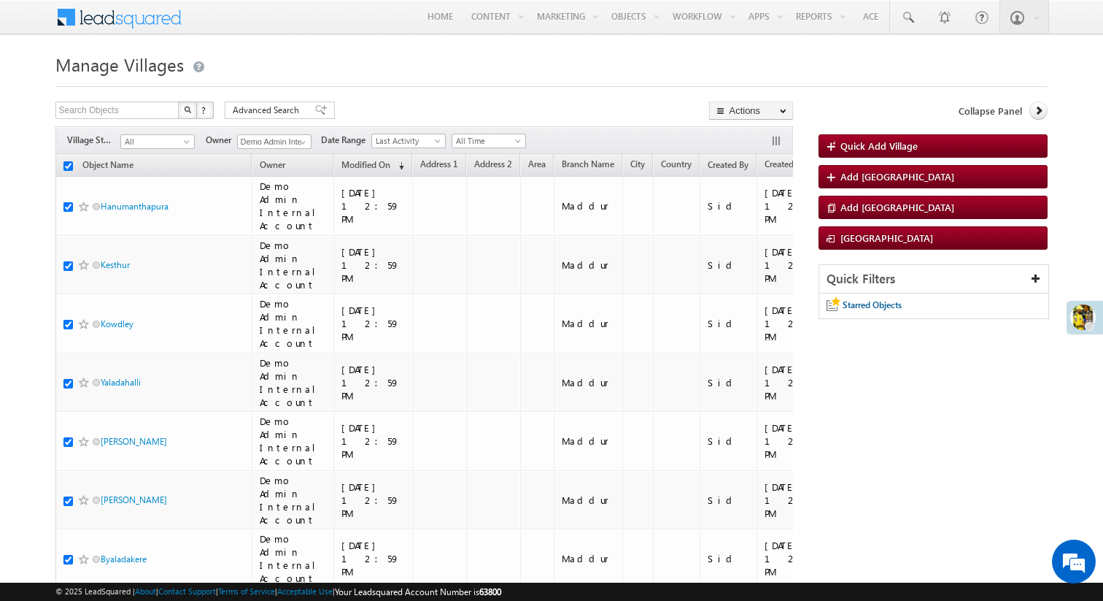
checkbox input "true"
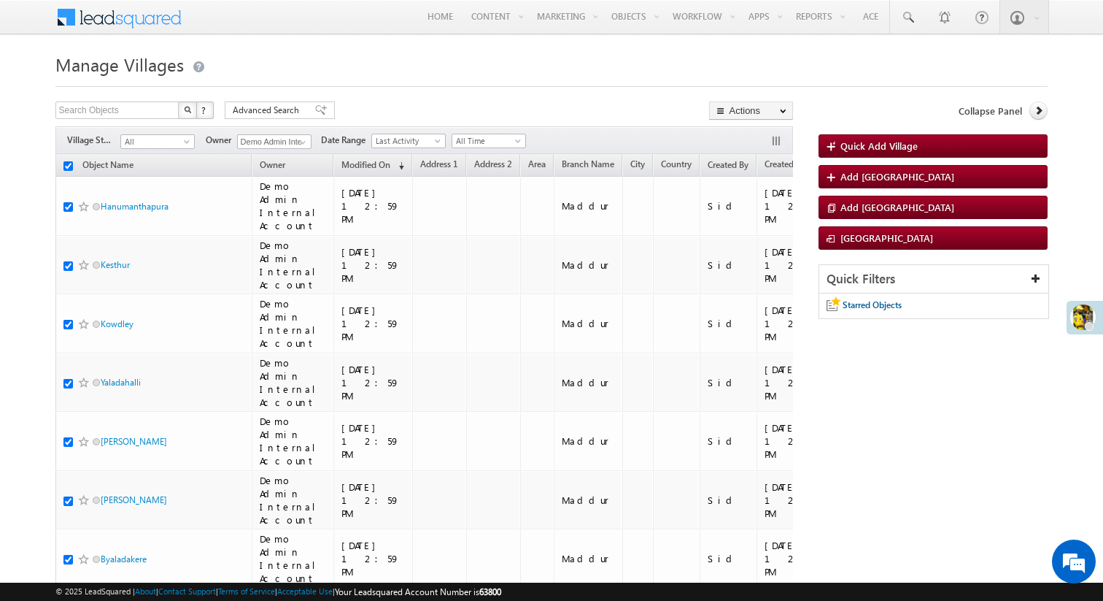
checkbox input "true"
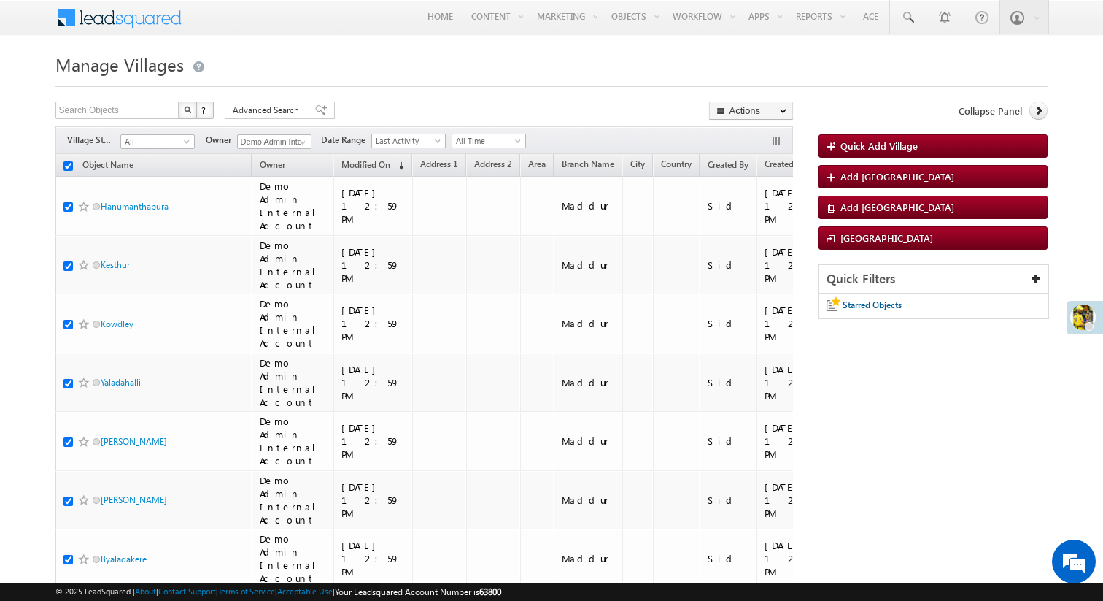
checkbox input "true"
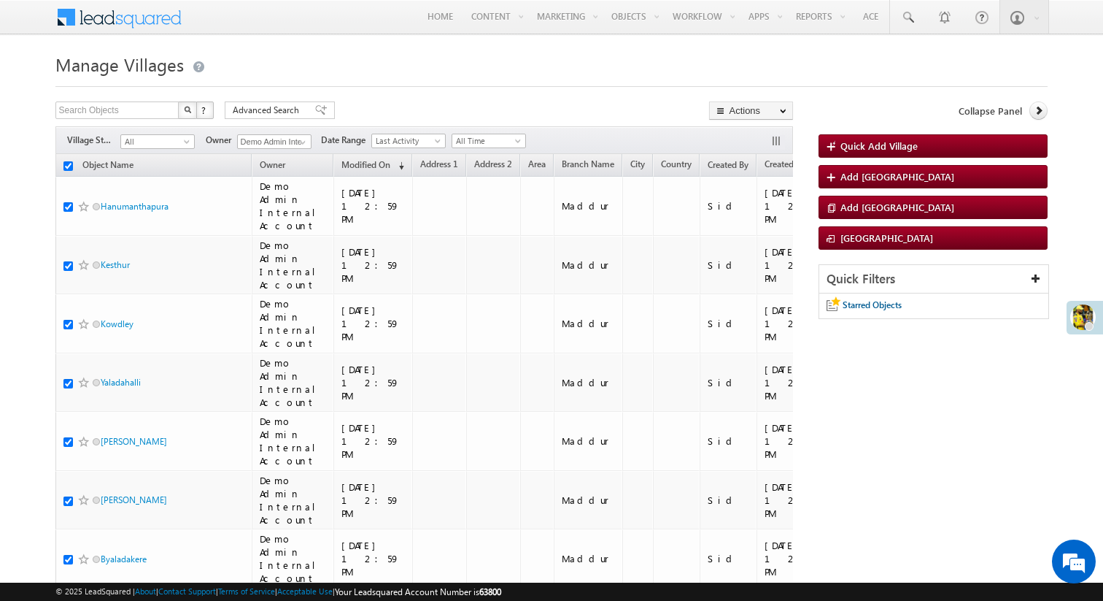
checkbox input "true"
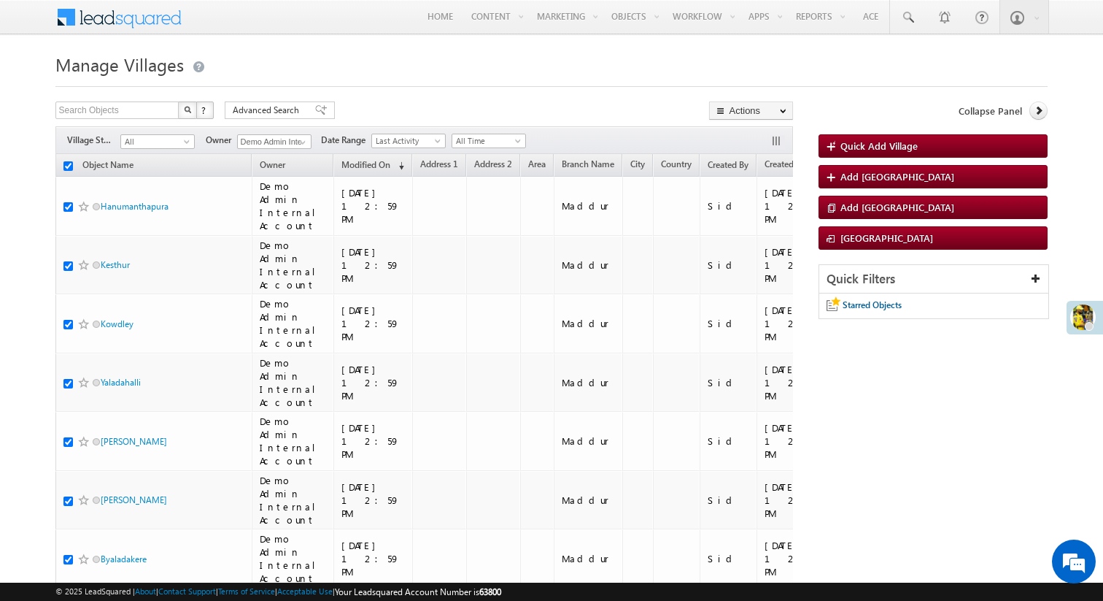
checkbox input "true"
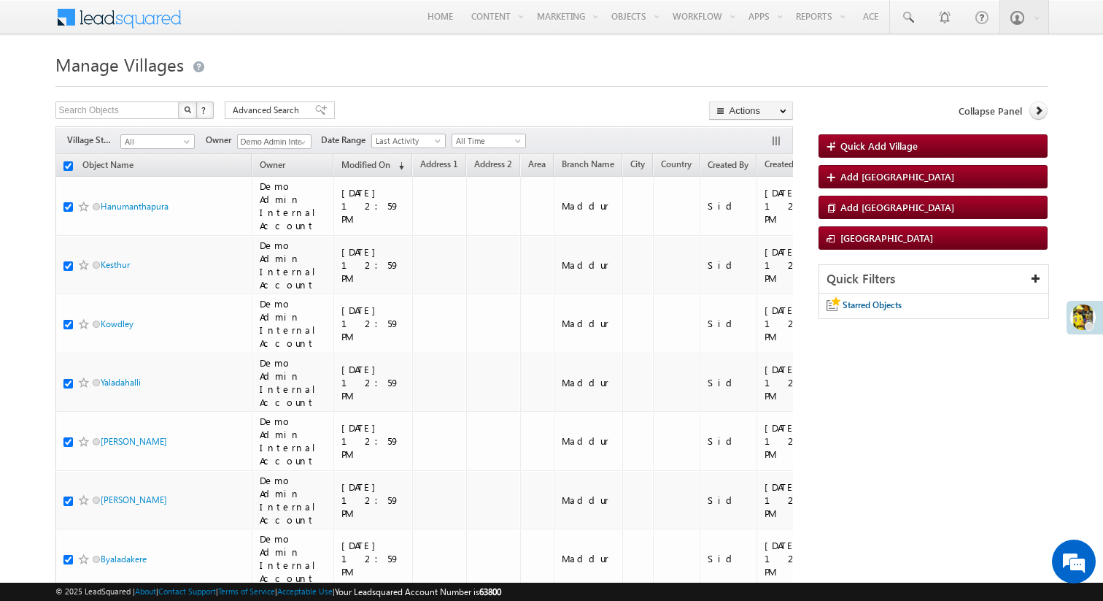
checkbox input "true"
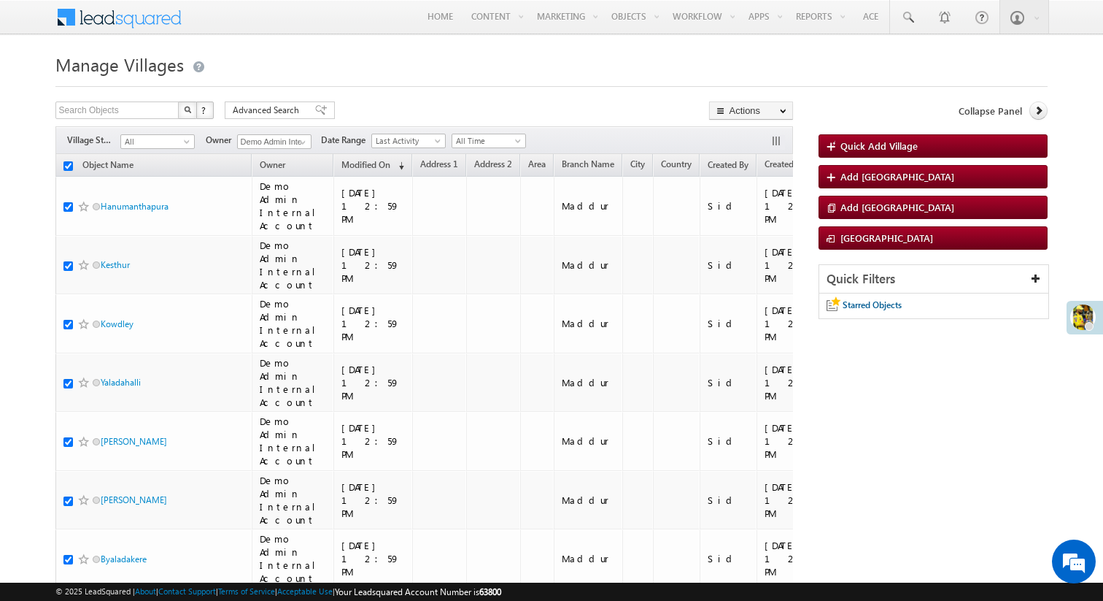
checkbox input "true"
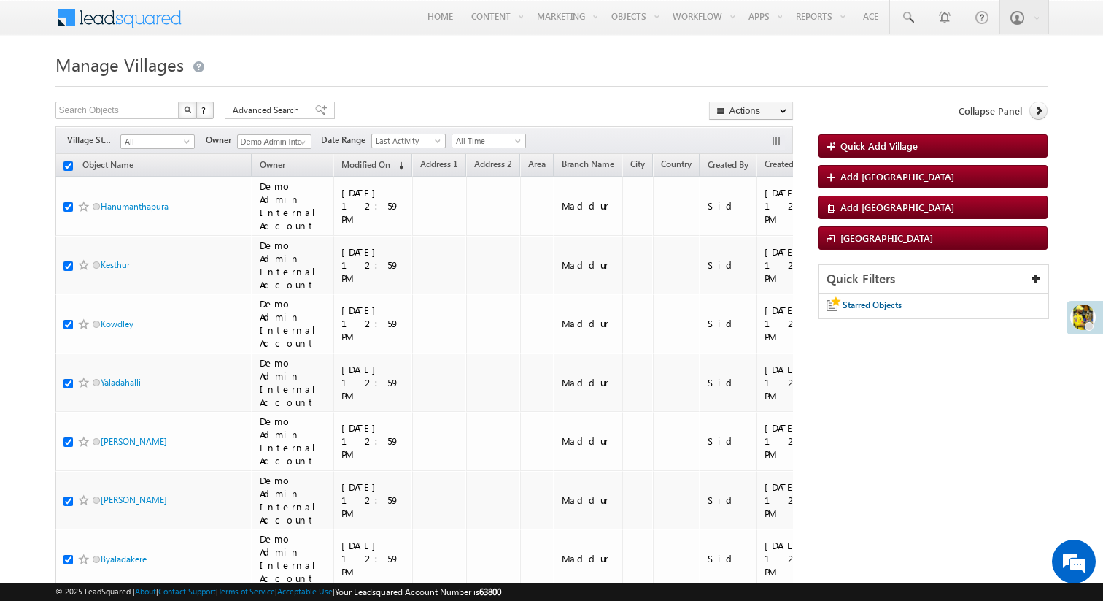
checkbox input "true"
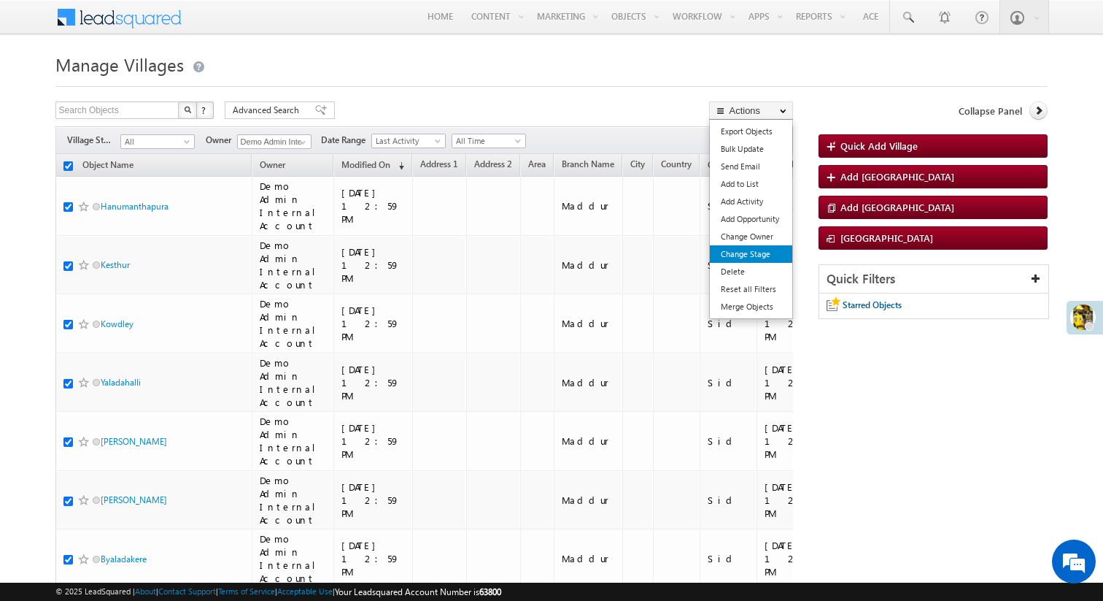
click at [769, 248] on link "Change Stage" at bounding box center [751, 254] width 82 height 18
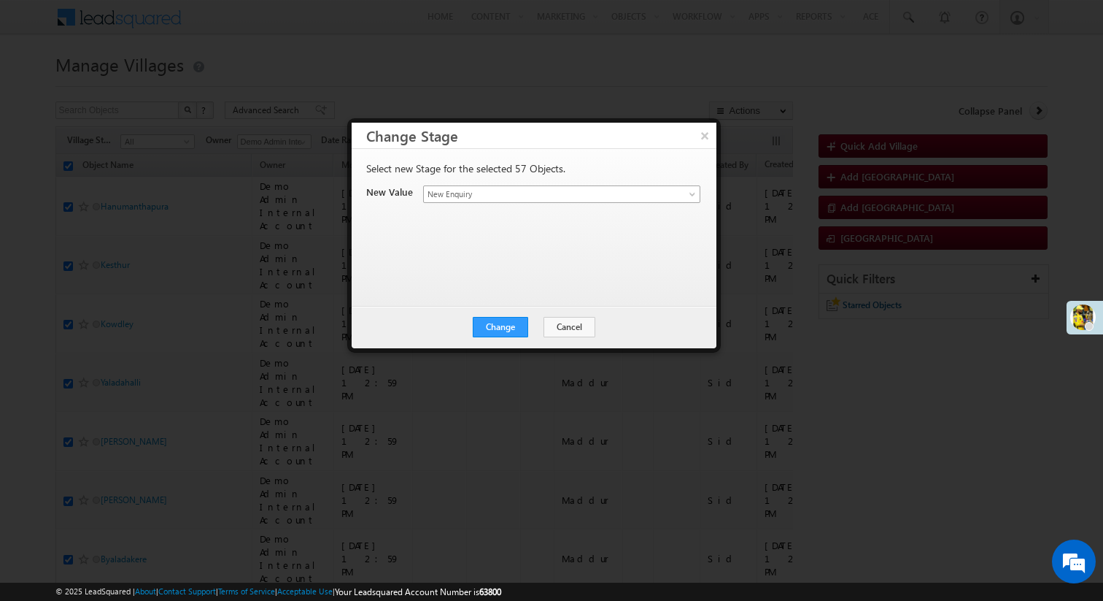
click at [472, 191] on span "New Enquiry" at bounding box center [545, 194] width 242 height 13
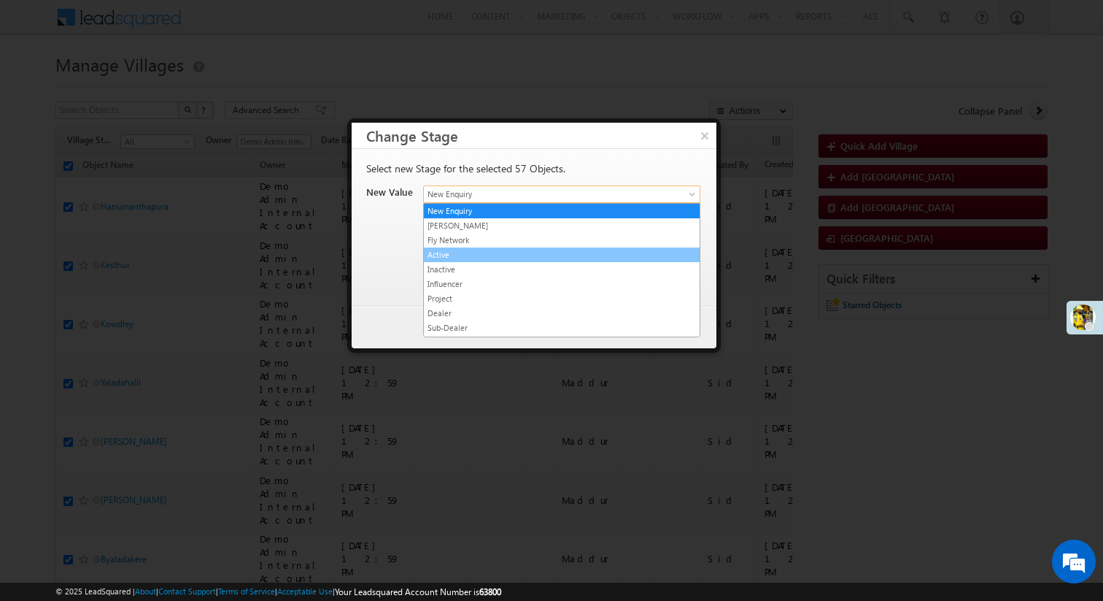
click at [471, 258] on link "Active" at bounding box center [562, 254] width 276 height 13
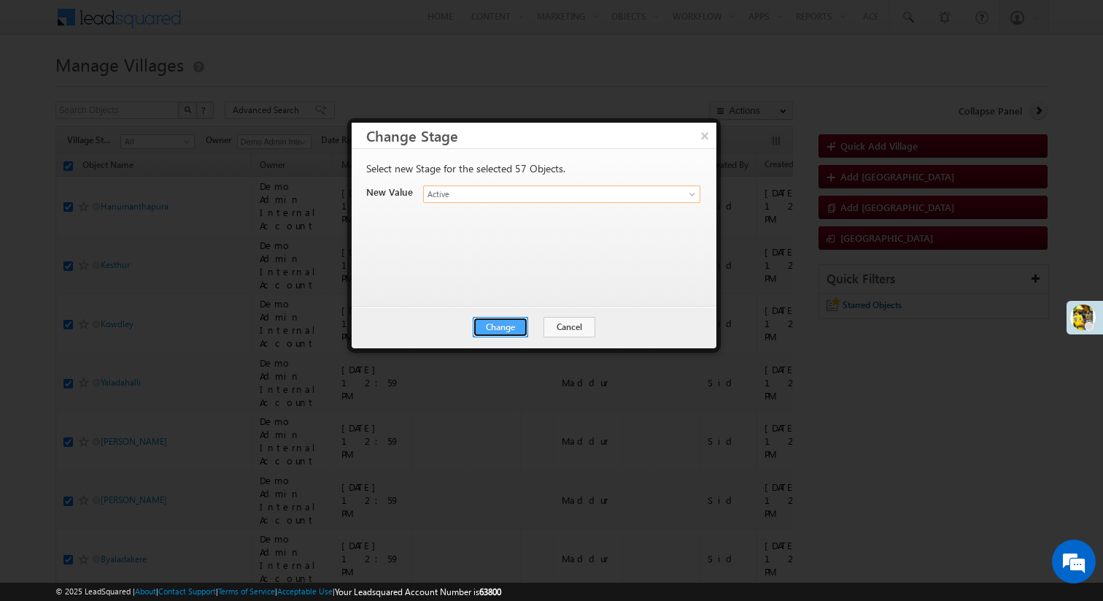
click at [506, 321] on button "Change" at bounding box center [500, 327] width 55 height 20
click at [544, 328] on button "Close" at bounding box center [536, 327] width 47 height 20
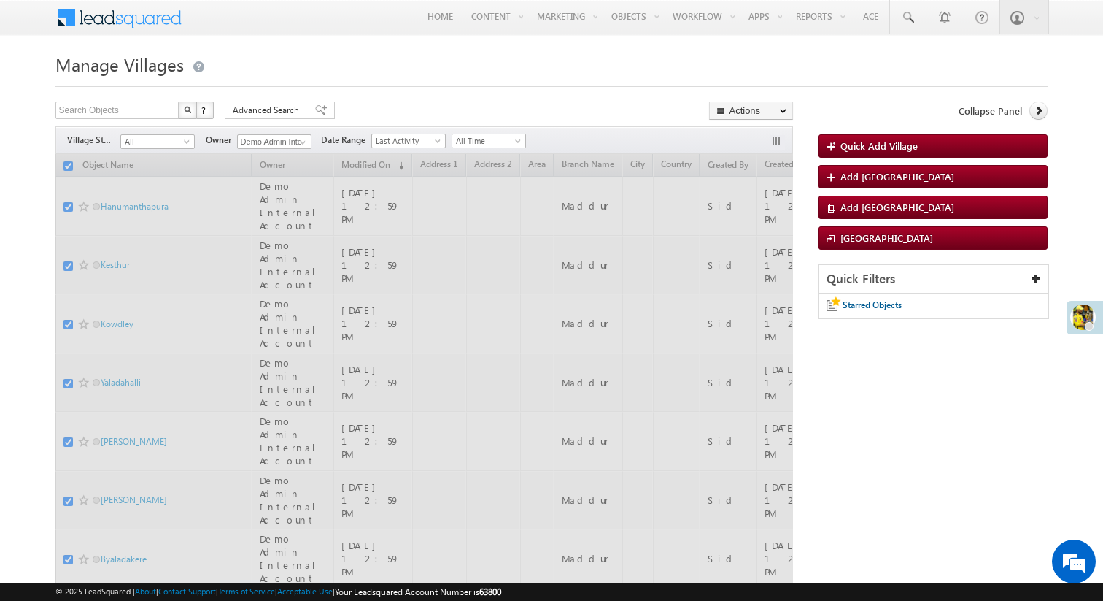
checkbox input "false"
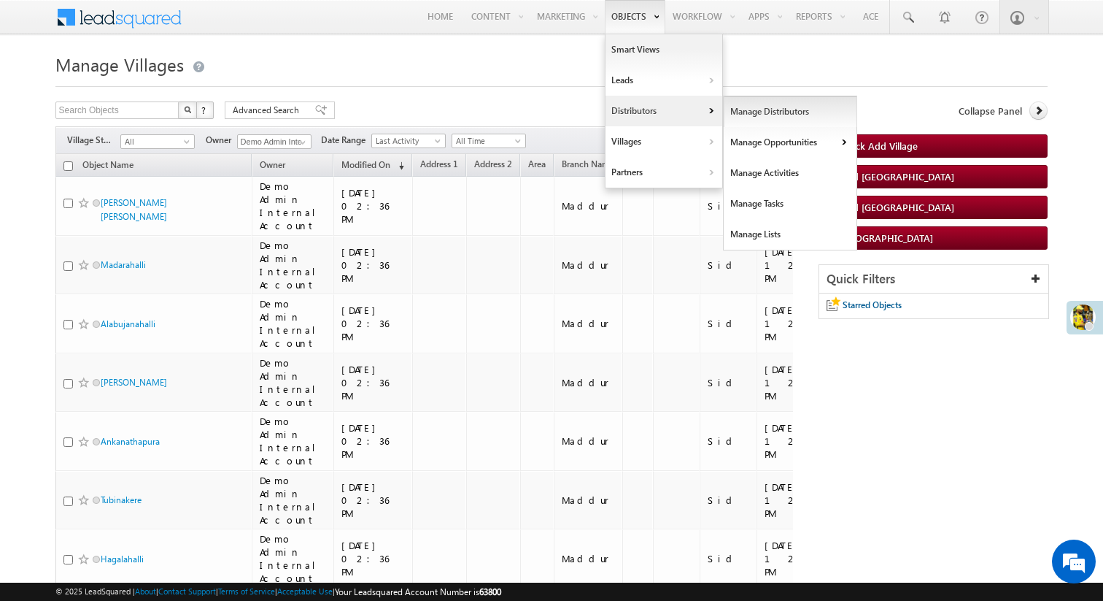
click at [755, 107] on link "Manage Distributors" at bounding box center [791, 111] width 134 height 31
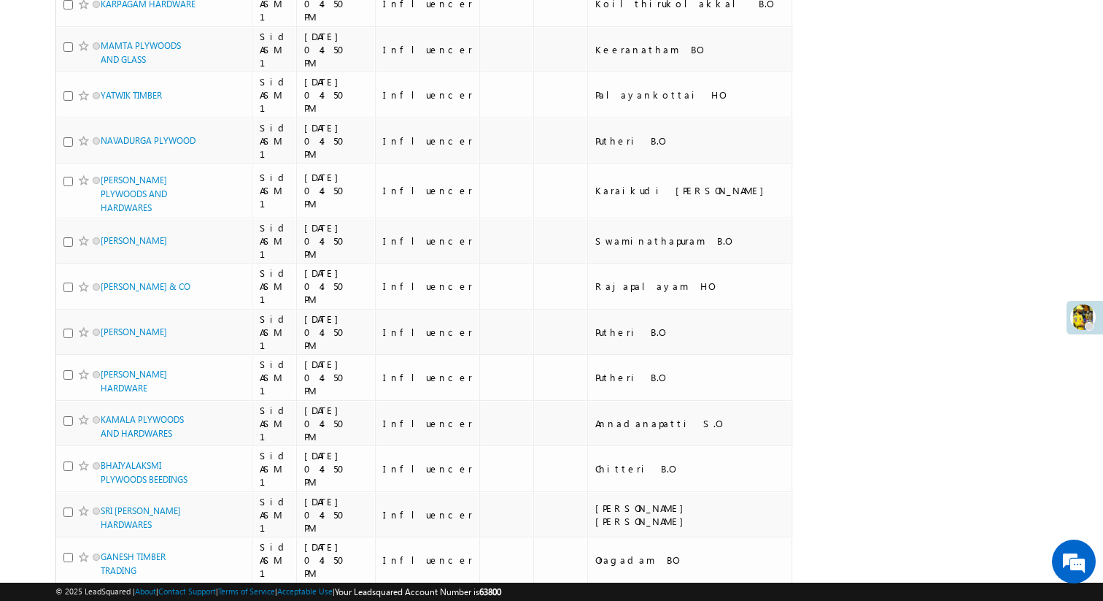
scroll to position [1514, 0]
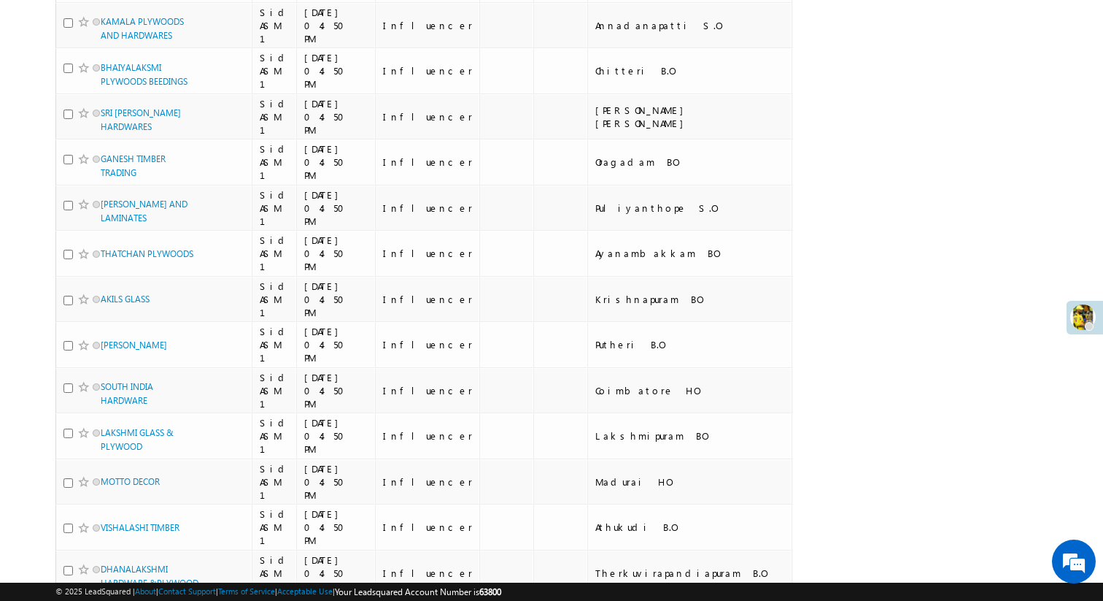
click at [108, 525] on li "15" at bounding box center [105, 530] width 35 height 15
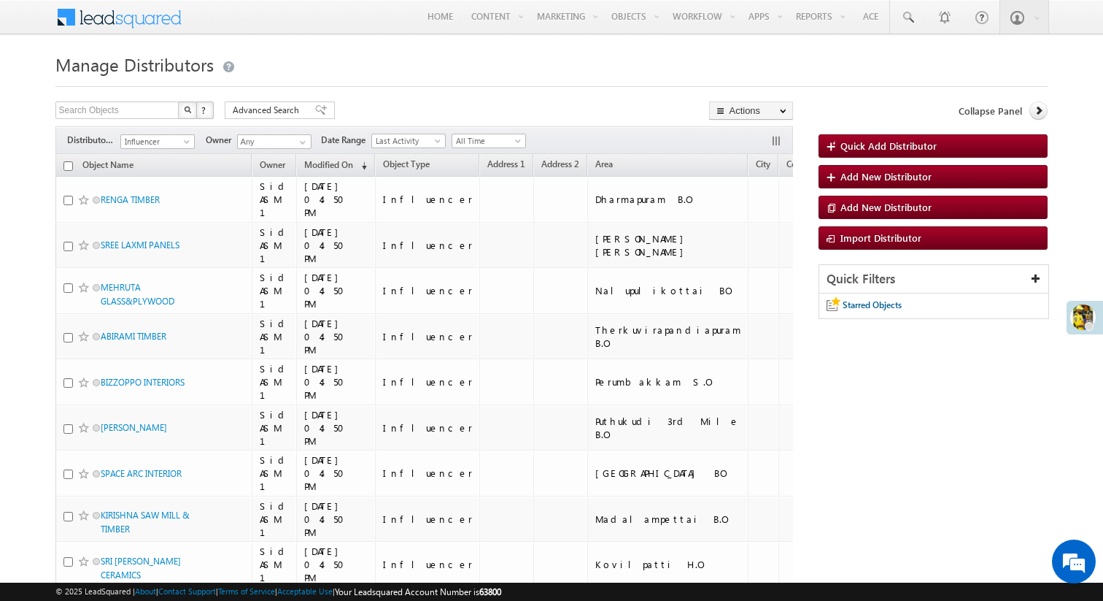
click at [63, 164] on input "checkbox" at bounding box center [67, 165] width 9 height 9
checkbox input "true"
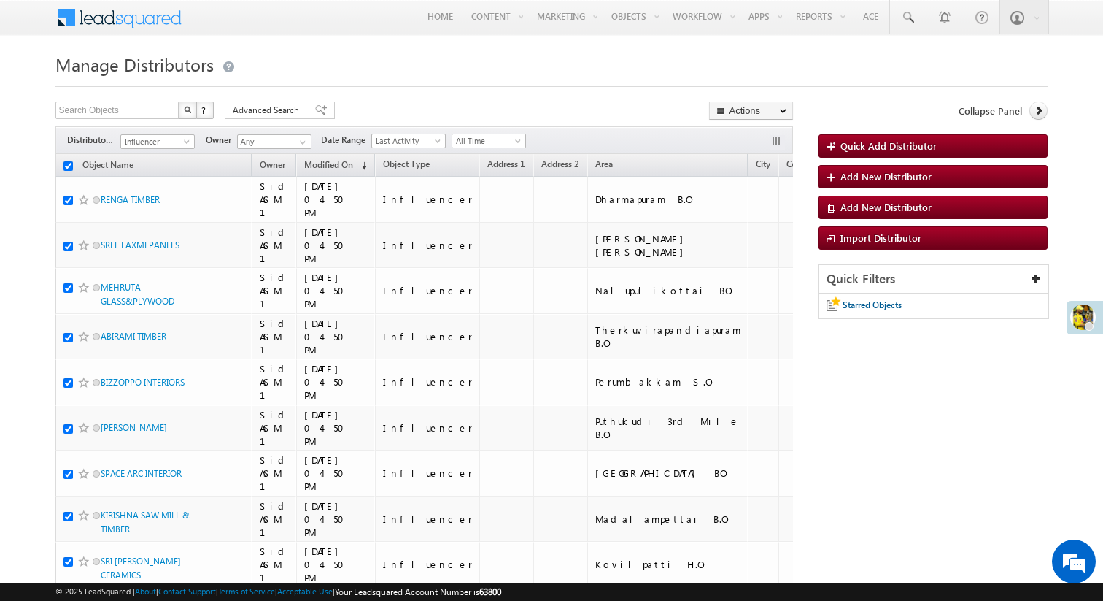
checkbox input "true"
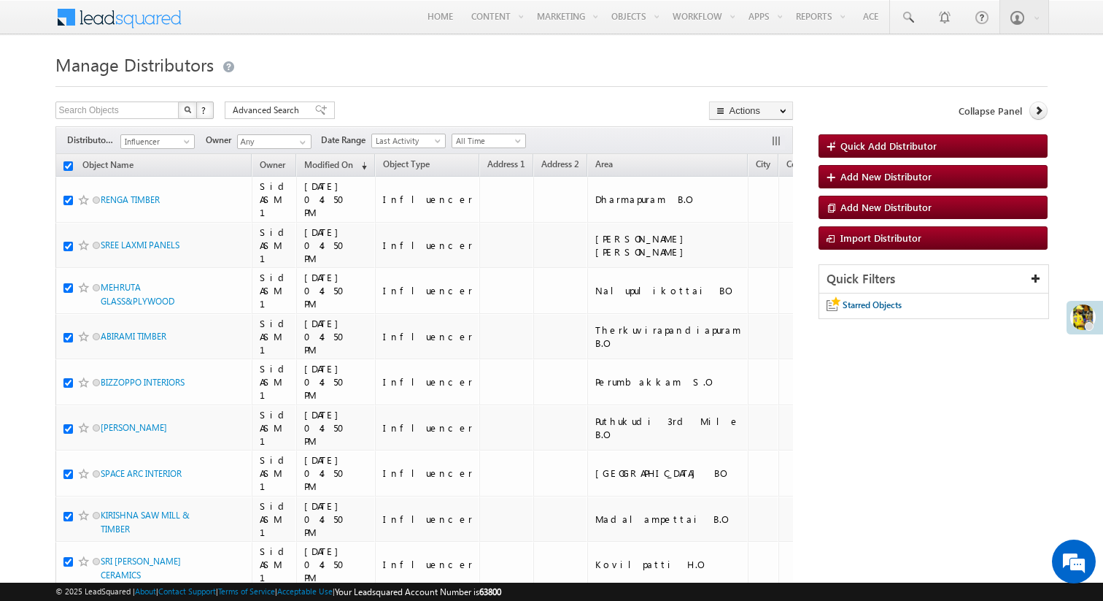
checkbox input "true"
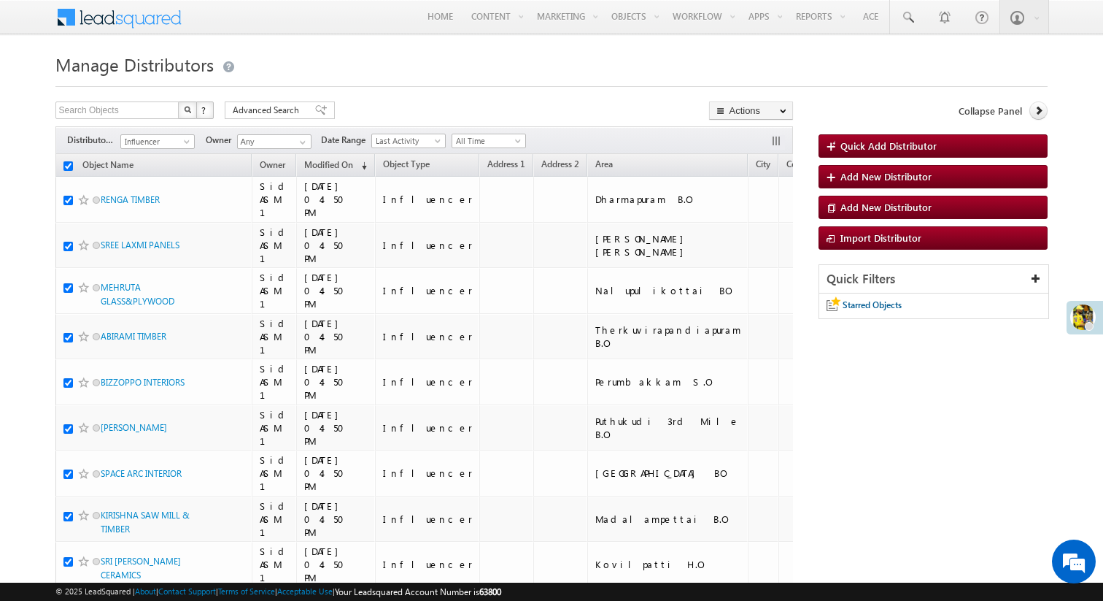
checkbox input "true"
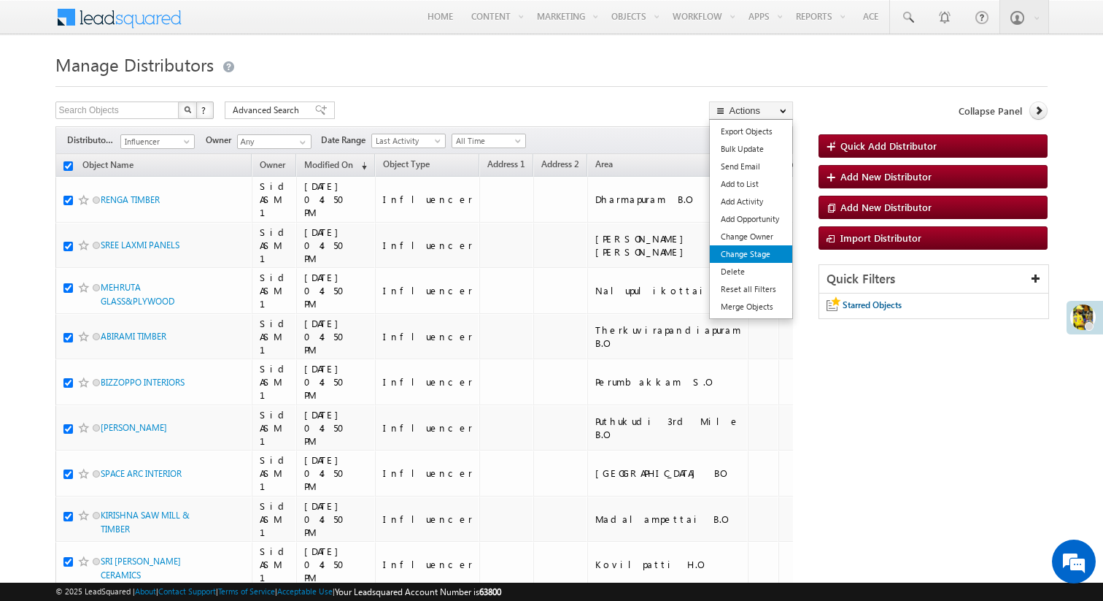
click at [770, 248] on link "Change Stage" at bounding box center [751, 254] width 82 height 18
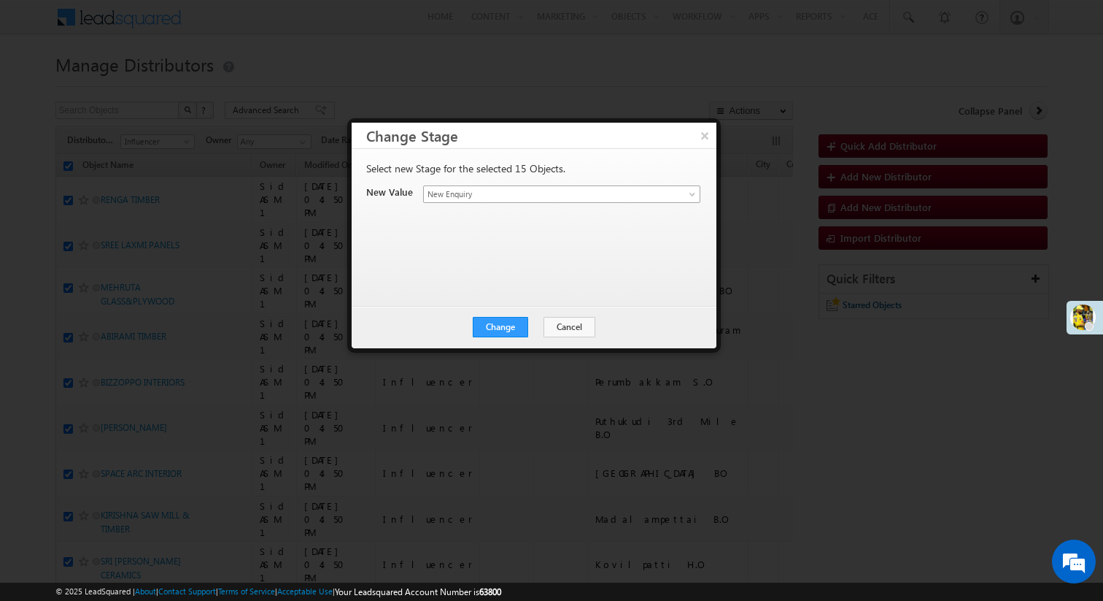
click at [553, 197] on span "New Enquiry" at bounding box center [545, 194] width 242 height 13
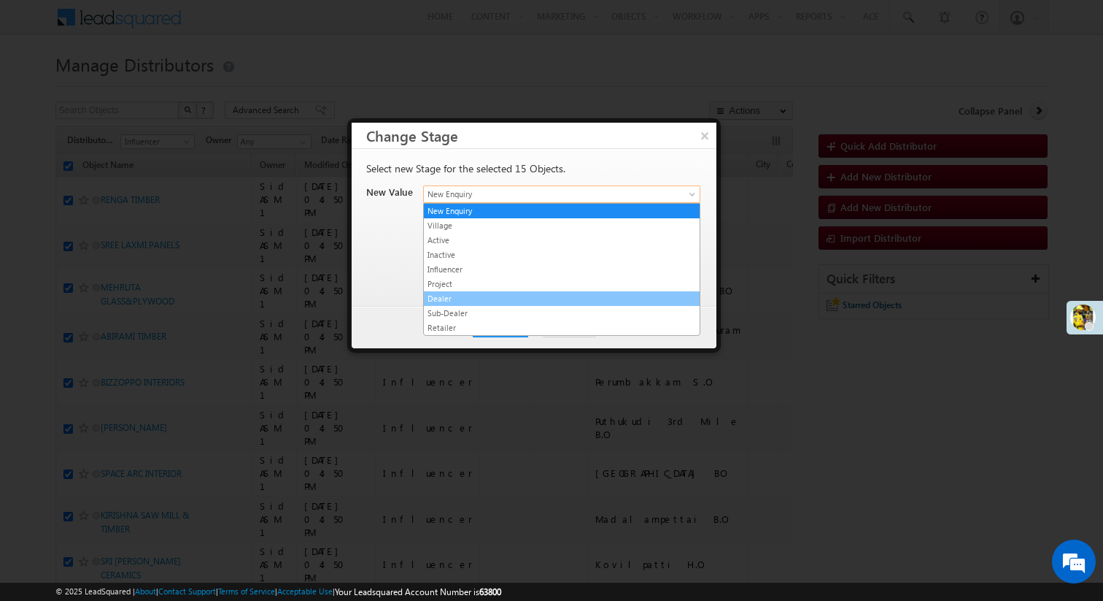
click at [523, 293] on link "Dealer" at bounding box center [562, 298] width 276 height 13
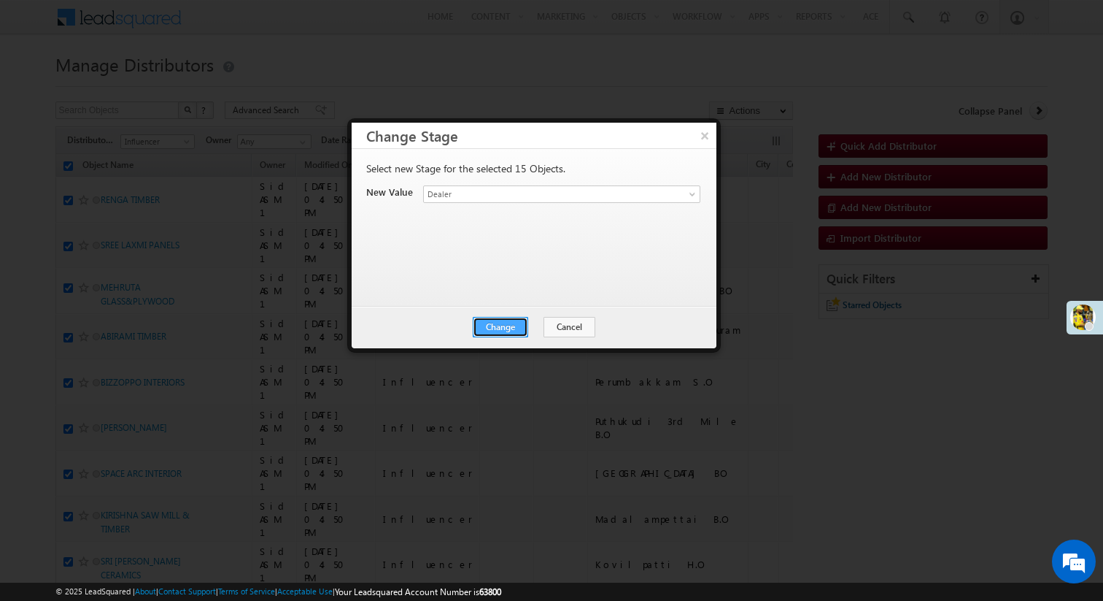
click at [517, 331] on button "Change" at bounding box center [500, 327] width 55 height 20
click at [517, 331] on button "Close" at bounding box center [536, 327] width 47 height 20
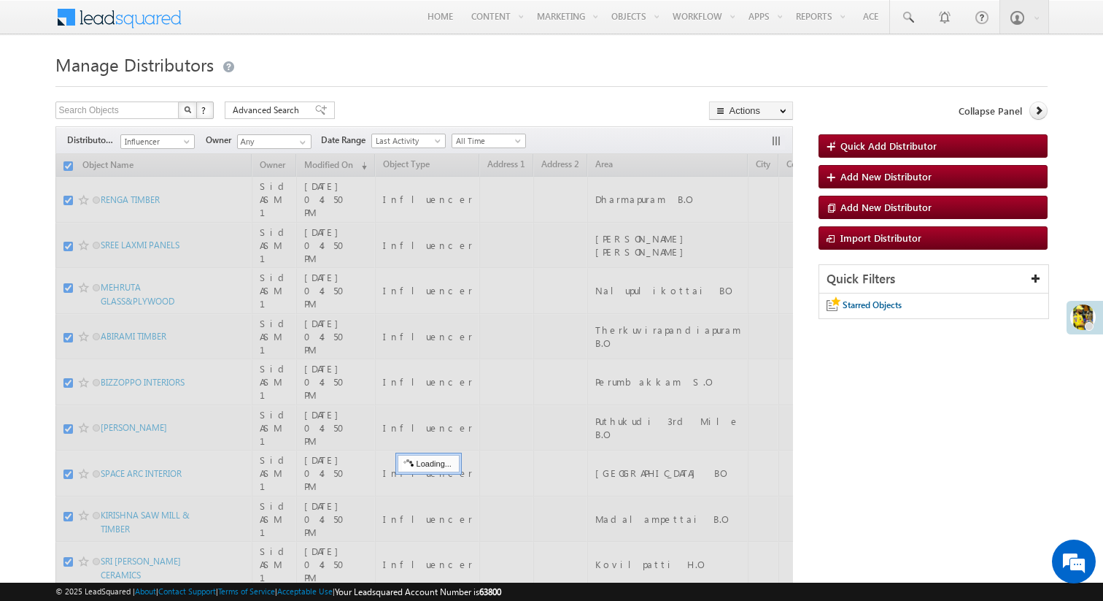
checkbox input "false"
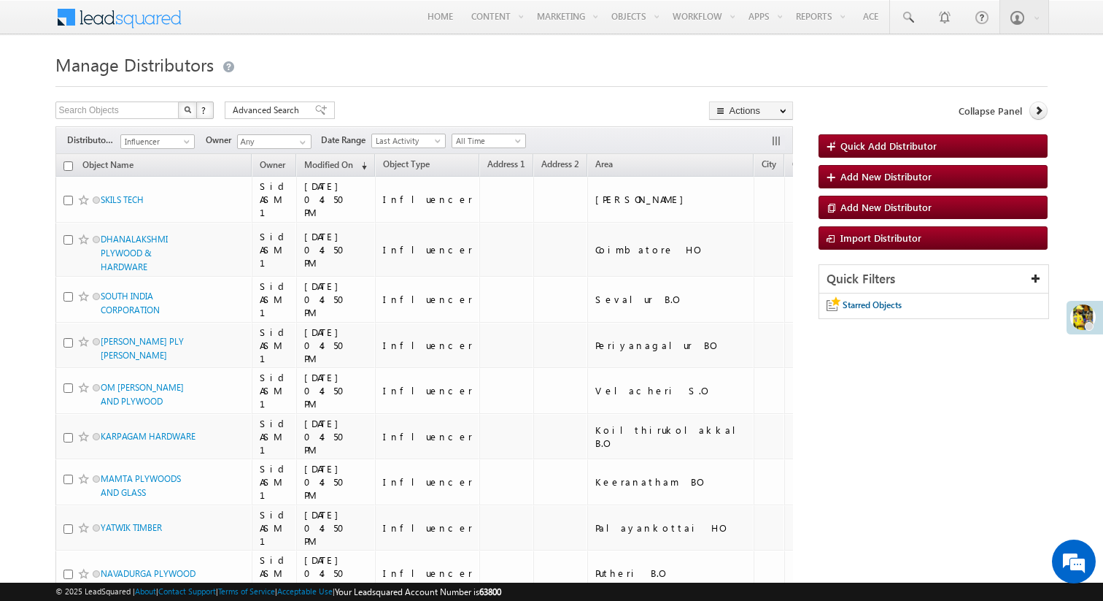
scroll to position [284, 0]
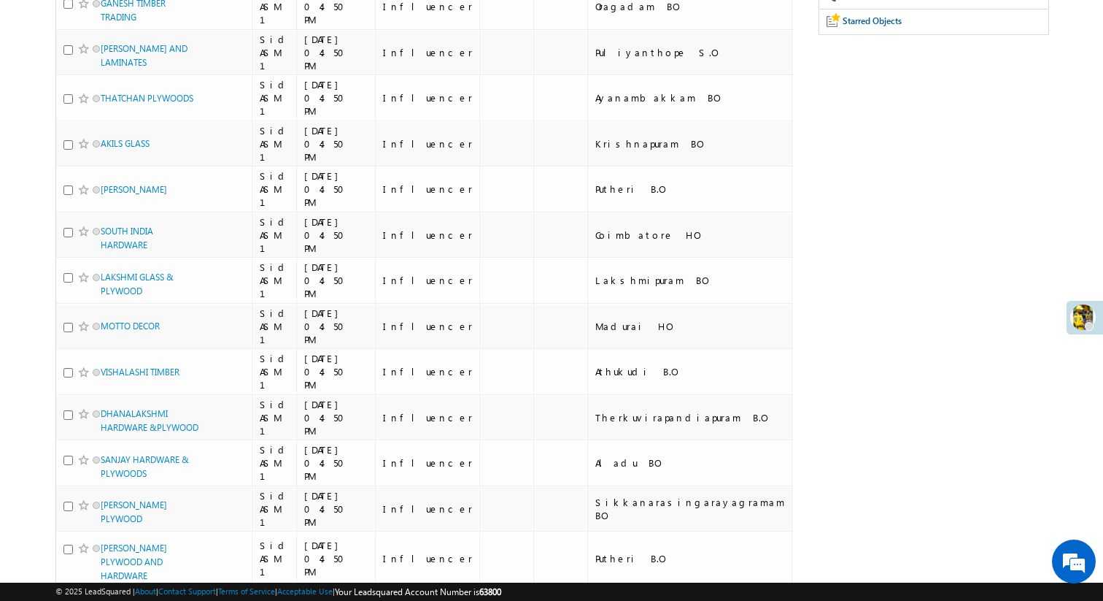
scroll to position [277, 0]
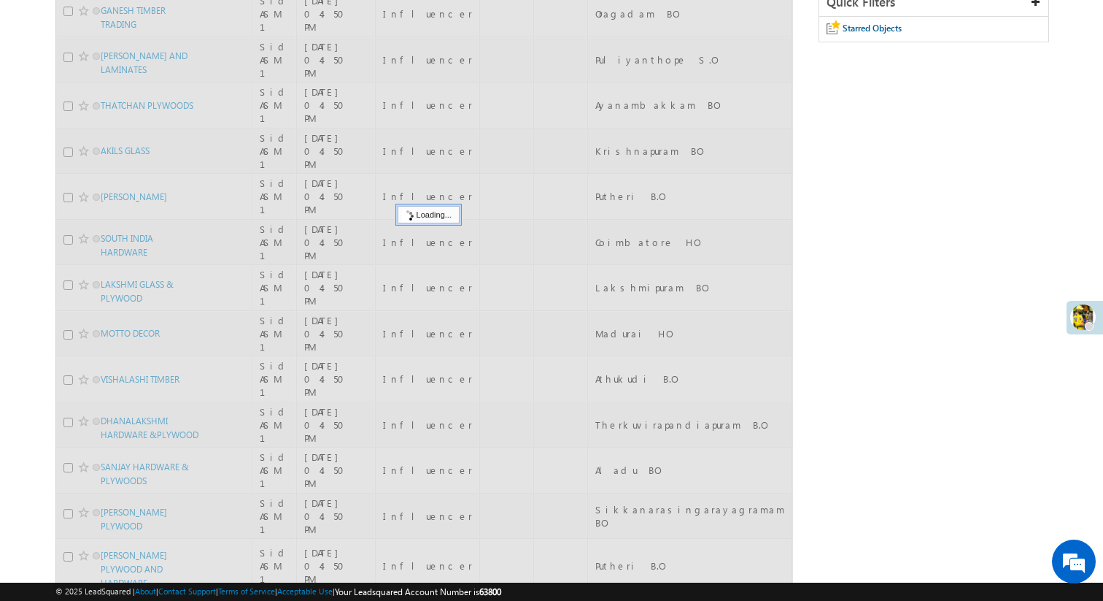
scroll to position [0, 0]
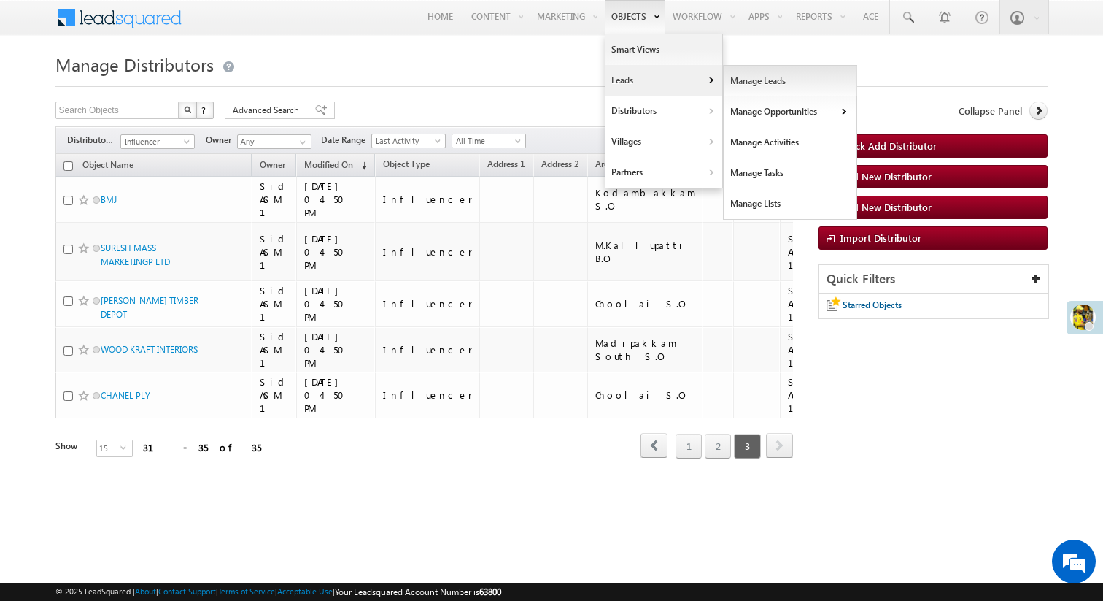
click at [752, 87] on link "Manage Leads" at bounding box center [791, 81] width 134 height 31
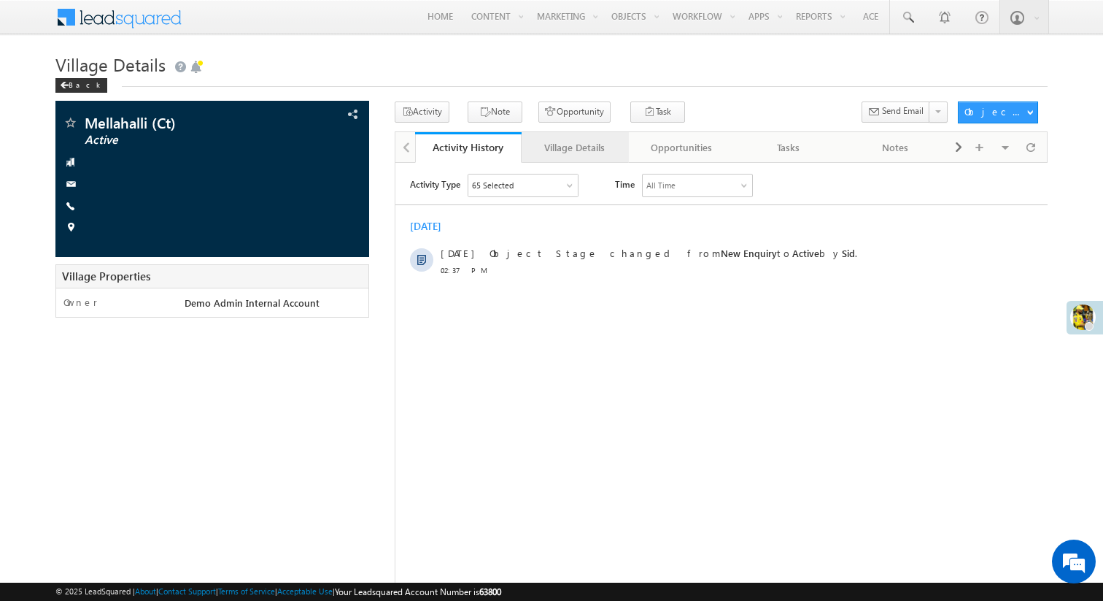
click at [592, 149] on div "Village Details" at bounding box center [574, 148] width 82 height 18
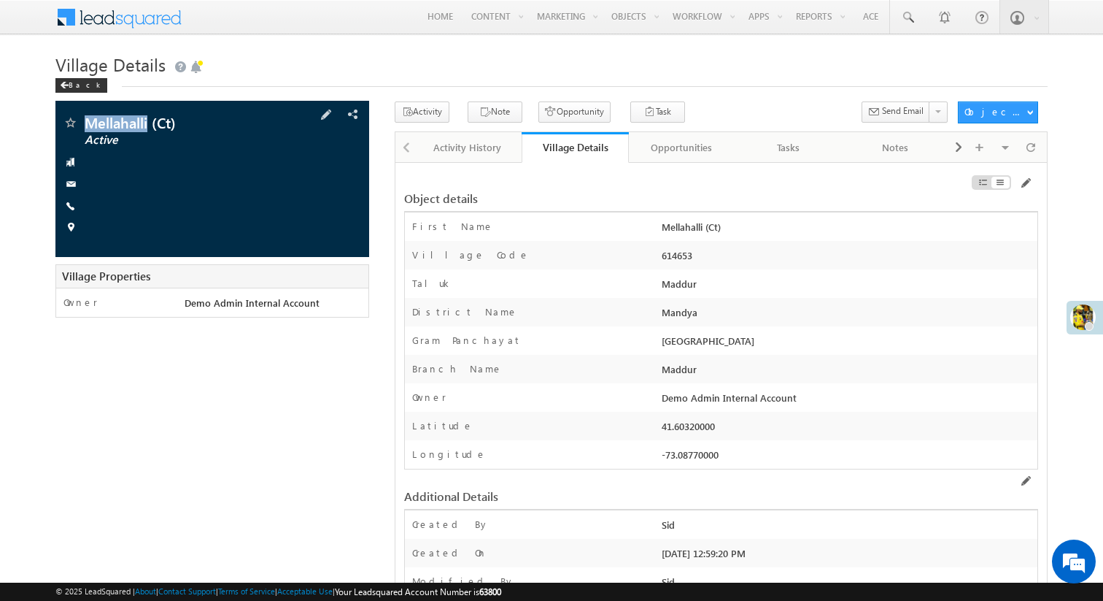
drag, startPoint x: 85, startPoint y: 123, endPoint x: 148, endPoint y: 123, distance: 63.5
click at [148, 123] on span "Mellahalli (Ct)" at bounding box center [182, 122] width 195 height 15
copy span "Mellahalli"
click at [1022, 180] on span at bounding box center [1025, 183] width 12 height 12
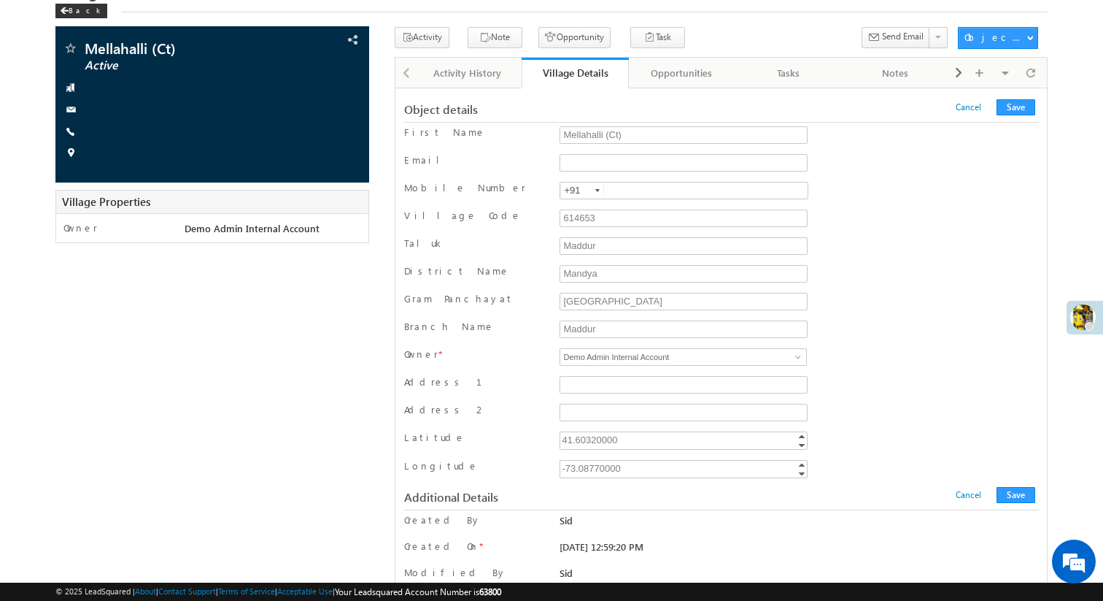
scroll to position [85, 0]
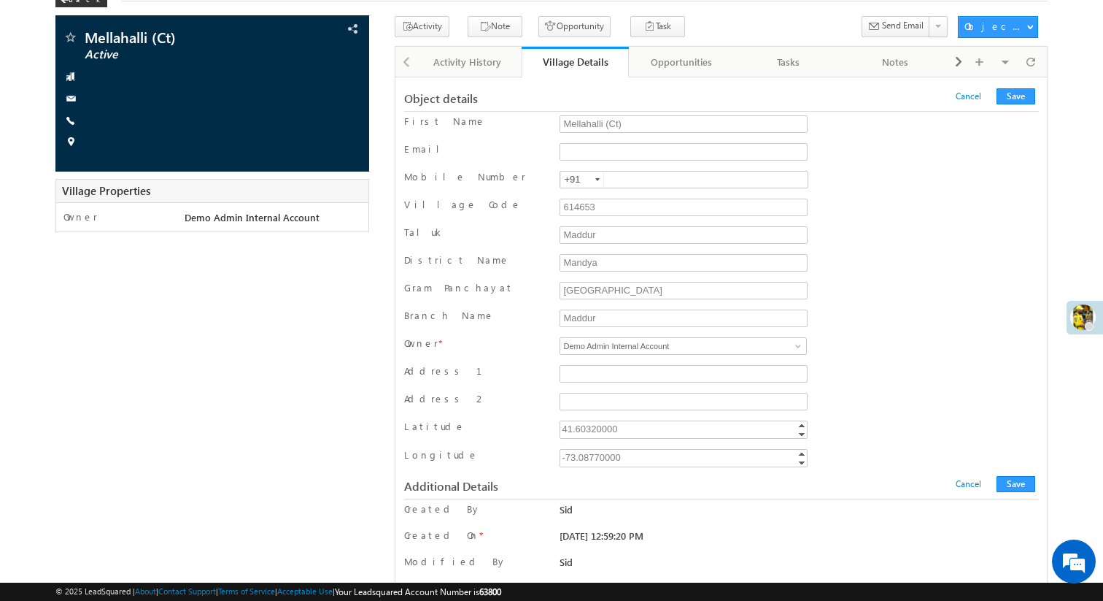
click at [666, 433] on div "41.60320000" at bounding box center [685, 428] width 250 height 17
paste input "12.32503513"
type input "12.32503513"
click at [636, 461] on div "-73.08770000" at bounding box center [685, 457] width 250 height 17
paste input "12.32478359"
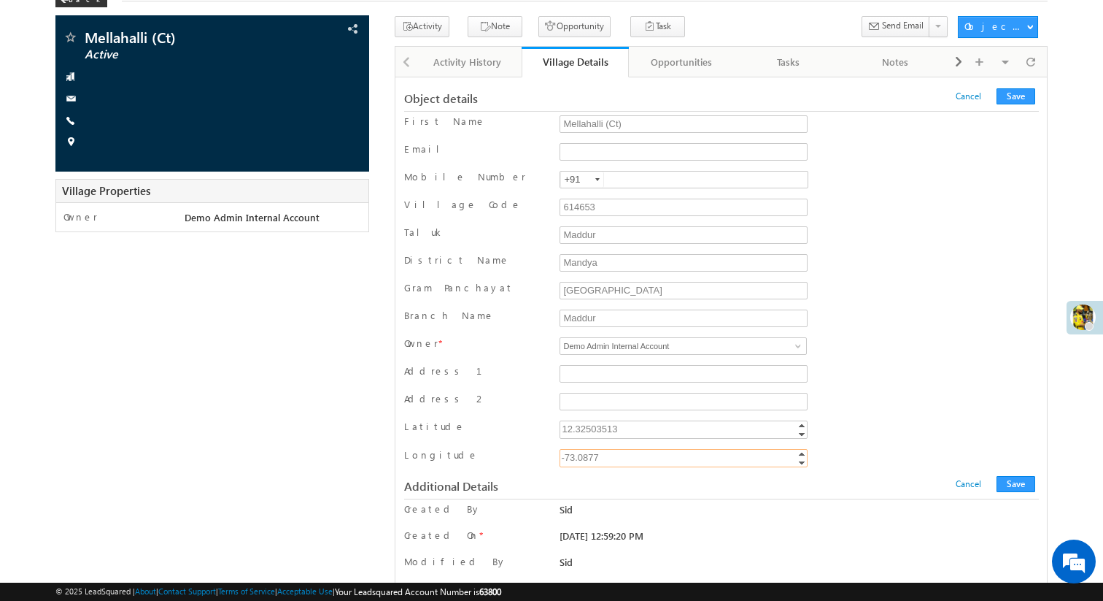
type input "12.32478359"
type input "76.77"
click at [1006, 99] on button "Save" at bounding box center [1016, 96] width 39 height 16
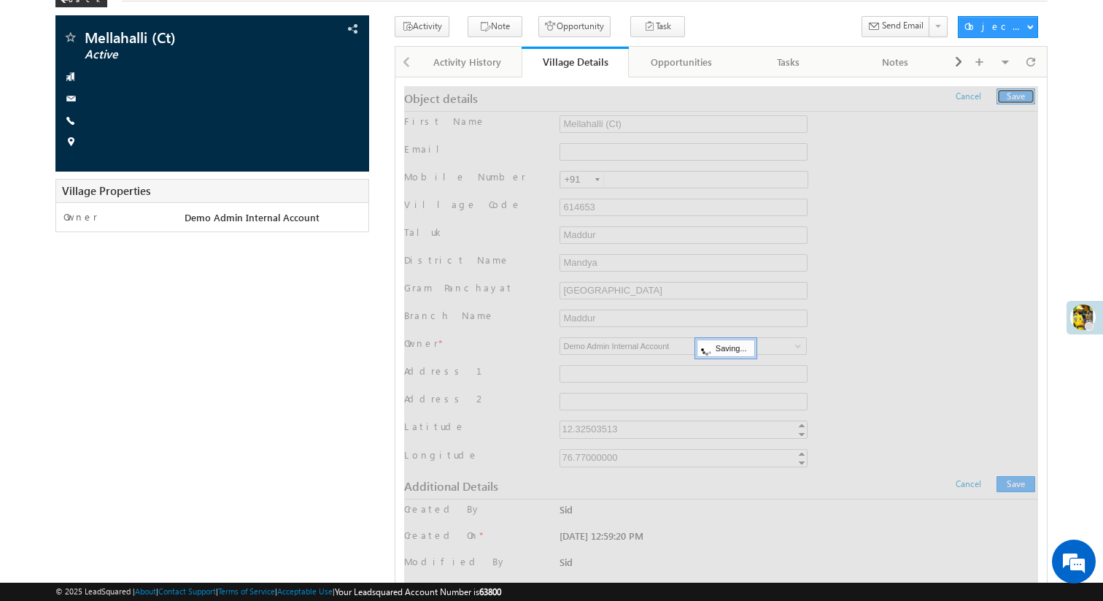
scroll to position [0, 0]
